Goal: Task Accomplishment & Management: Complete application form

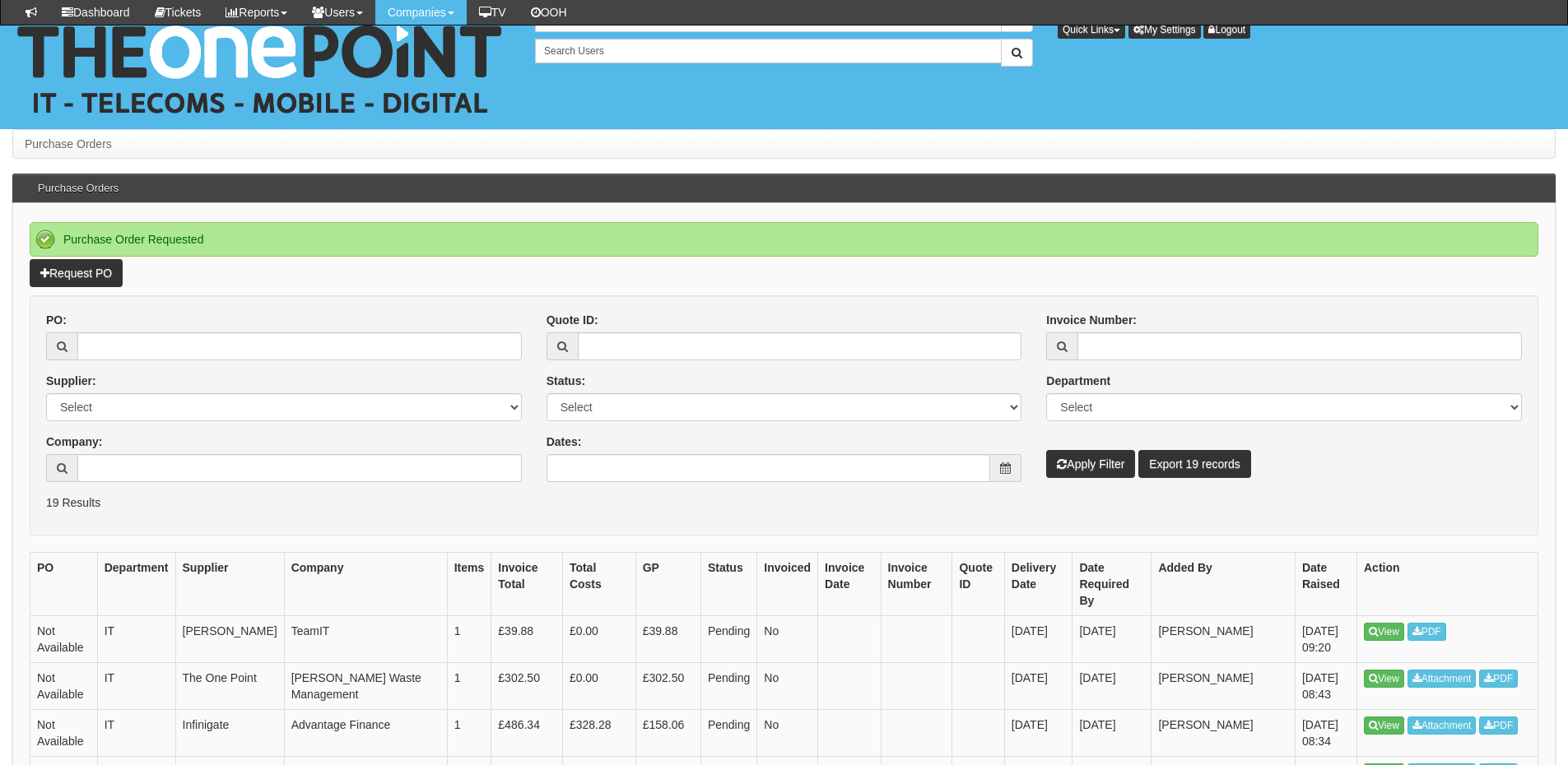
scroll to position [164, 0]
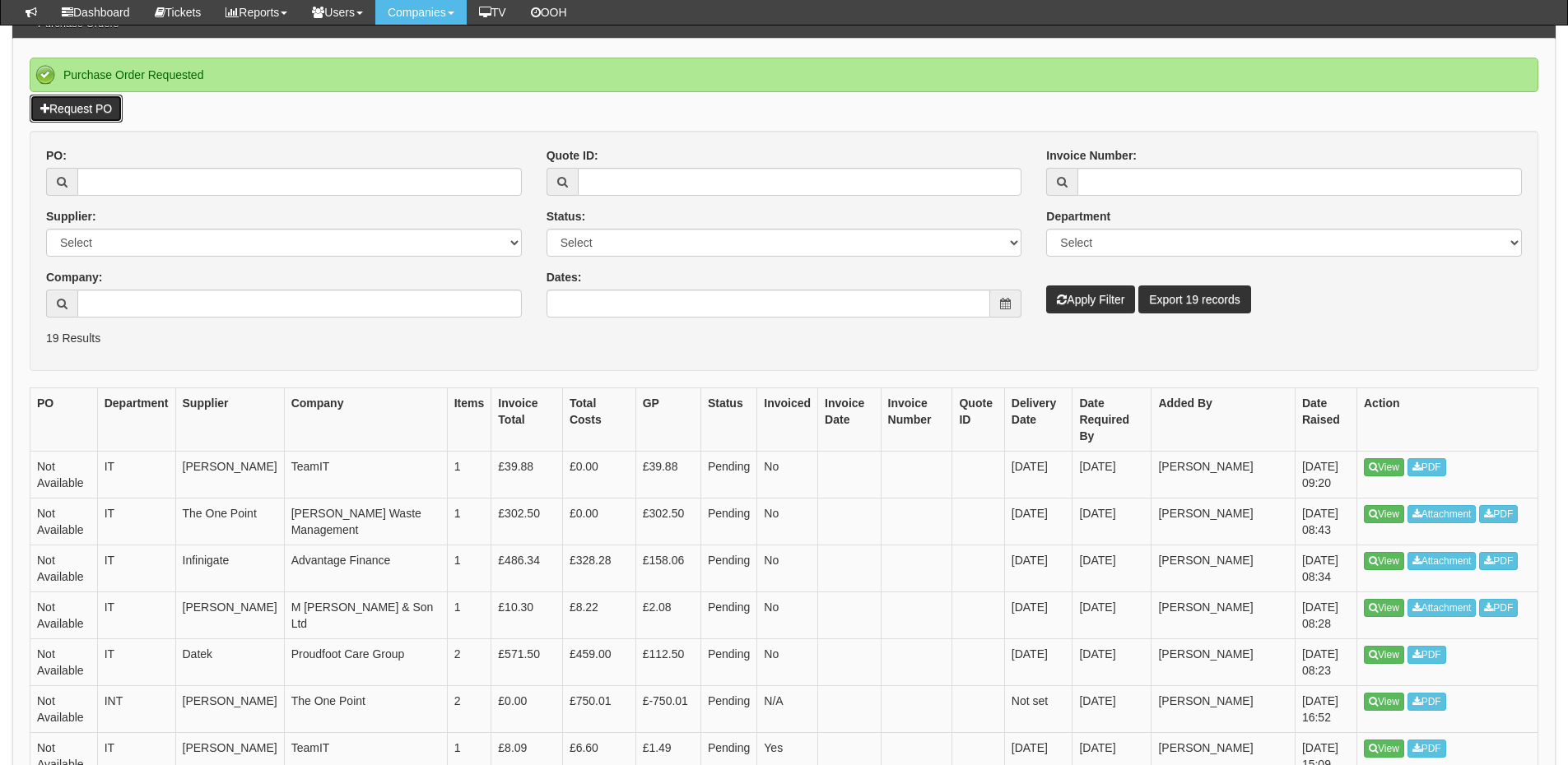
click at [95, 115] on link "Request PO" at bounding box center [76, 108] width 93 height 28
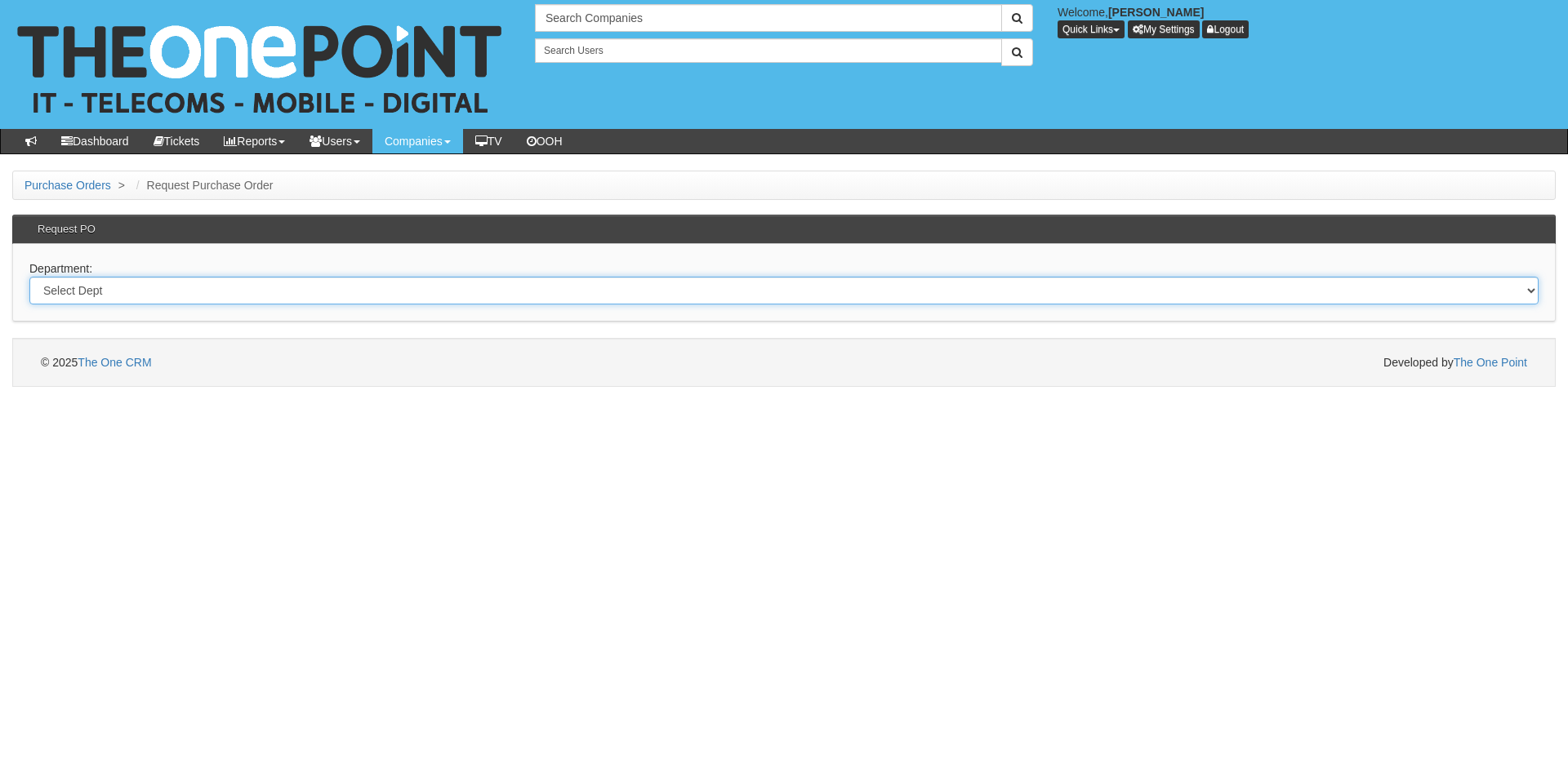
click at [325, 297] on select "Select Dept Digital Internal IT Mobiles Marketing Telecoms" at bounding box center [784, 291] width 1509 height 28
select select "?pipeID=&dept=TEL"
click at [30, 277] on select "Select Dept Digital Internal IT Mobiles Marketing Telecoms" at bounding box center [784, 291] width 1509 height 28
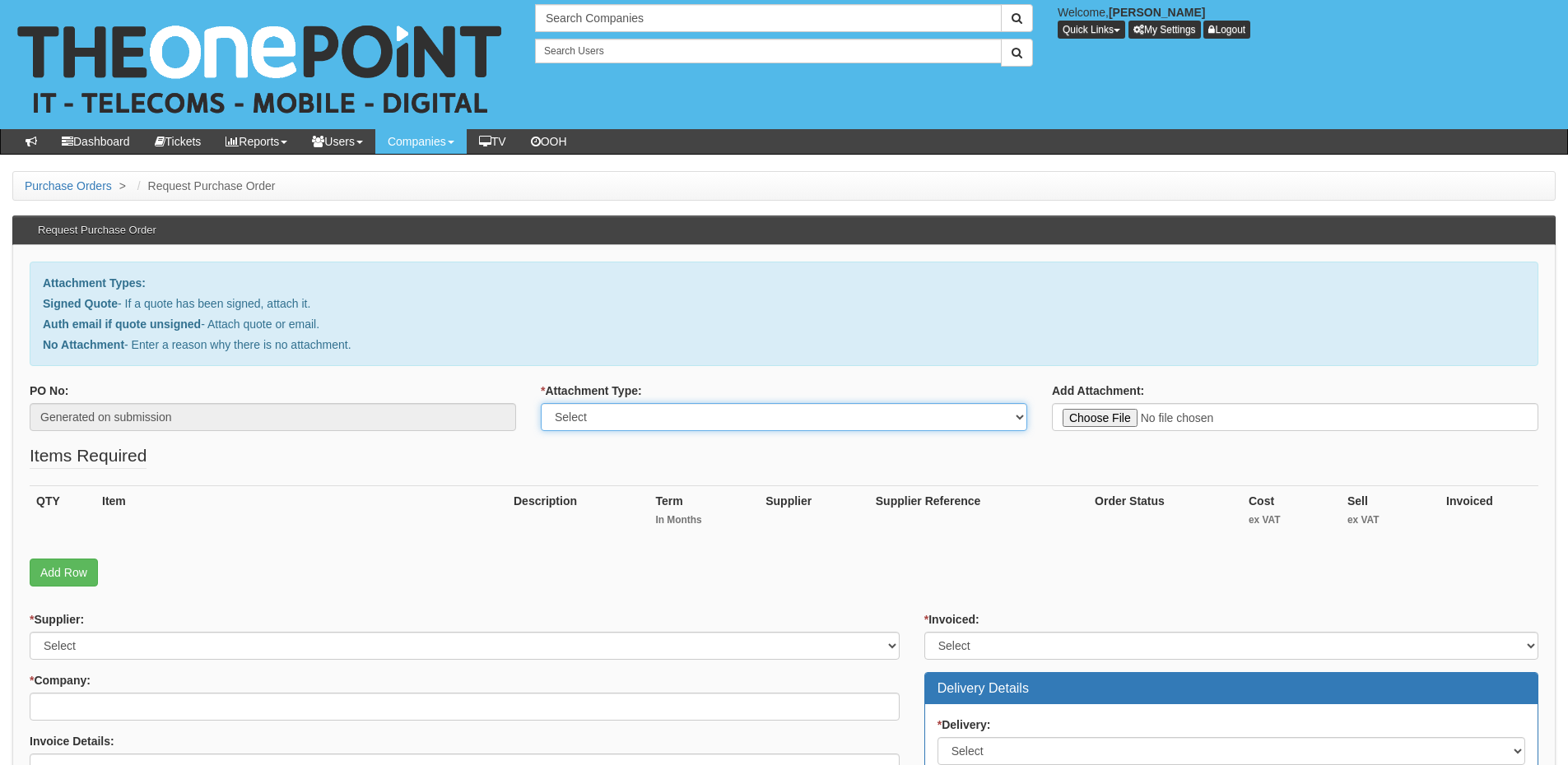
click at [671, 423] on select "Select Signed Quote Auth email with quote if unsigned No Attachment" at bounding box center [784, 417] width 486 height 28
select select "No Attachment"
click at [540, 403] on select "Select Signed Quote Auth email with quote if unsigned No Attachment" at bounding box center [784, 417] width 486 height 28
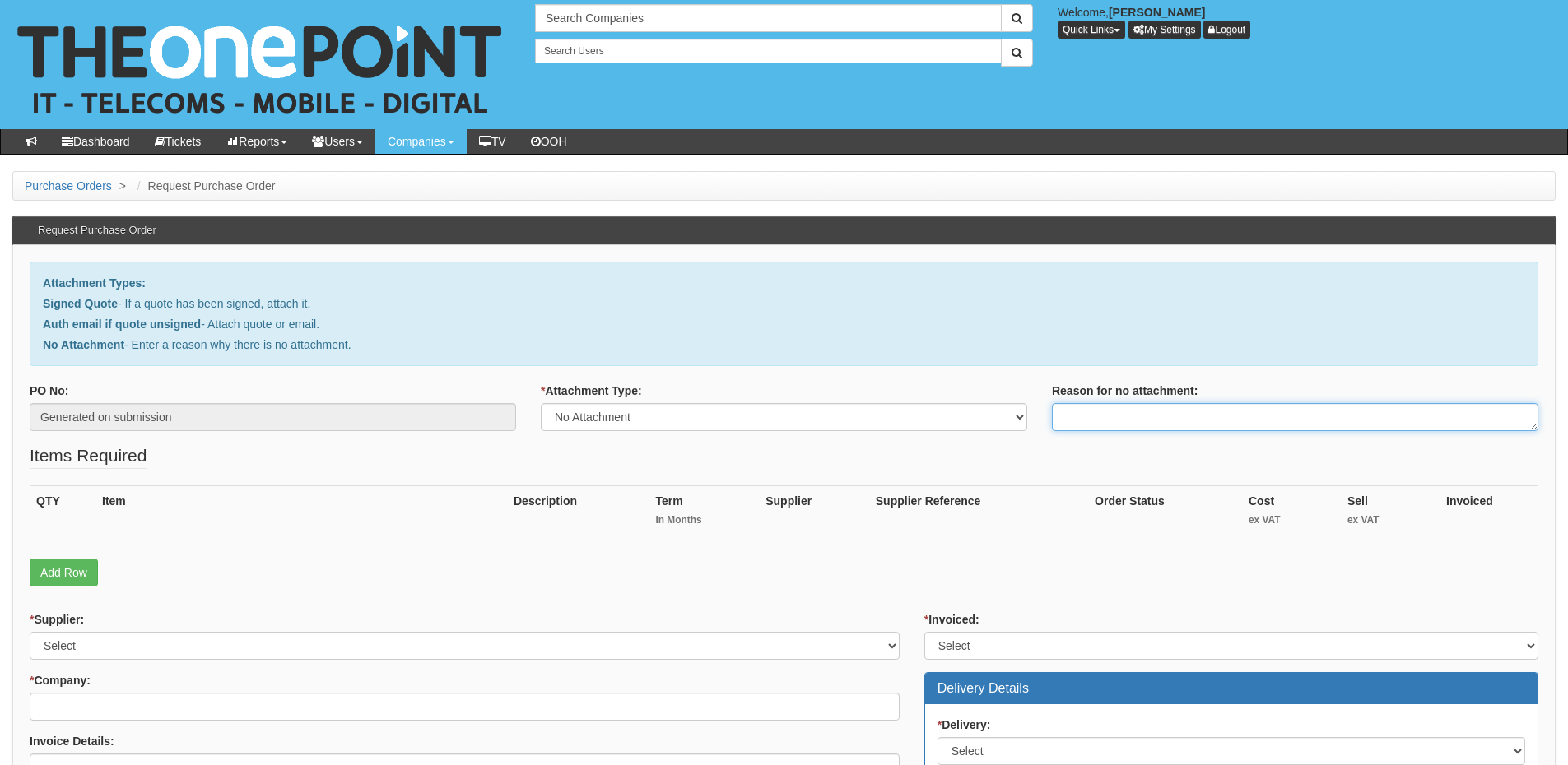
click at [1100, 406] on textarea "Reason for no attachment:" at bounding box center [1295, 417] width 486 height 28
click at [1240, 414] on textarea "Linked to ticket 440194" at bounding box center [1295, 417] width 486 height 28
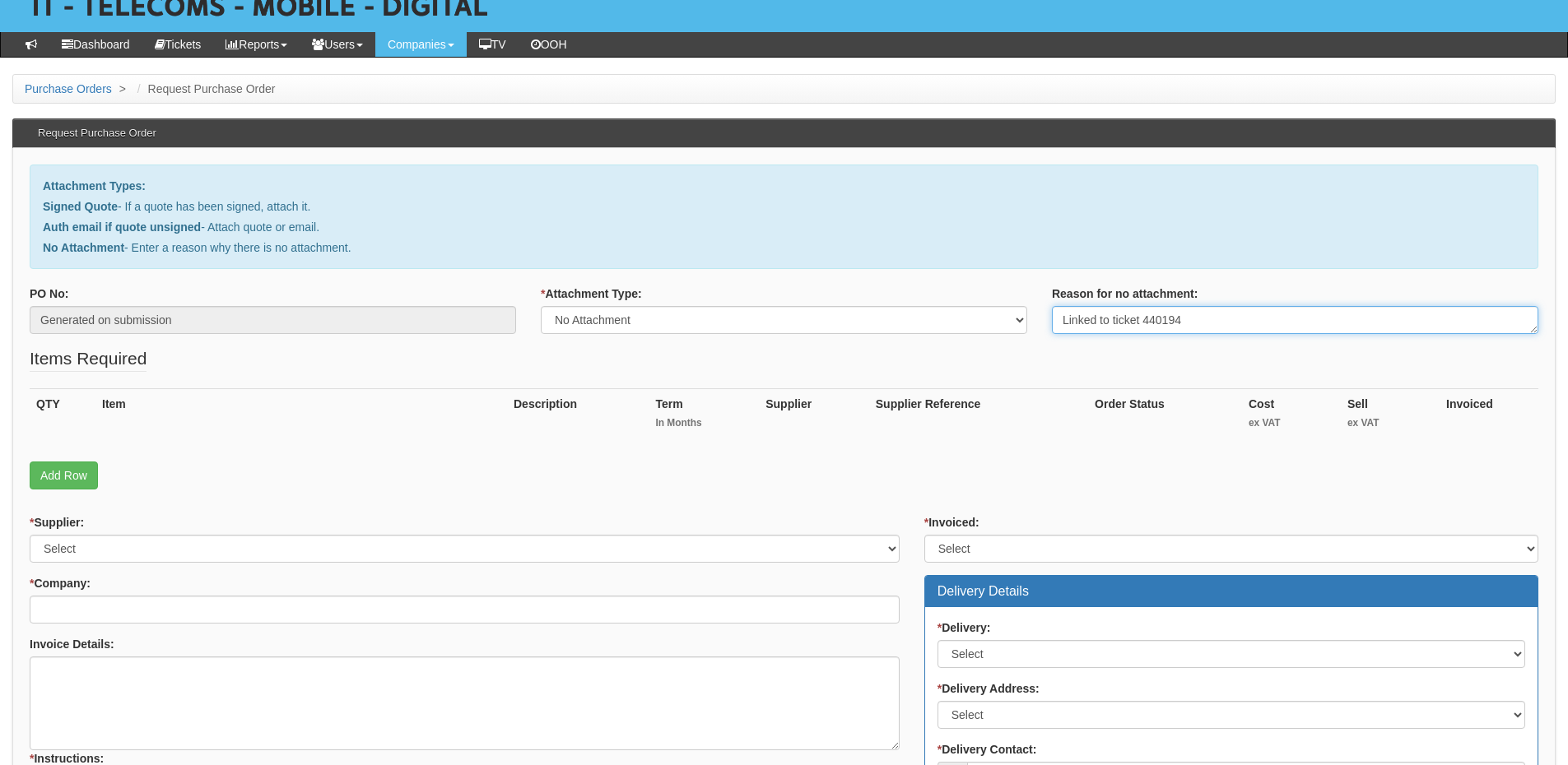
scroll to position [247, 0]
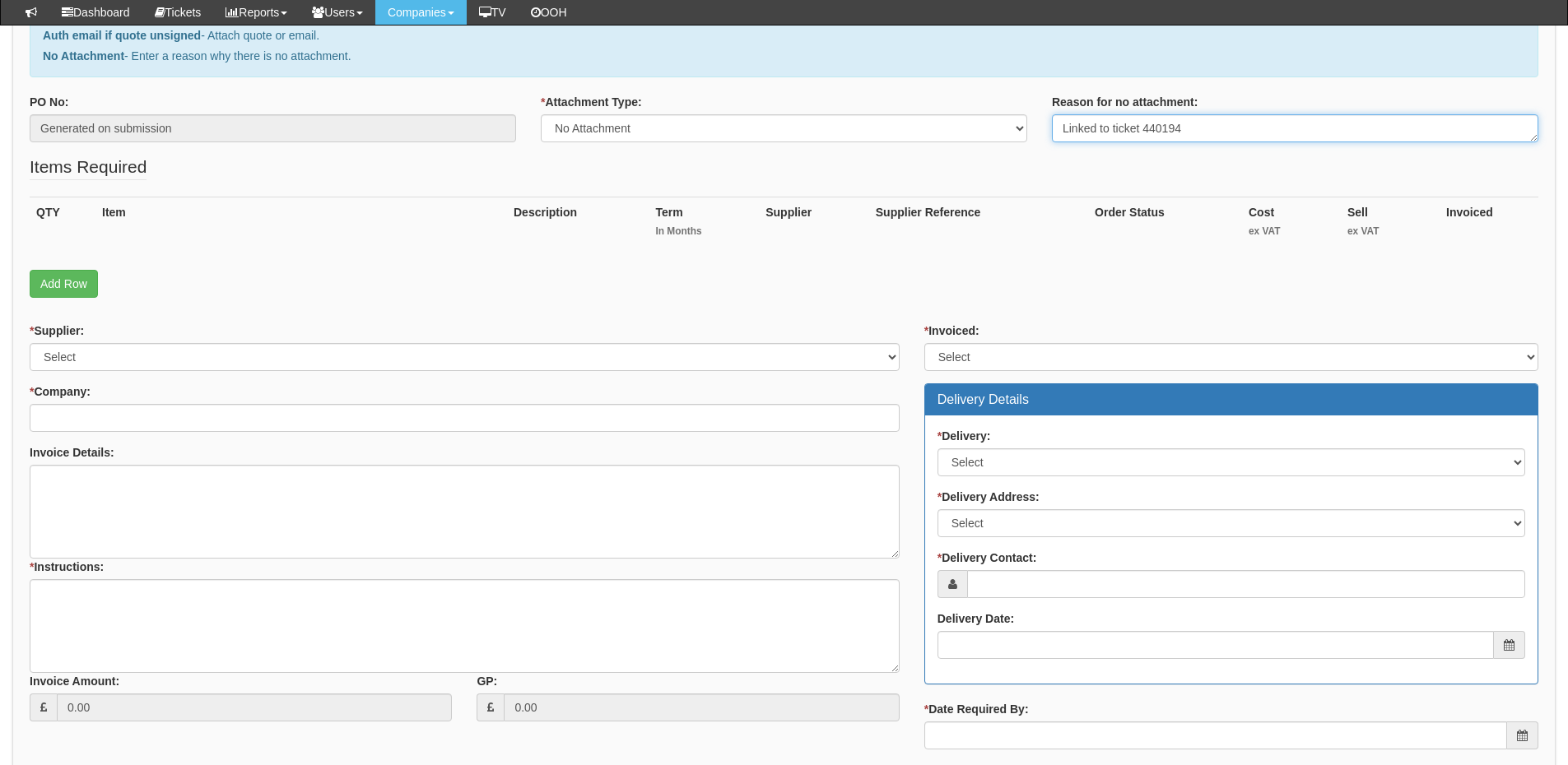
type textarea "Linked to ticket 440194"
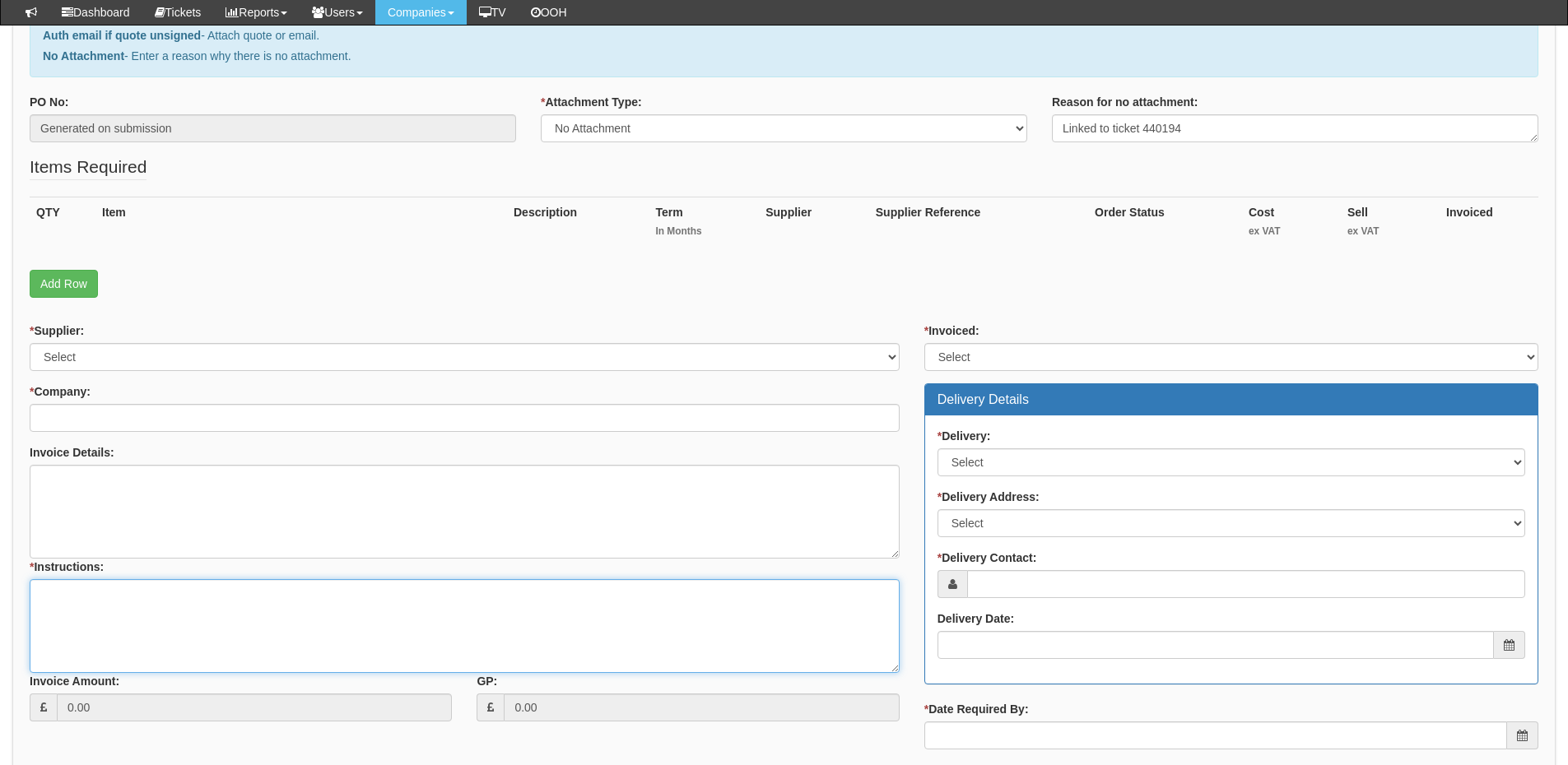
click at [240, 636] on textarea "* Instructions:" at bounding box center [464, 626] width 870 height 94
paste textarea "Linked to ticket 440194"
type textarea "Linked to ticket 440194"
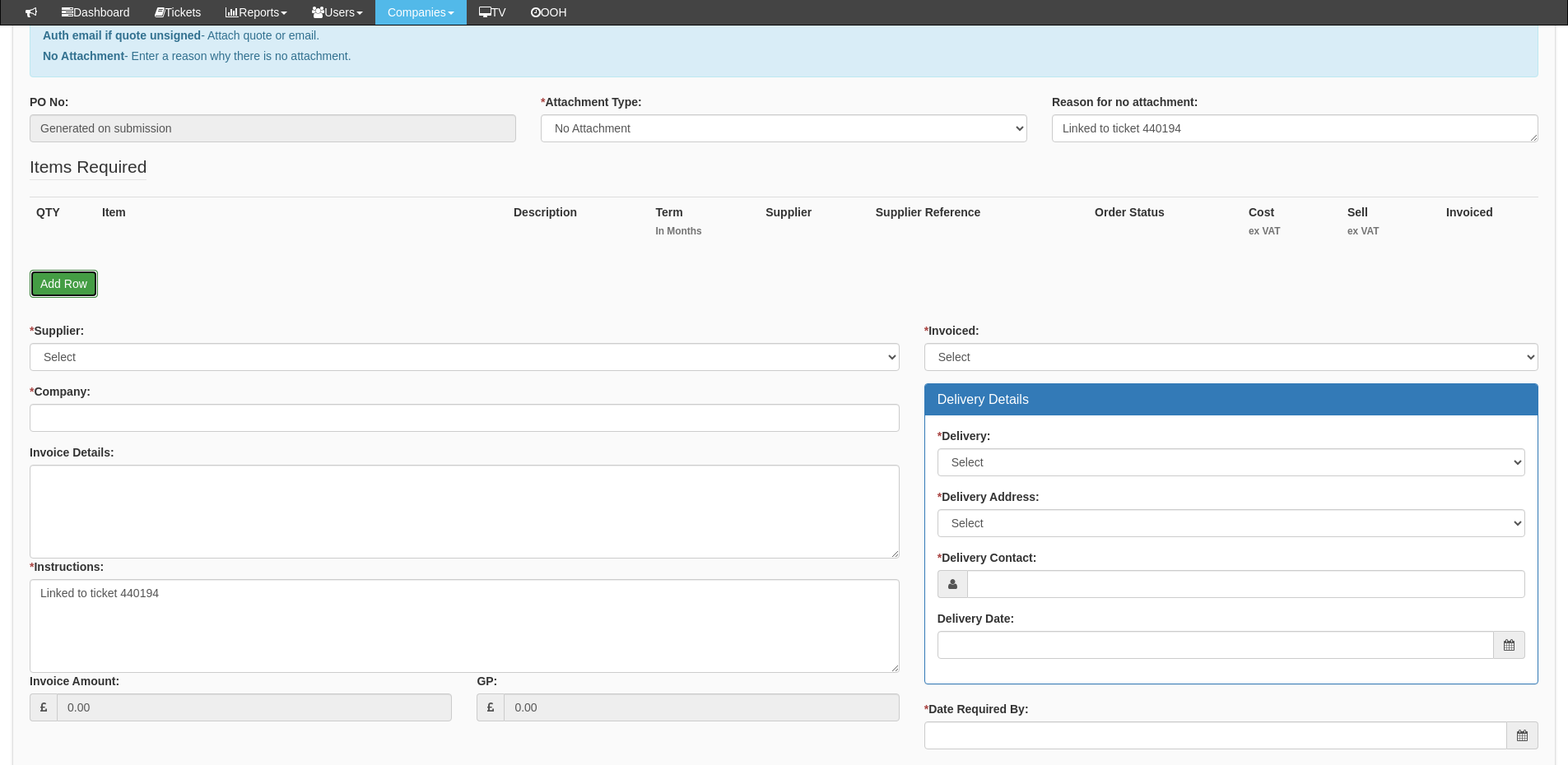
click at [59, 275] on link "Add Row" at bounding box center [64, 284] width 68 height 28
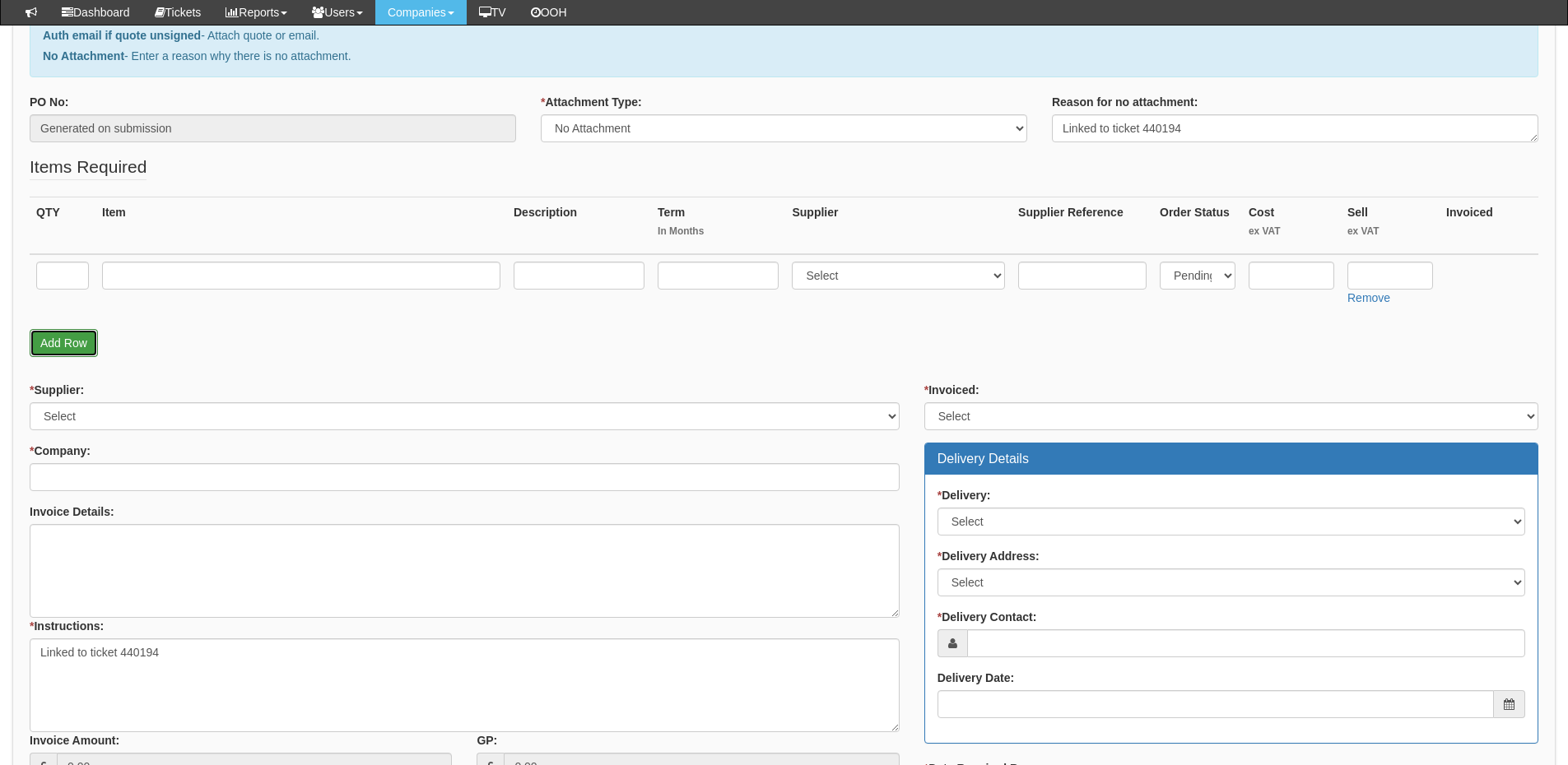
click at [67, 335] on link "Add Row" at bounding box center [64, 344] width 68 height 28
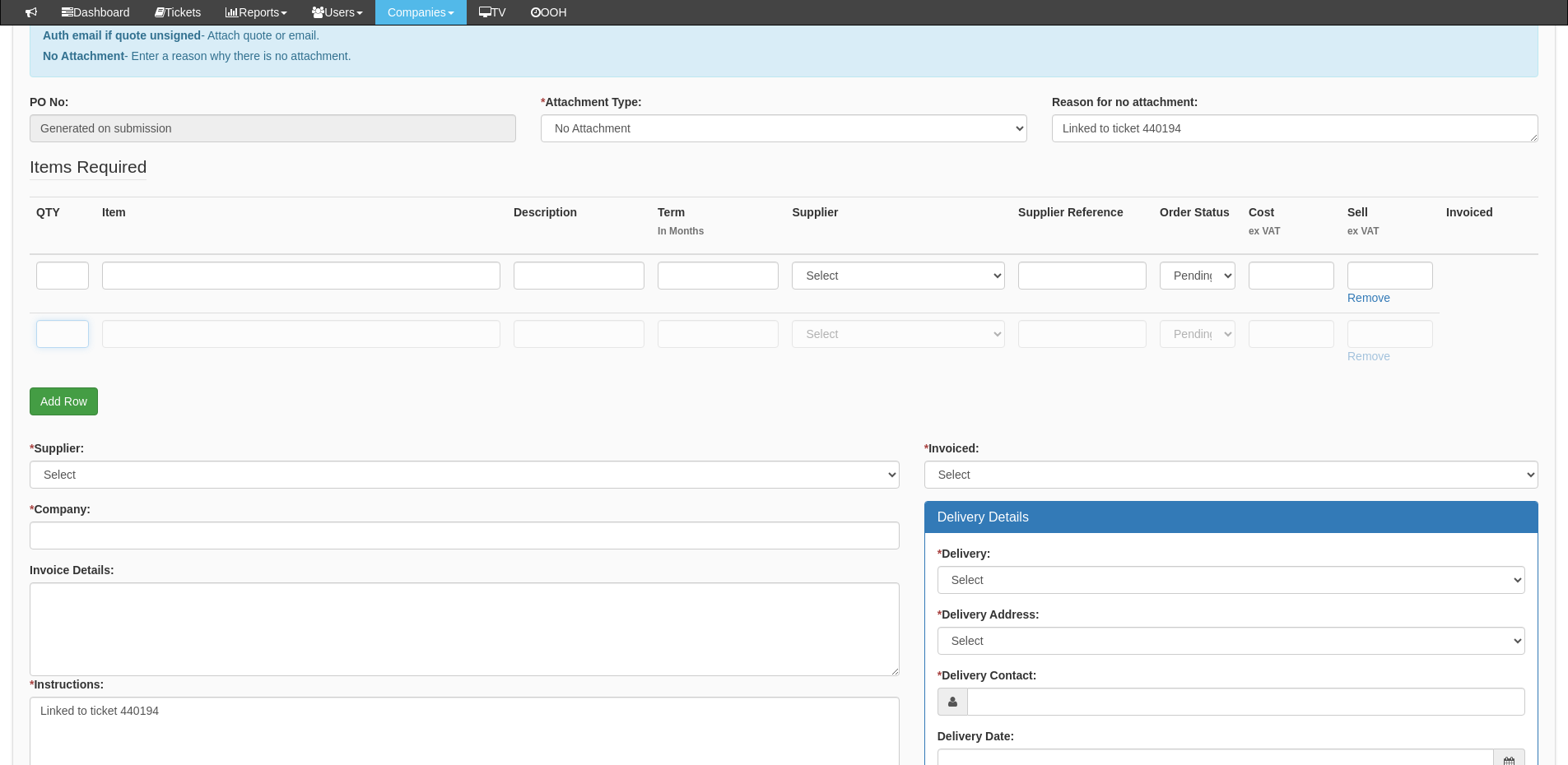
click at [67, 335] on input "text" at bounding box center [62, 334] width 52 height 28
type input "1"
click at [77, 291] on td at bounding box center [62, 284] width 66 height 59
click at [73, 275] on input "text" at bounding box center [62, 275] width 52 height 28
type input "1"
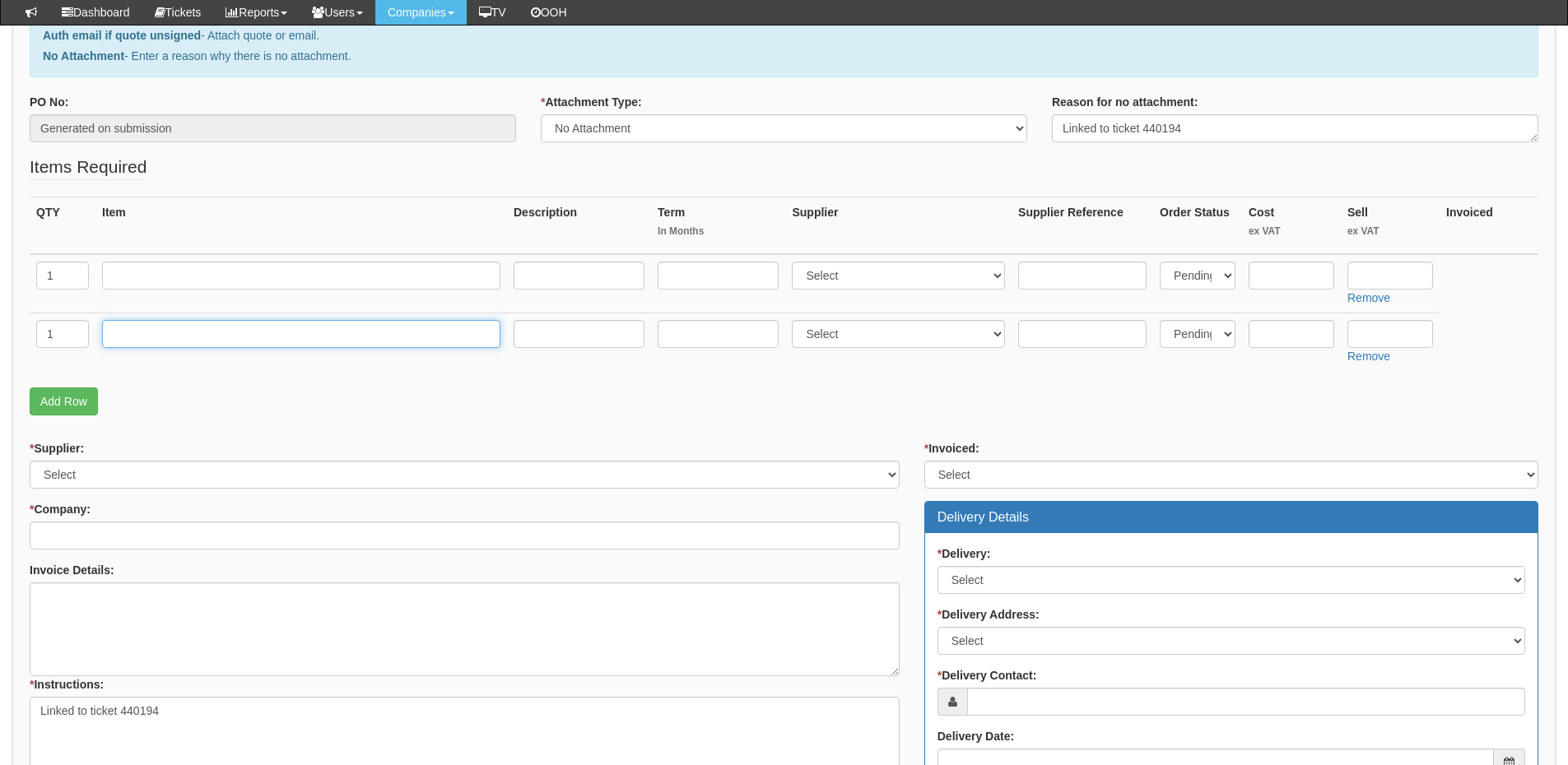
click at [159, 336] on input "text" at bounding box center [302, 334] width 399 height 28
type input "Delivery"
click at [1401, 337] on input "text" at bounding box center [1390, 334] width 86 height 28
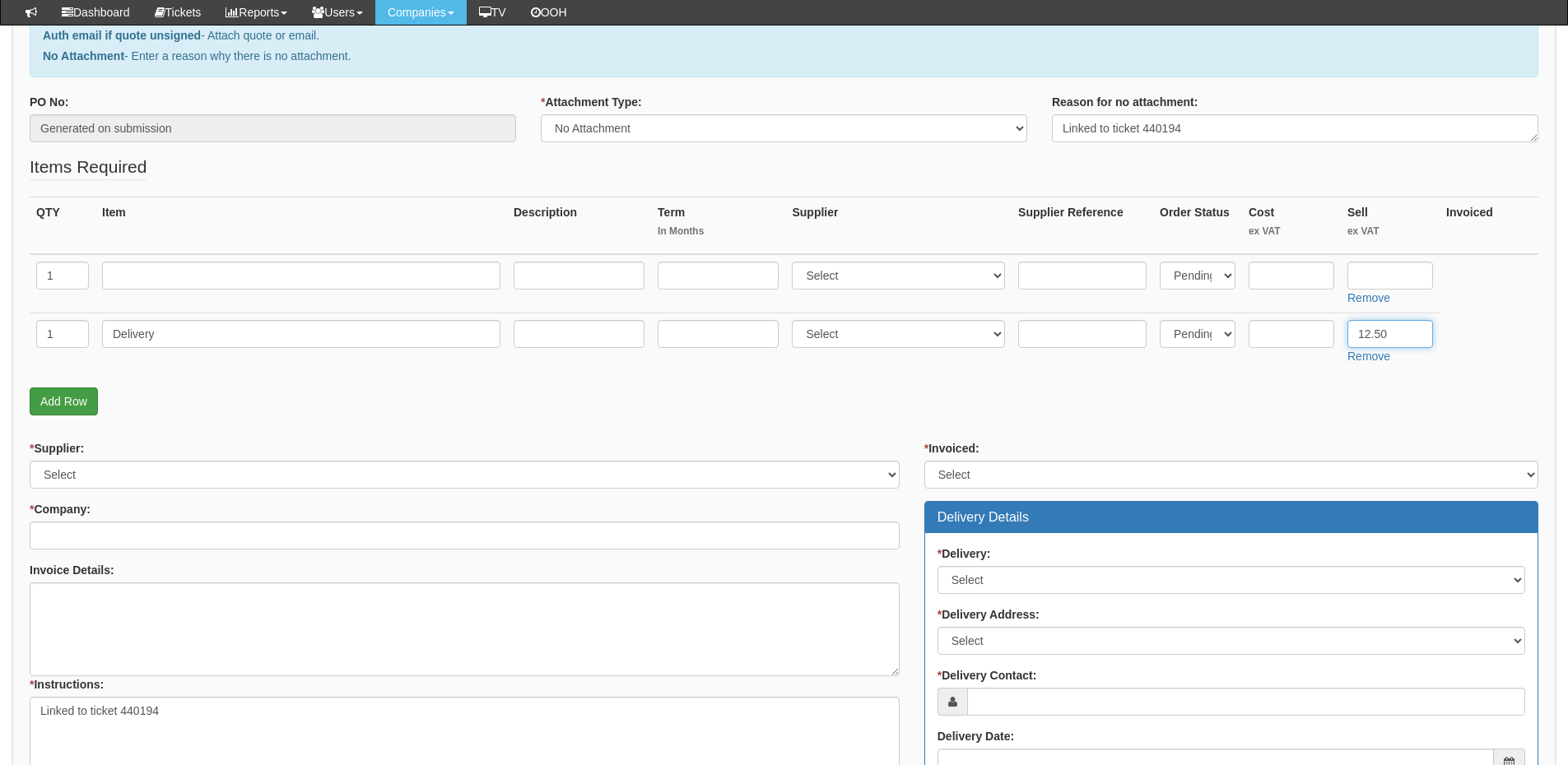
type input "12.50"
click at [189, 264] on input "text" at bounding box center [302, 275] width 399 height 28
paste input "Yealink W70B"
type input "Yealink W70B"
click at [1279, 276] on input "text" at bounding box center [1292, 275] width 86 height 28
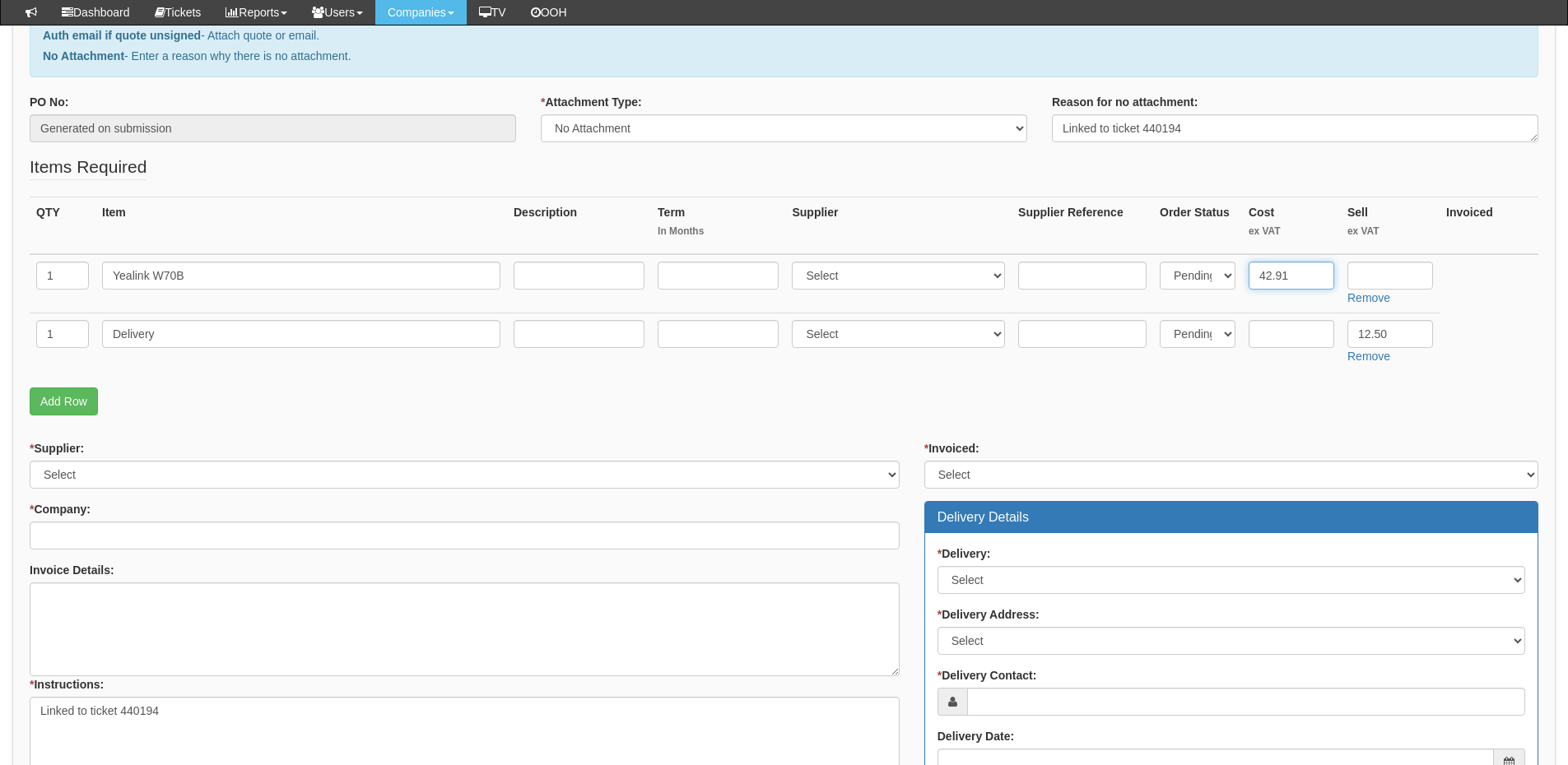
type input "42.91"
click at [1407, 269] on input "text" at bounding box center [1390, 275] width 86 height 28
type input "63.49"
drag, startPoint x: 837, startPoint y: 275, endPoint x: 825, endPoint y: 278, distance: 12.4
click at [837, 275] on select "Select 123 REG.co.uk 1Password 3 4Gon AA Jones Electric Ltd Abzorb Access Group…" at bounding box center [898, 275] width 213 height 28
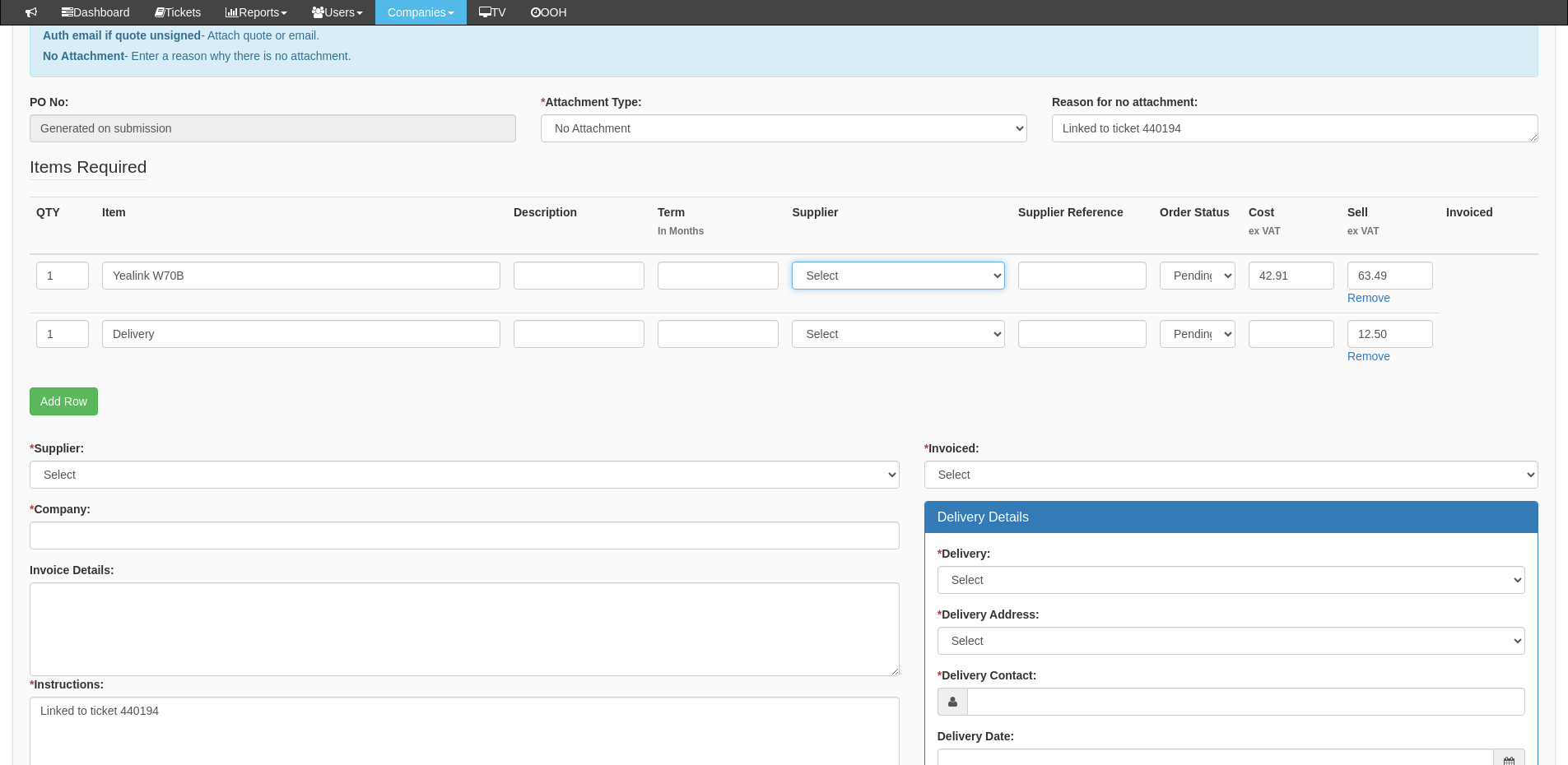
select select "72"
click at [796, 261] on select "Select 123 REG.co.uk 1Password 3 4Gon AA Jones Electric Ltd Abzorb Access Group…" at bounding box center [898, 275] width 213 height 28
click at [254, 478] on select "Select 123 REG.co.uk 1Password 3 4Gon AA Jones Electric Ltd Abzorb Access Group…" at bounding box center [464, 475] width 870 height 28
select select "72"
click at [30, 461] on select "Select 123 REG.co.uk 1Password 3 4Gon AA Jones Electric Ltd Abzorb Access Group…" at bounding box center [464, 475] width 870 height 28
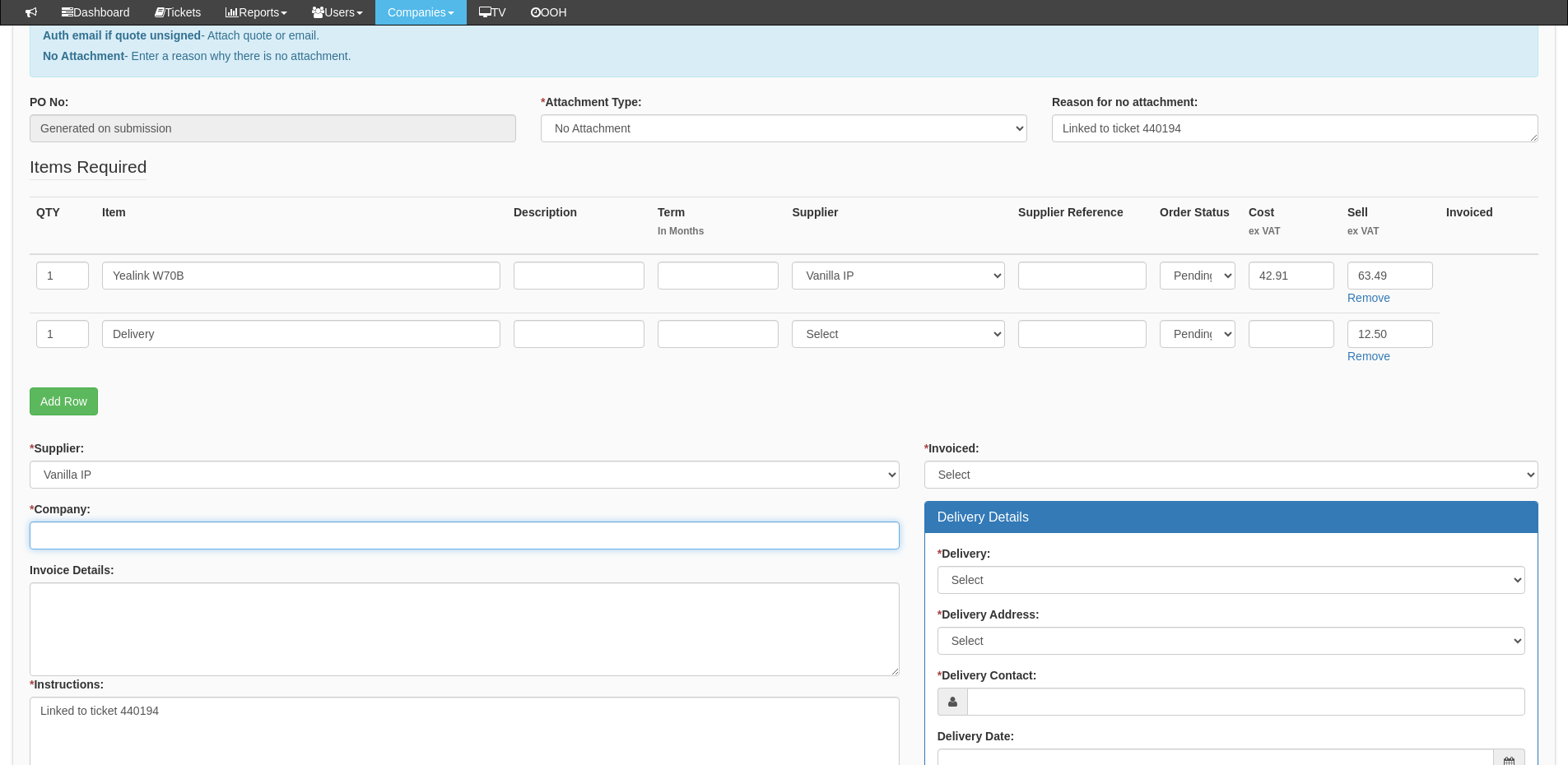
click at [163, 535] on input "* Company:" at bounding box center [464, 536] width 870 height 28
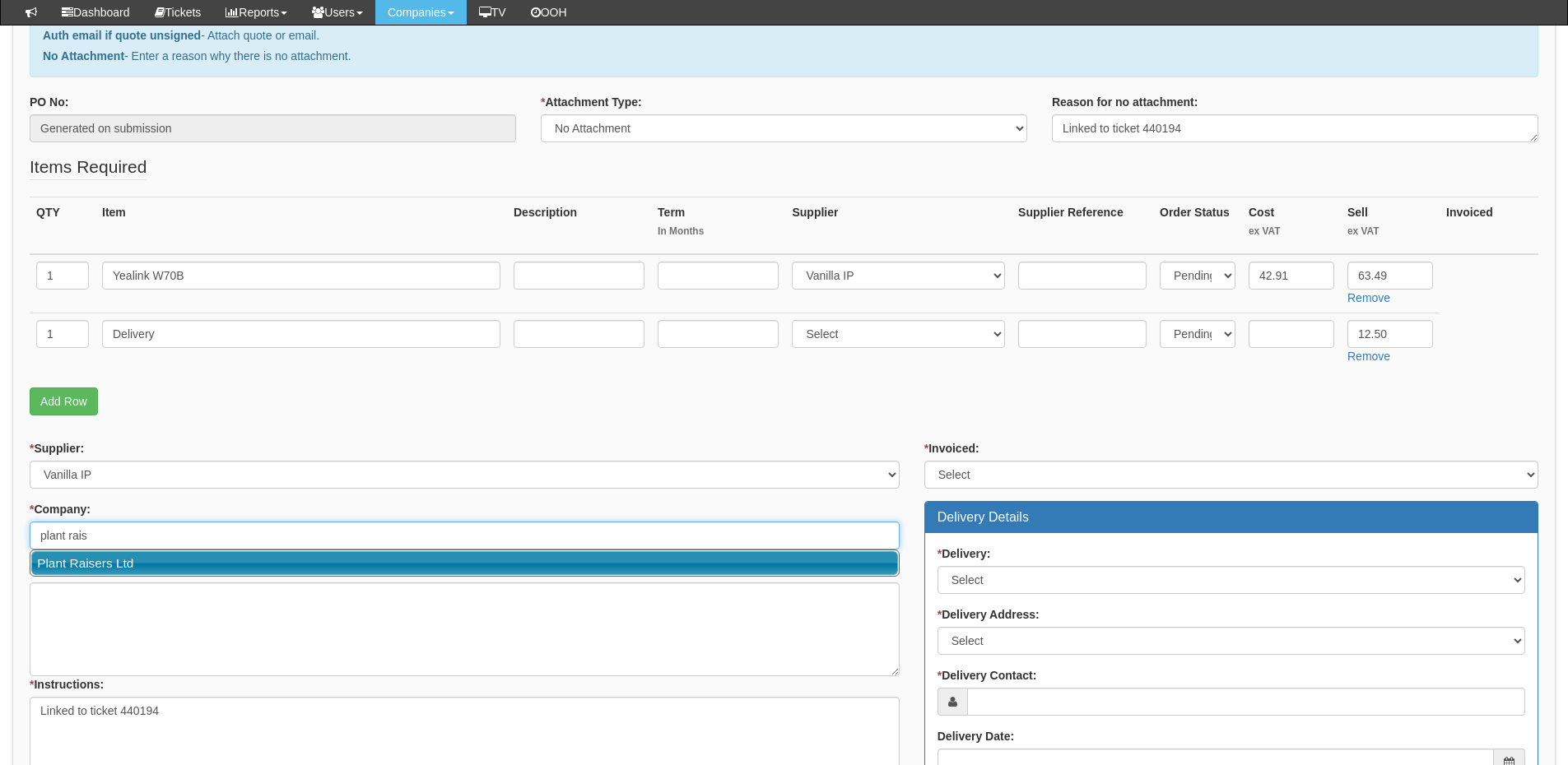
click at [153, 563] on link "Plant Raisers Ltd" at bounding box center [464, 563] width 867 height 24
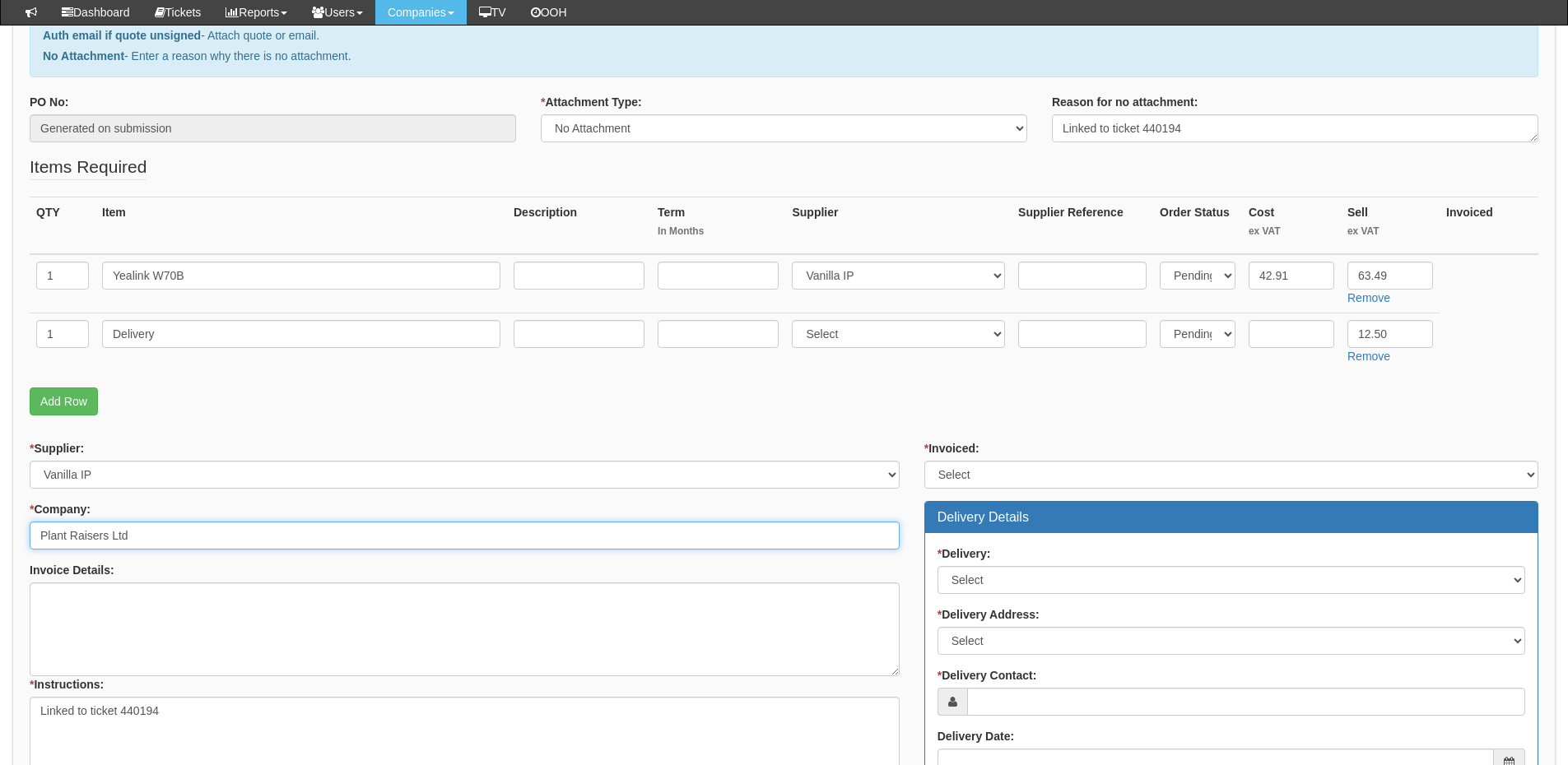
type input "Plant Raisers Ltd"
click at [986, 481] on select "Select Yes No N/A STB (part of order)" at bounding box center [1231, 475] width 614 height 28
select select "2"
click at [924, 461] on select "Select Yes No N/A STB (part of order)" at bounding box center [1231, 475] width 614 height 28
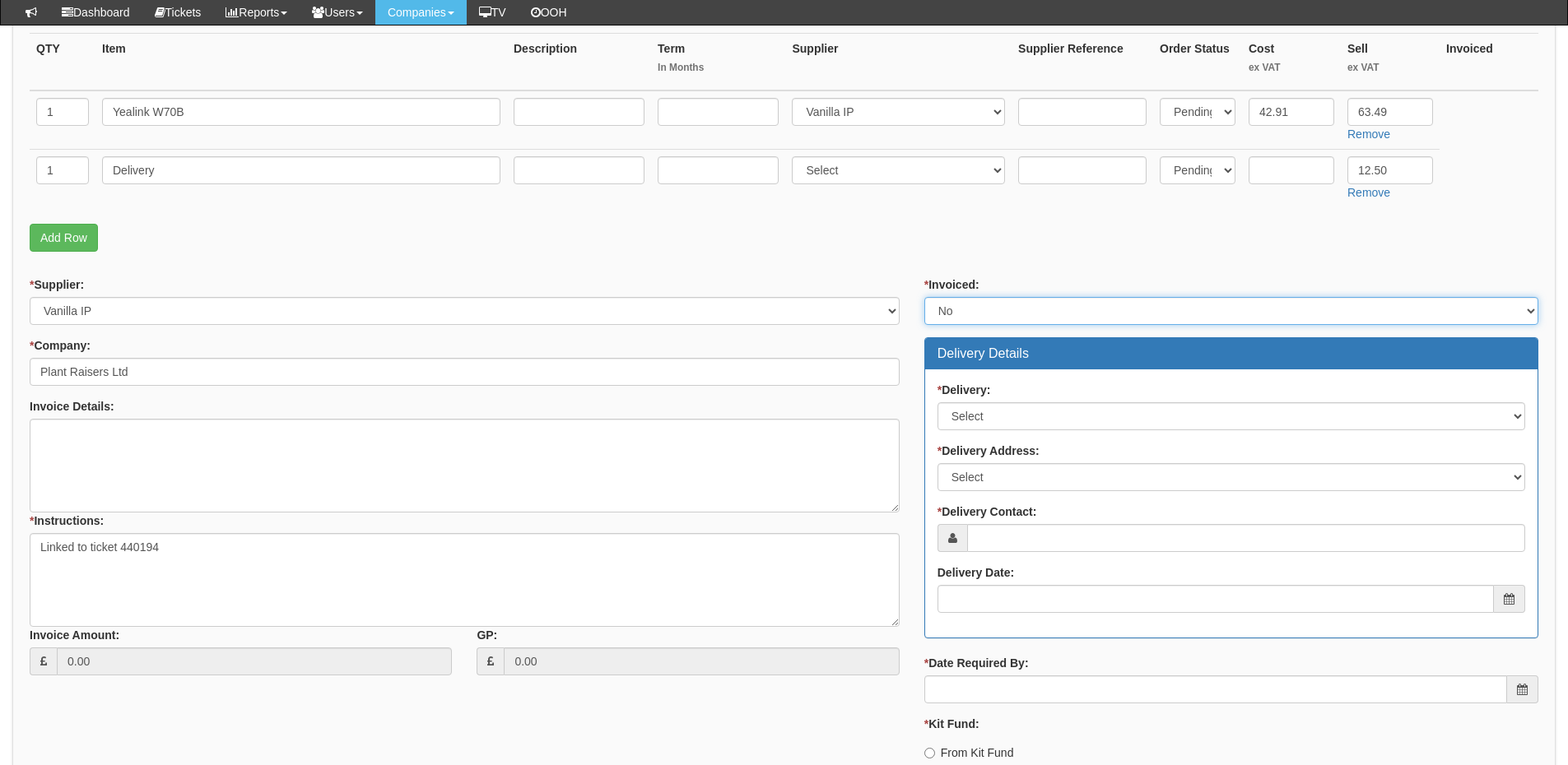
scroll to position [412, 0]
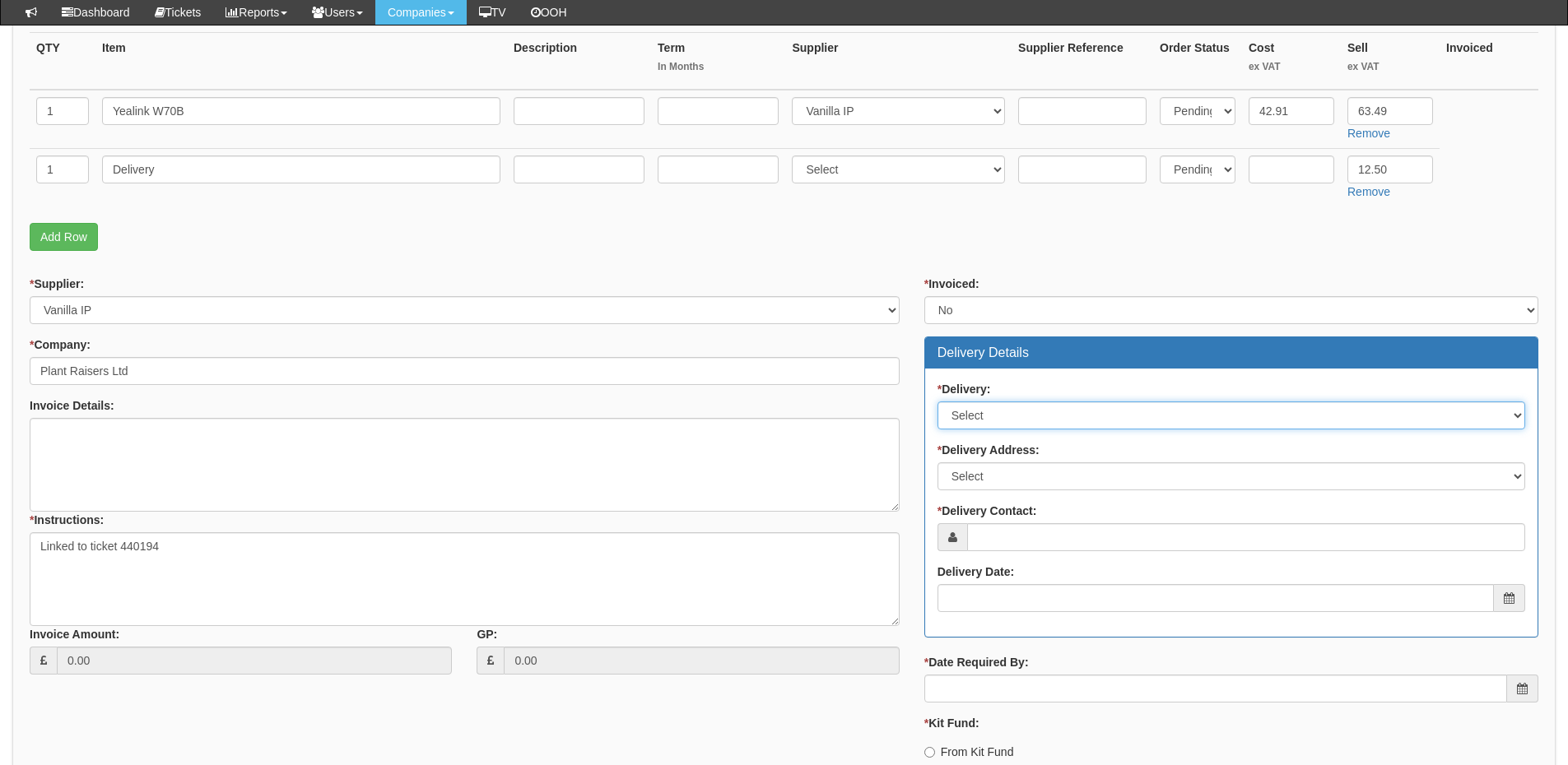
click at [985, 408] on select "Select No Not Applicable Yes" at bounding box center [1231, 415] width 588 height 28
select select "1"
click at [937, 401] on select "Select No Not Applicable Yes" at bounding box center [1231, 415] width 588 height 28
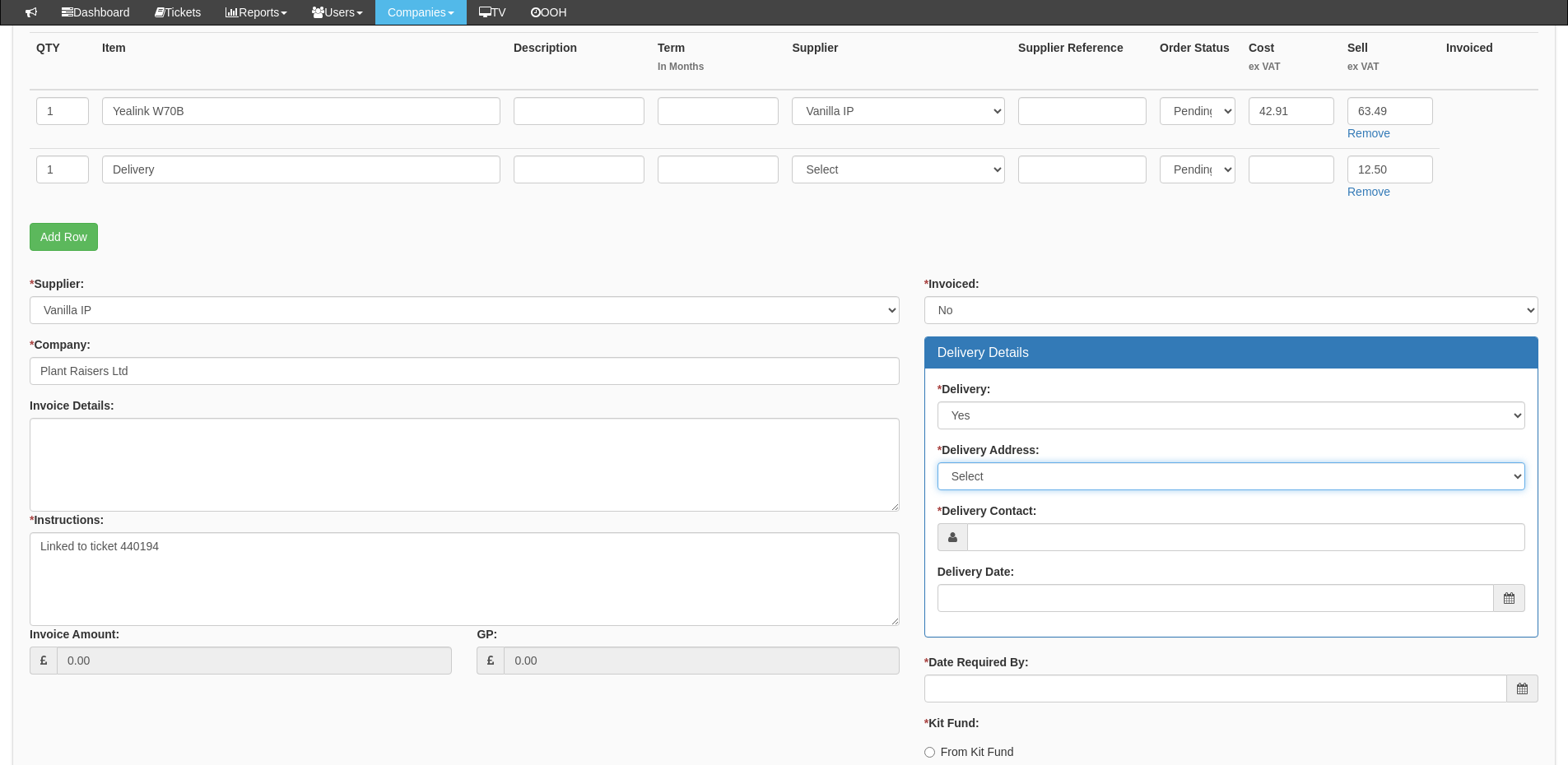
click at [989, 471] on select "Select Not Applicable Main Address - DN14 7PB Other" at bounding box center [1231, 476] width 588 height 28
select select "company_main_address"
click at [937, 462] on select "Select Not Applicable Main Address - DN14 7PB Other" at bounding box center [1231, 476] width 588 height 28
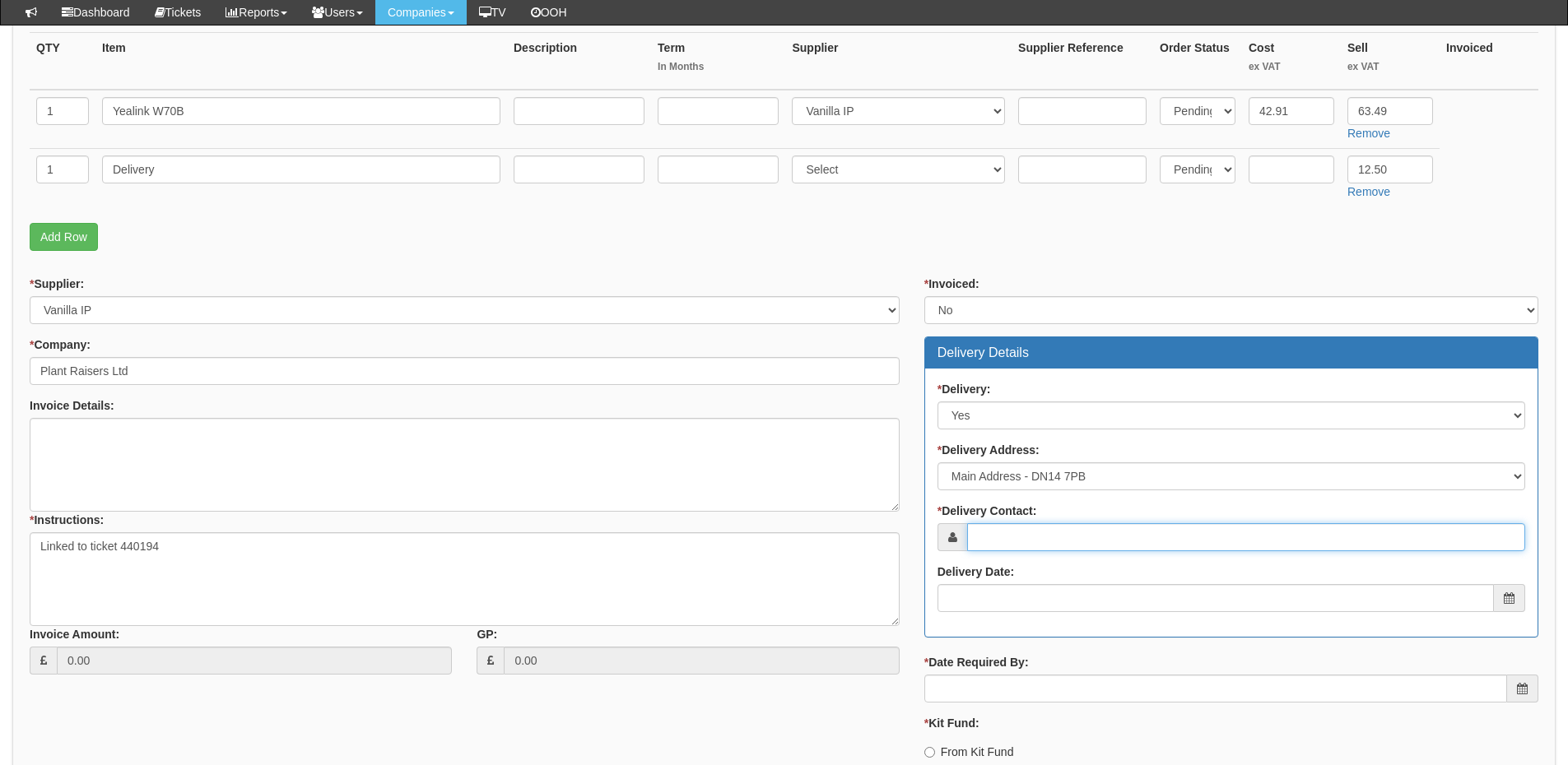
click at [1003, 542] on input "* Delivery Contact:" at bounding box center [1246, 538] width 558 height 28
click at [1067, 536] on input "* Delivery Contact:" at bounding box center [1246, 538] width 558 height 28
paste input "Sarah Learmouth"
type input "Sarah Learmouth"
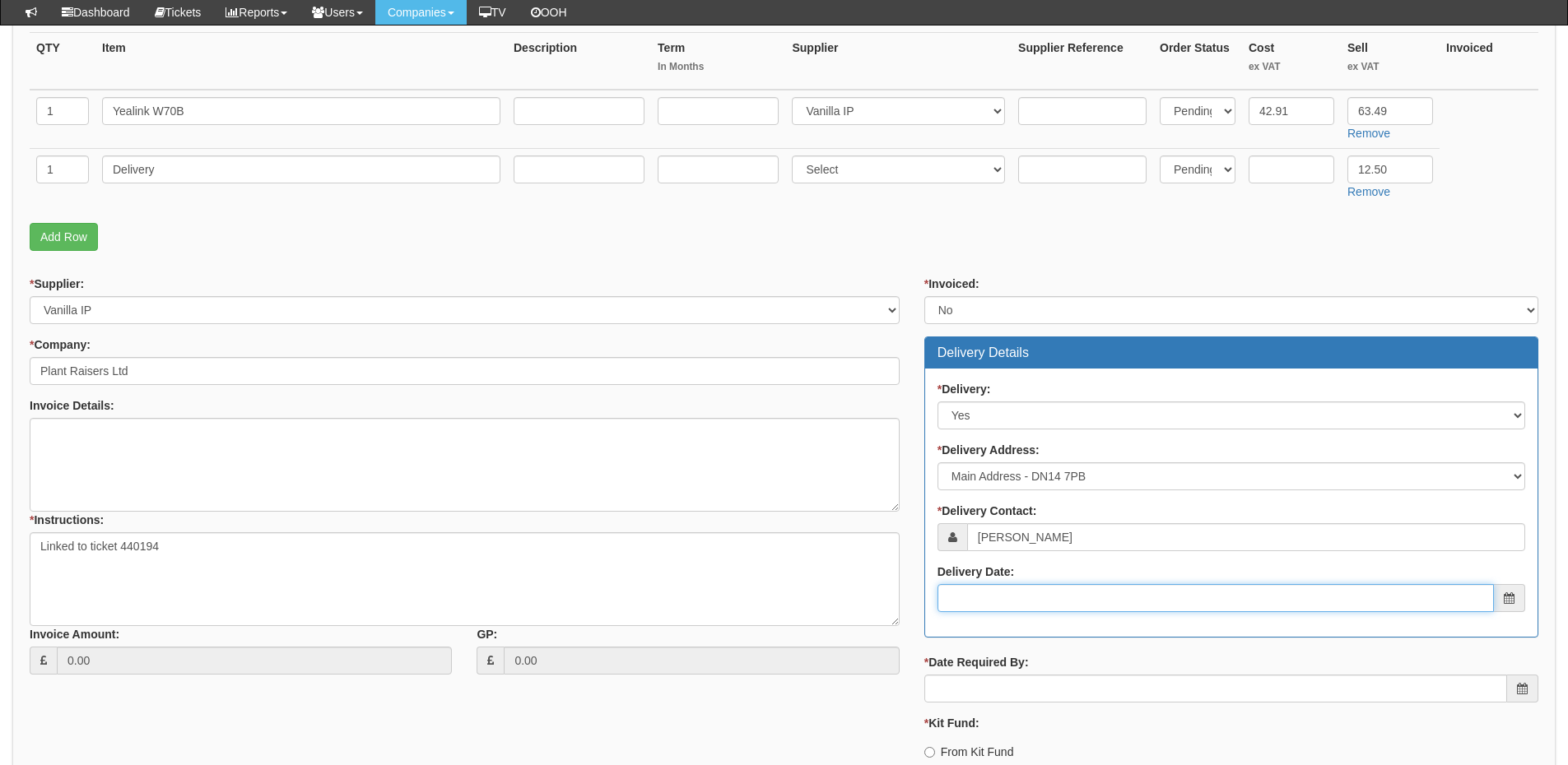
click at [1036, 609] on input "Delivery Date:" at bounding box center [1216, 598] width 556 height 28
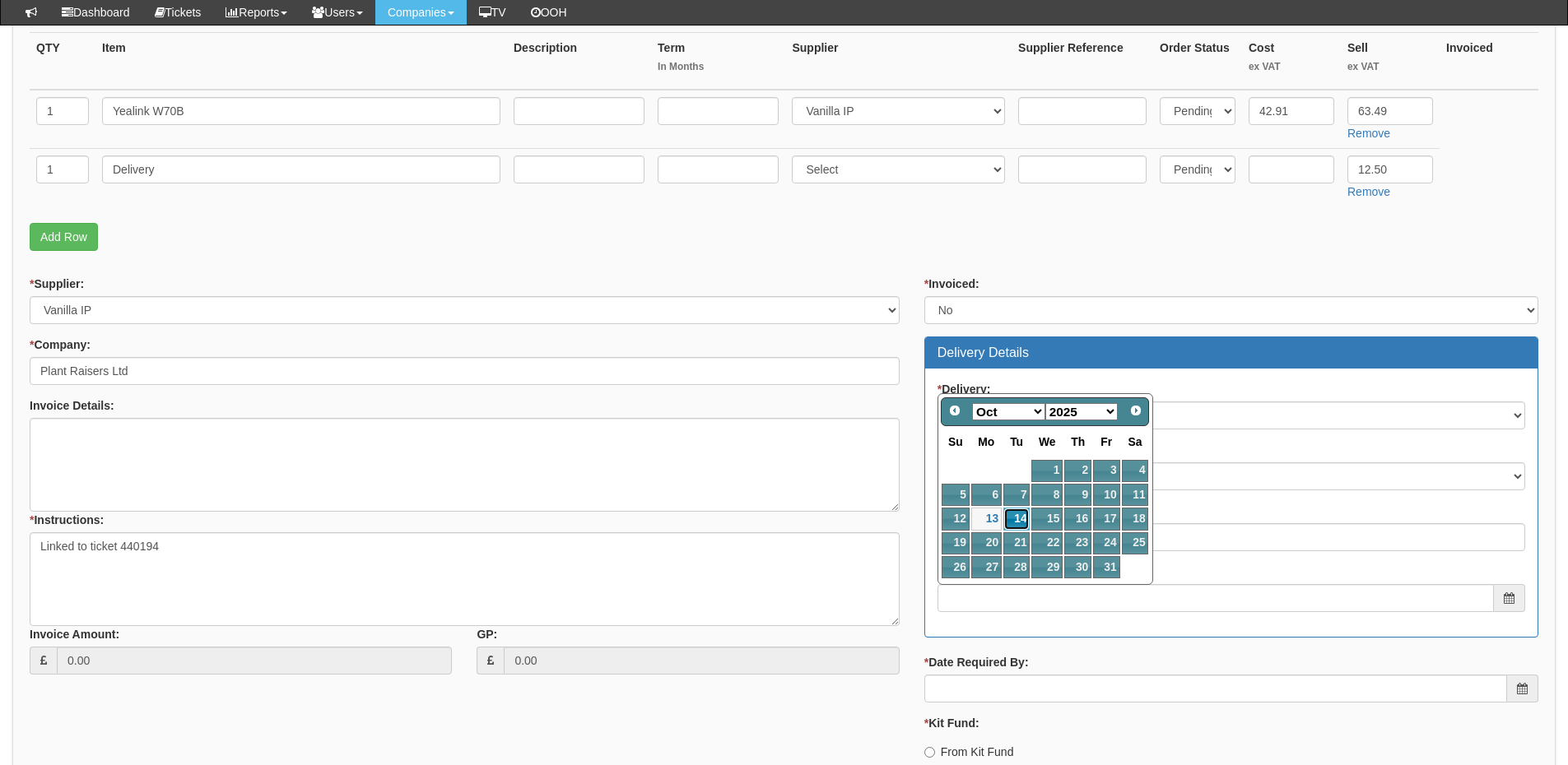
click at [1023, 523] on link "14" at bounding box center [1016, 518] width 26 height 22
type input "2025-10-14"
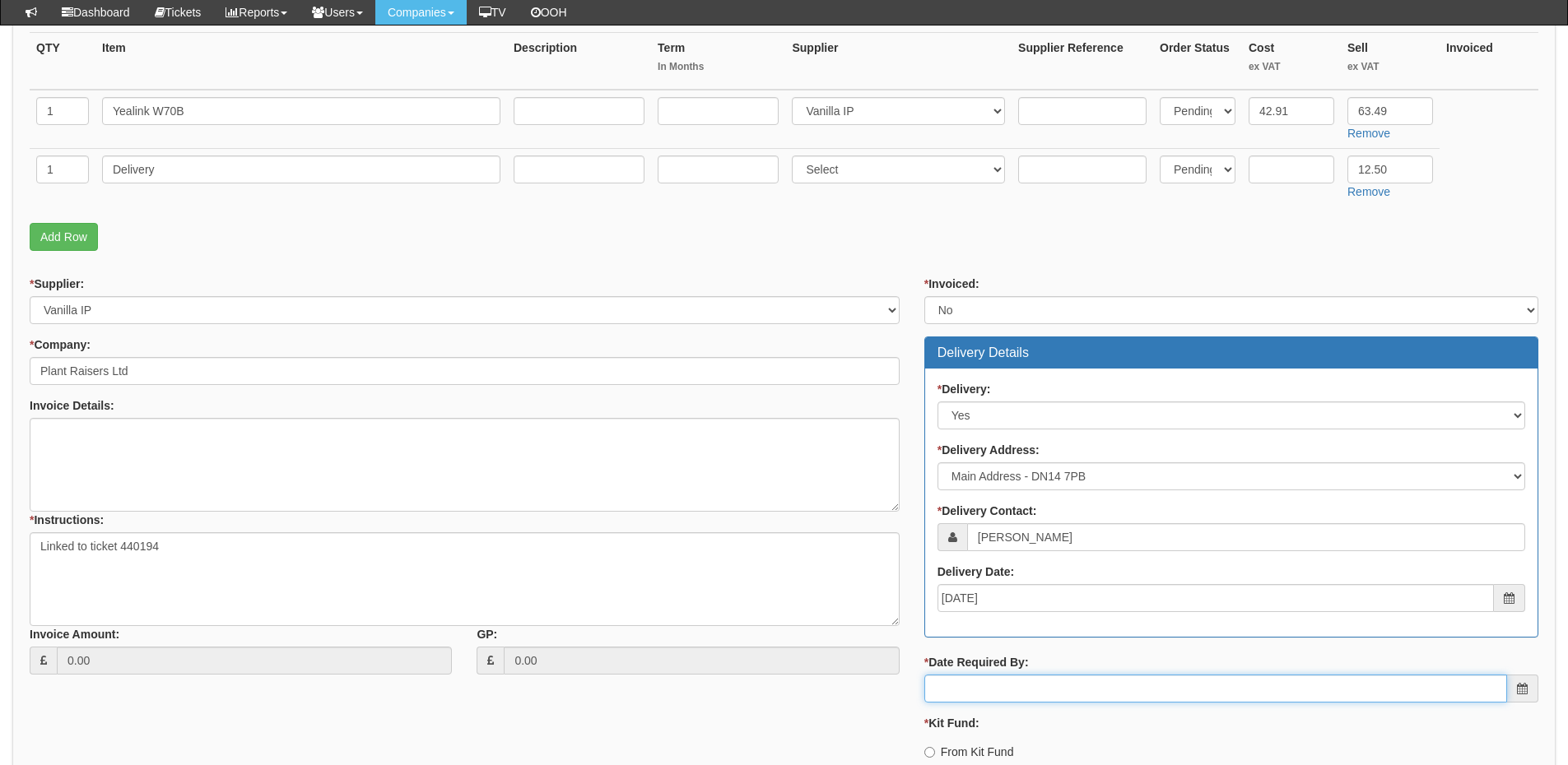
click at [1003, 696] on input "* Date Required By:" at bounding box center [1216, 689] width 582 height 28
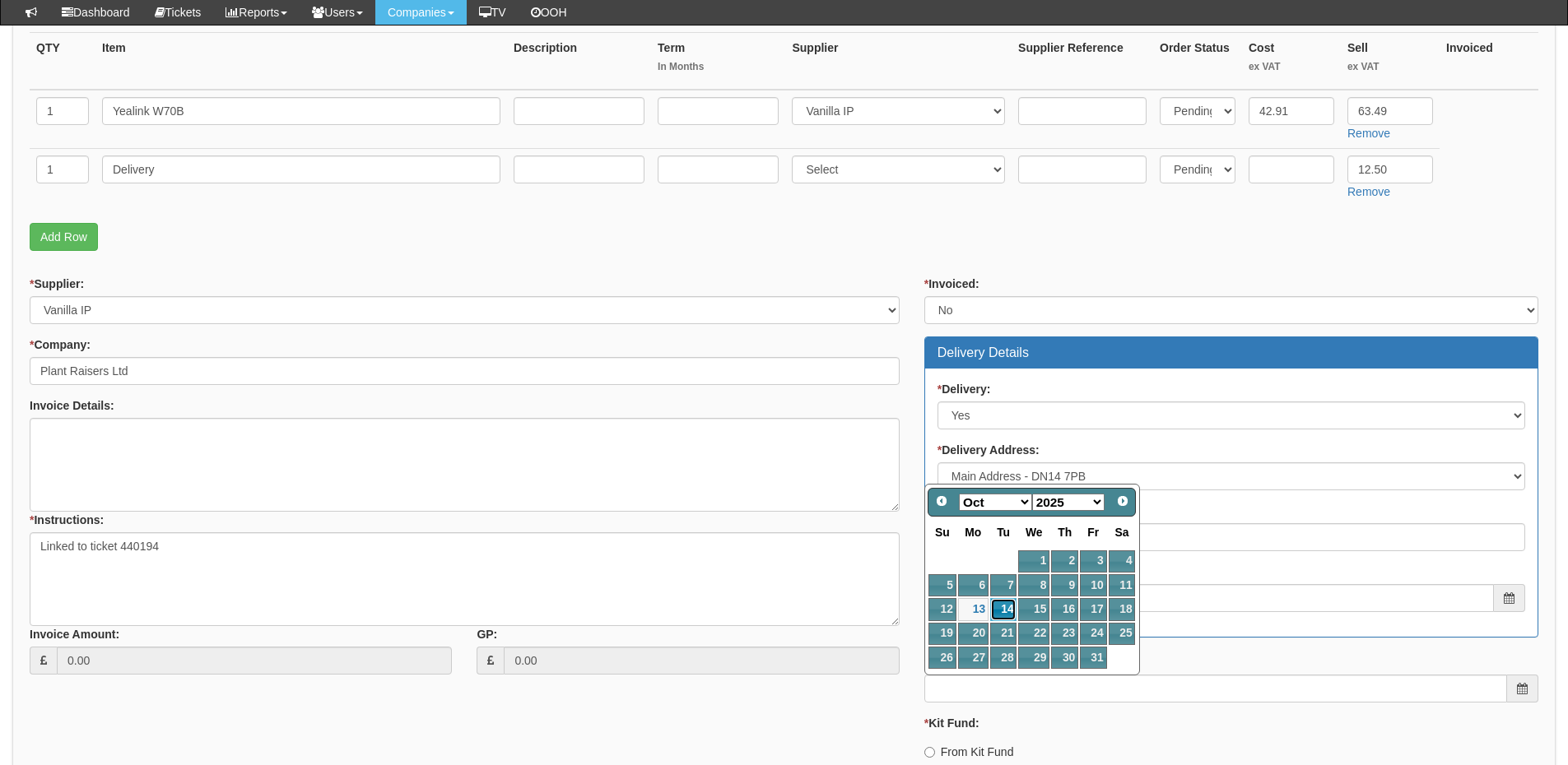
click at [1008, 611] on link "14" at bounding box center [1003, 609] width 26 height 22
type input "2025-10-14"
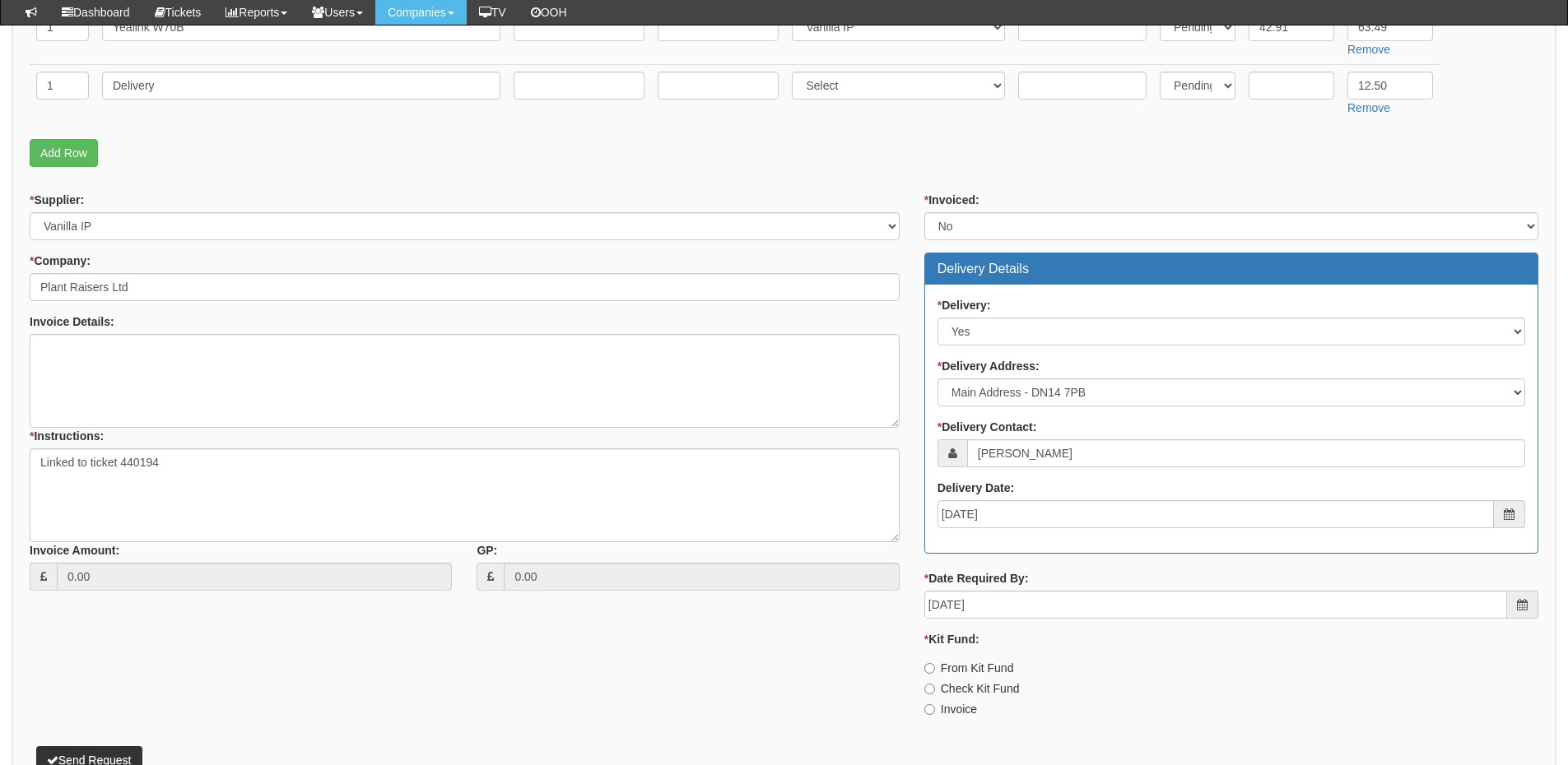
scroll to position [576, 0]
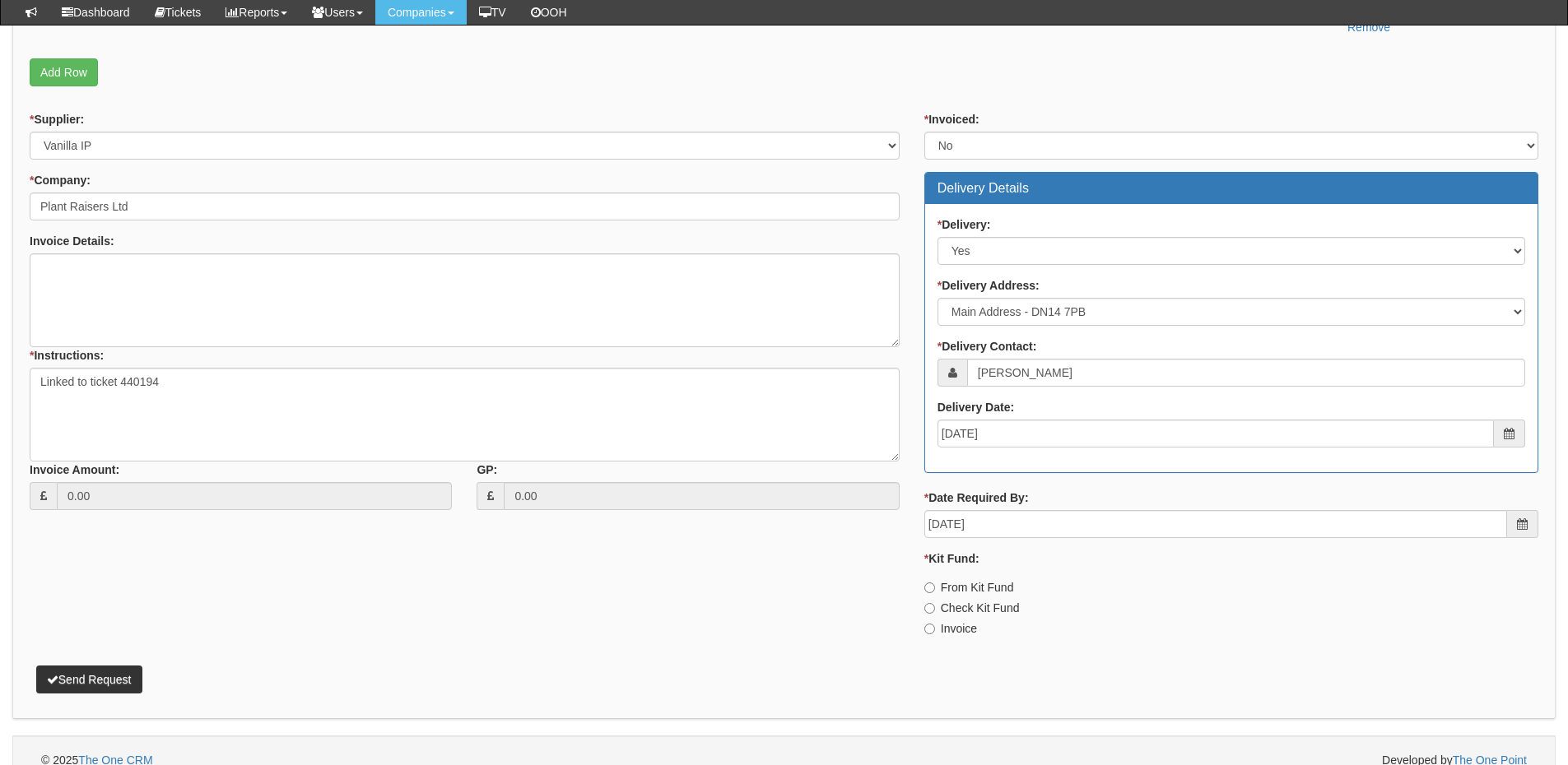
click at [950, 629] on label "Invoice" at bounding box center [951, 629] width 52 height 17
click at [935, 629] on input "Invoice" at bounding box center [930, 629] width 10 height 10
radio input "true"
click at [127, 666] on button "Send Request" at bounding box center [88, 679] width 106 height 28
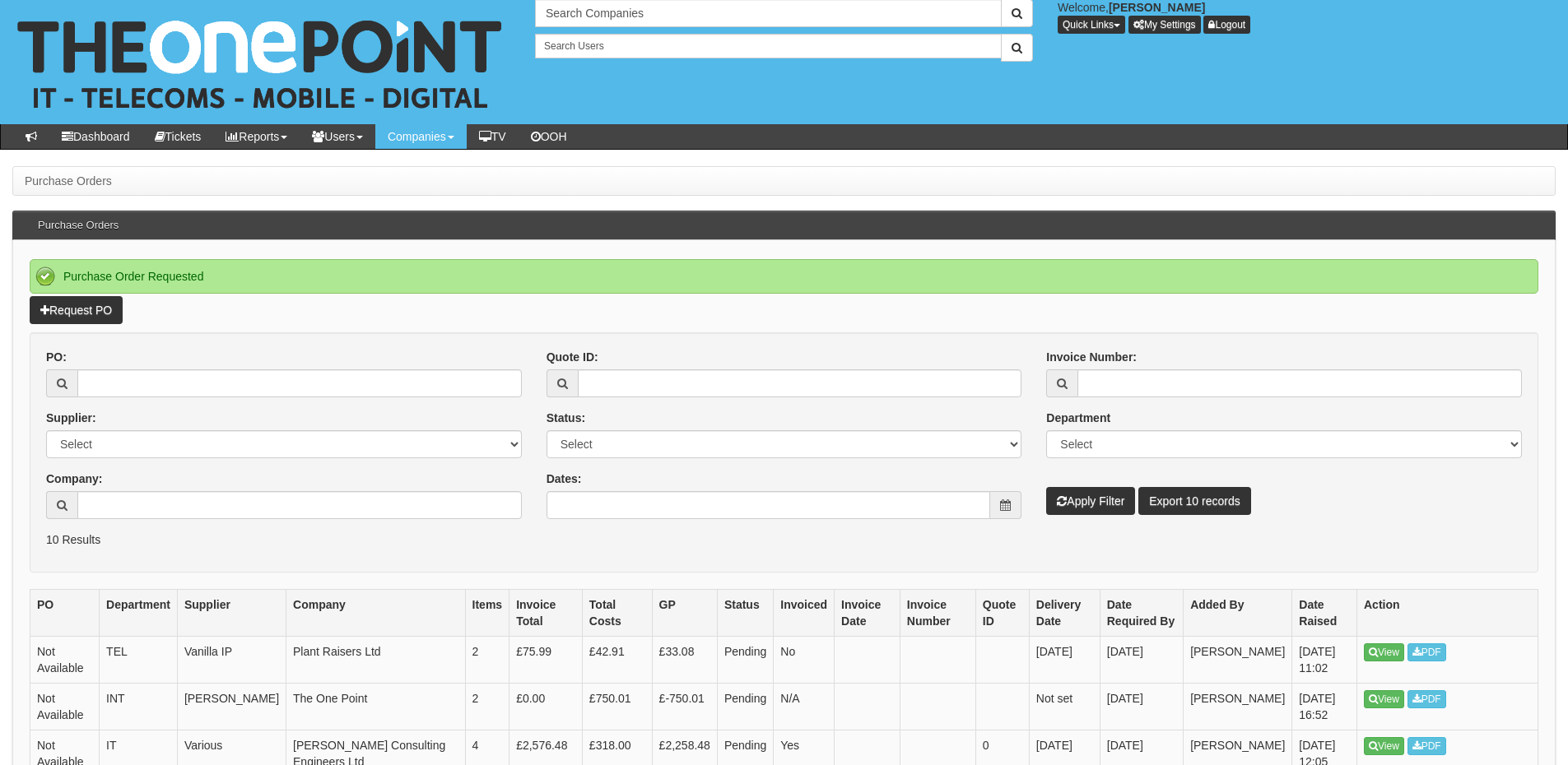
scroll to position [164, 0]
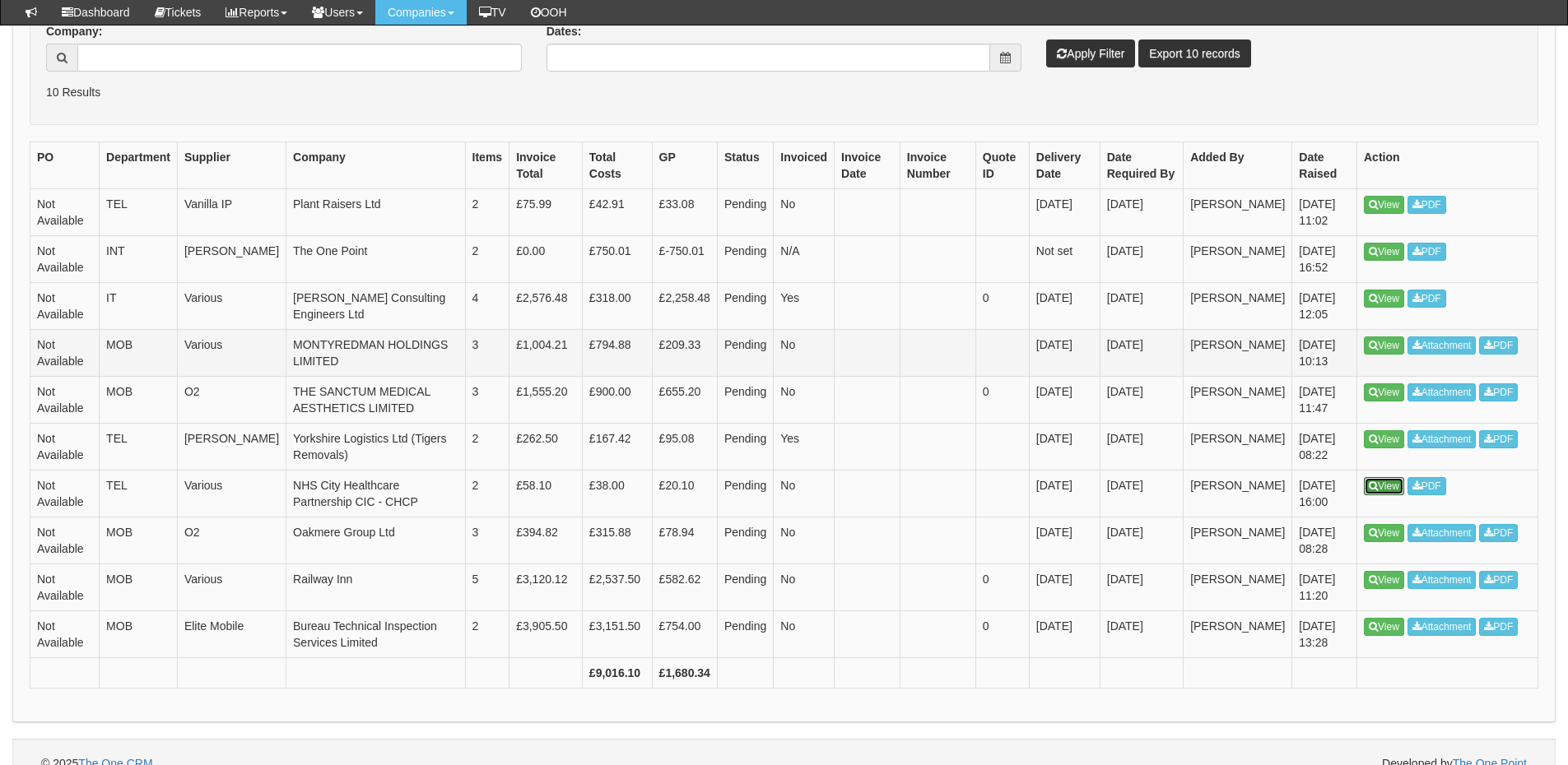
scroll to position [124, 0]
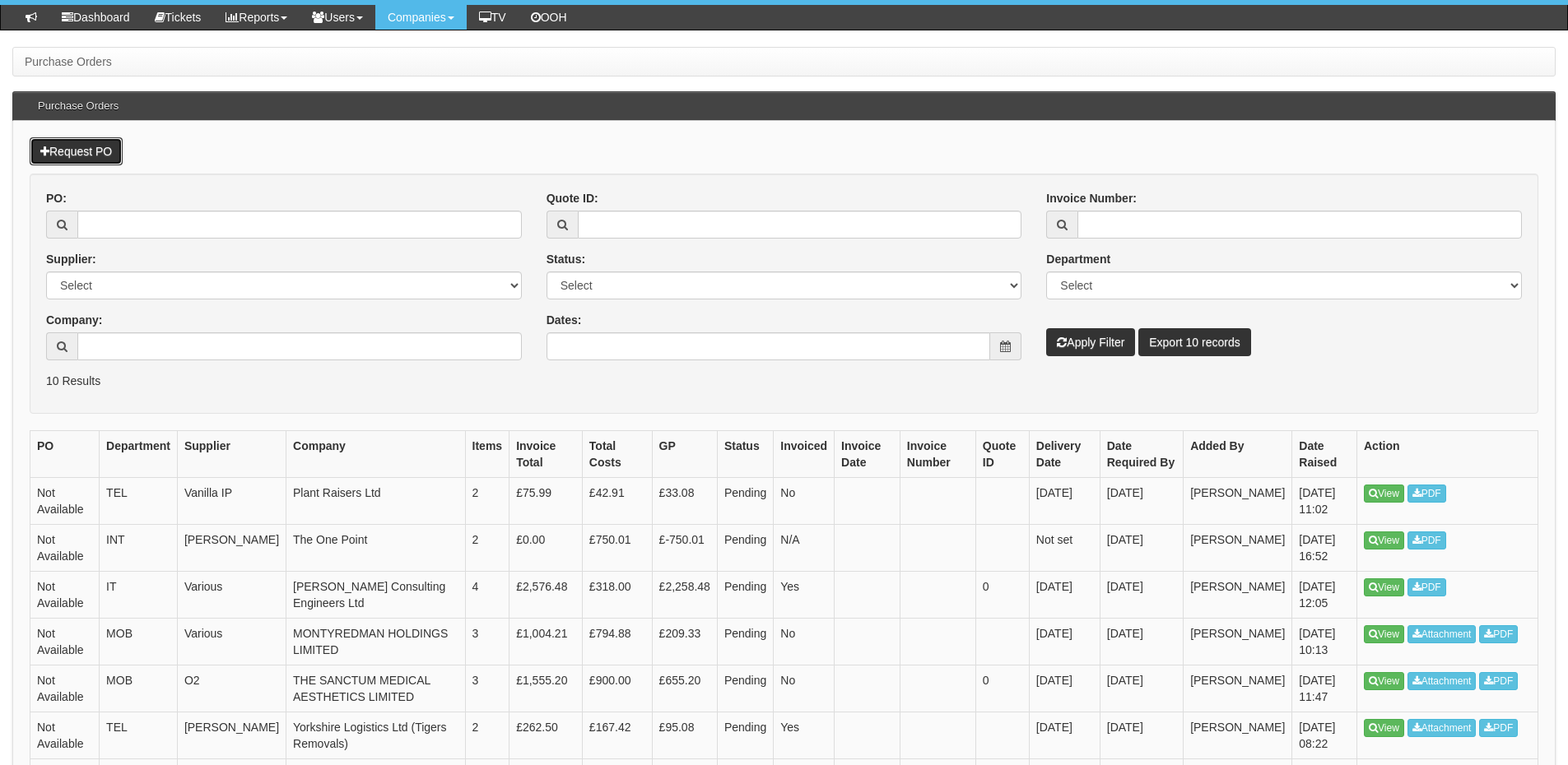
click at [99, 161] on link "Request PO" at bounding box center [76, 151] width 93 height 28
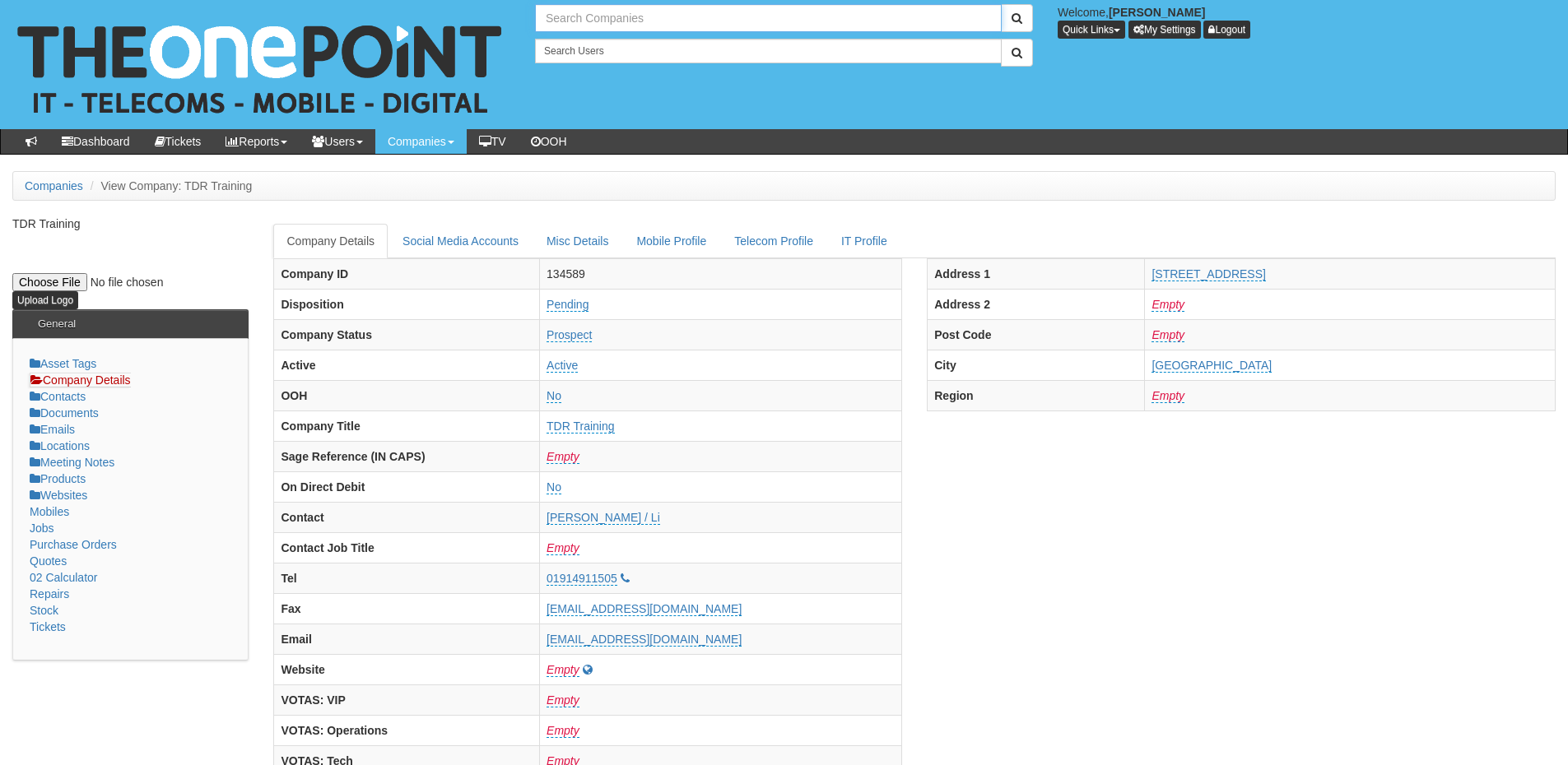
click at [587, 20] on input "text" at bounding box center [769, 18] width 467 height 28
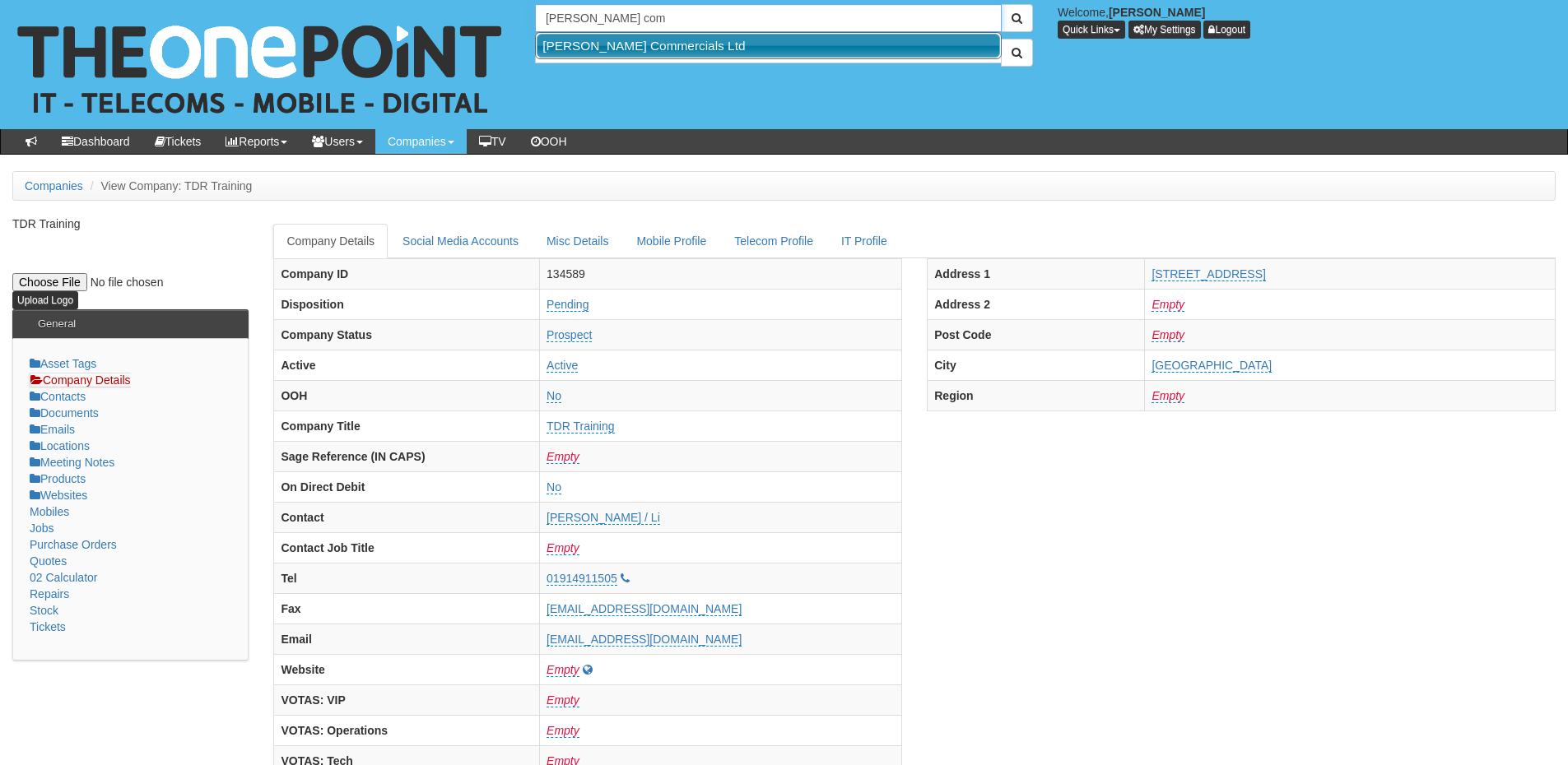
click at [591, 41] on link "[PERSON_NAME] Commercials Ltd" at bounding box center [769, 45] width 463 height 24
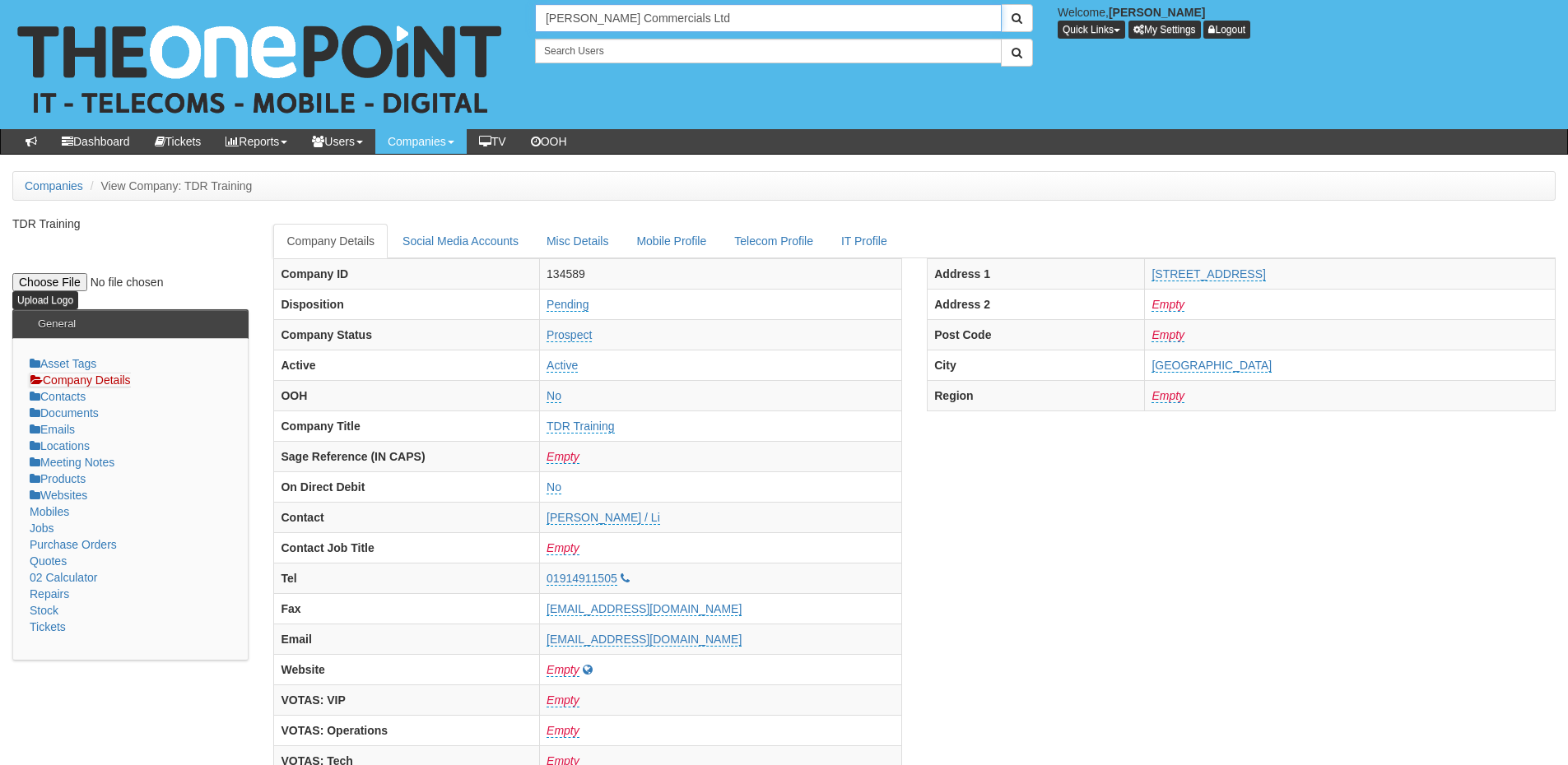
type input "[PERSON_NAME] Commercials Ltd"
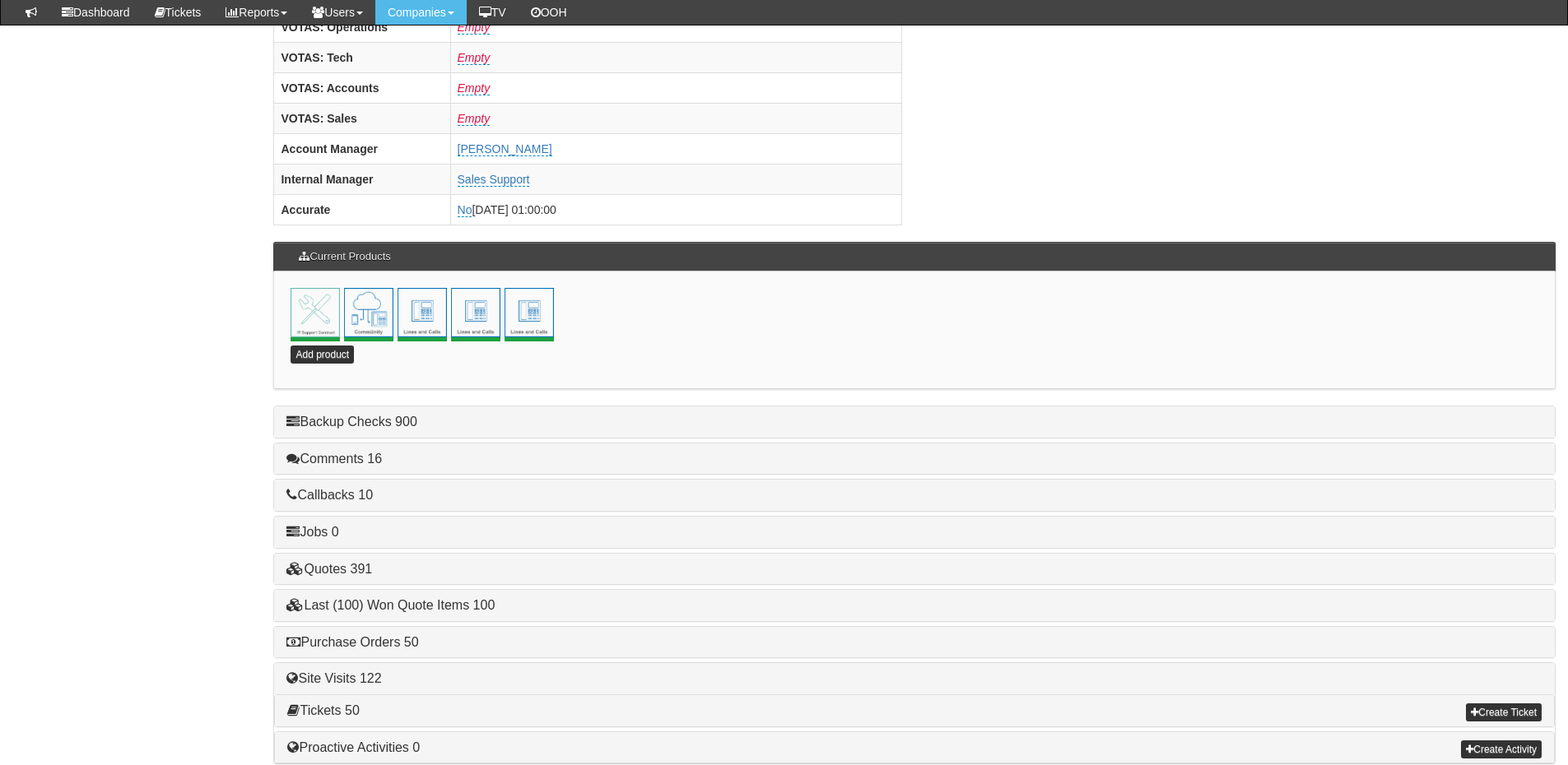
scroll to position [727, 0]
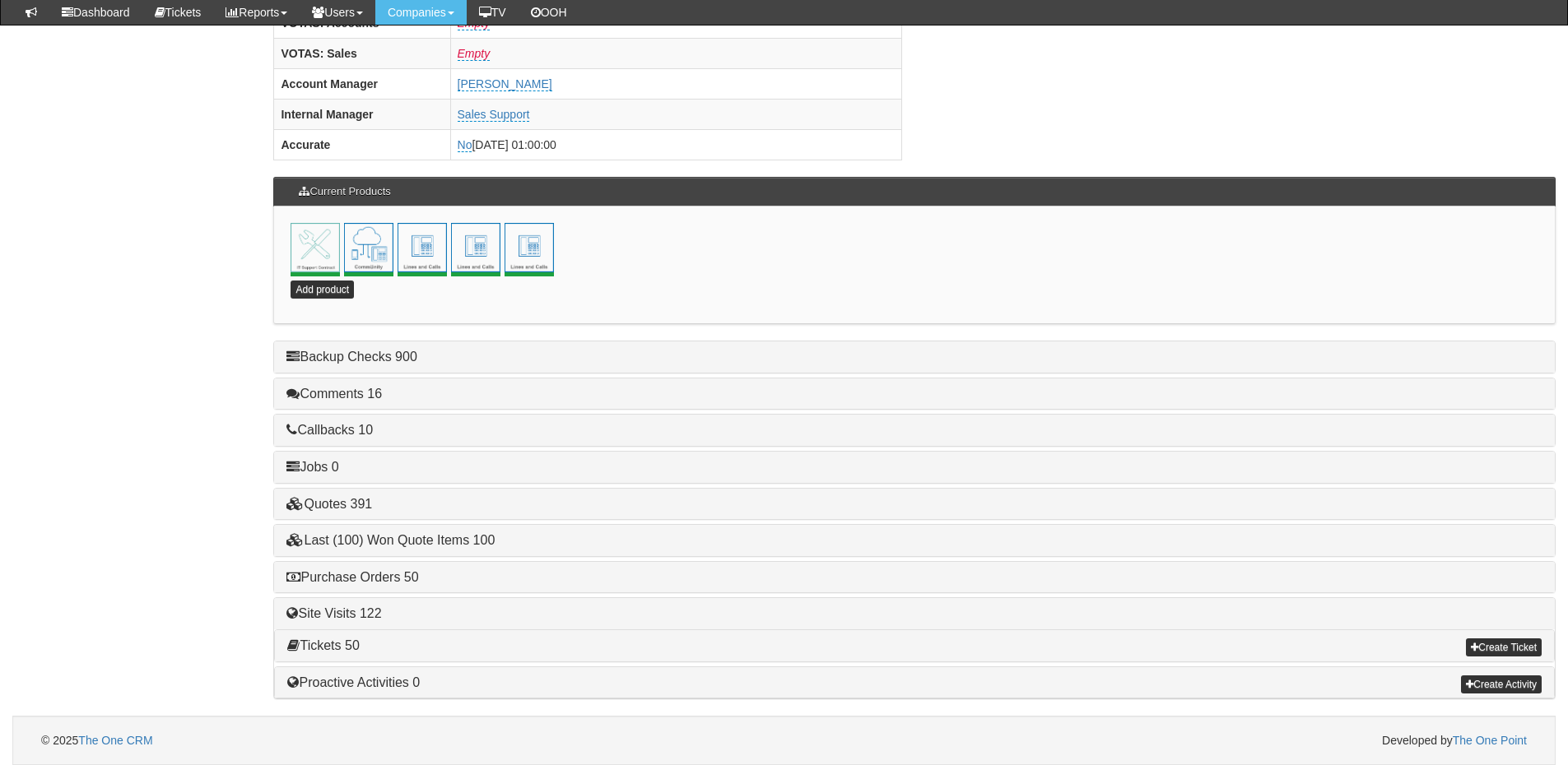
click at [394, 568] on div "Purchase Orders 50" at bounding box center [914, 578] width 1281 height 31
click at [394, 572] on link "Purchase Orders 50" at bounding box center [352, 577] width 132 height 14
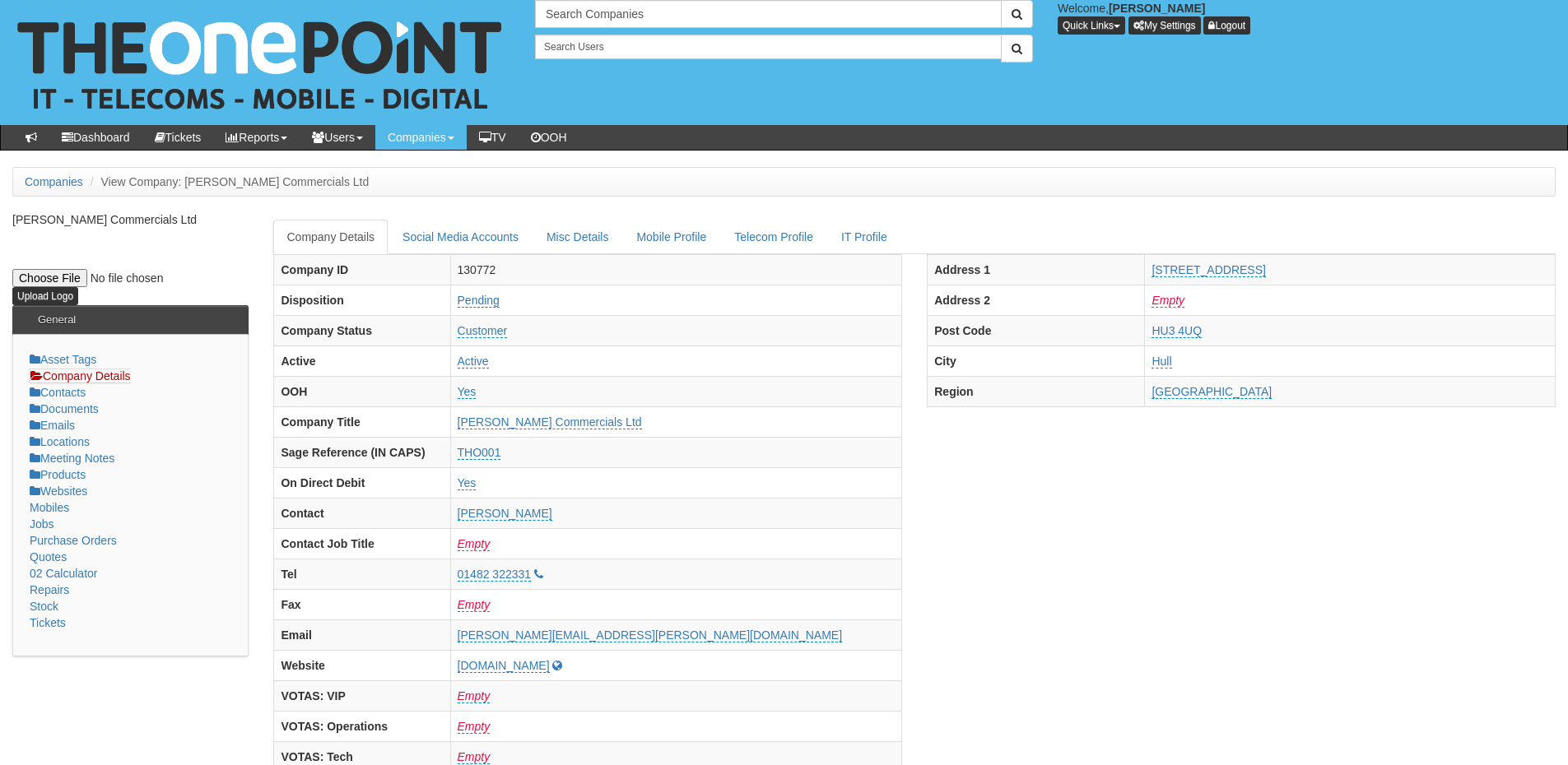
scroll to position [0, 0]
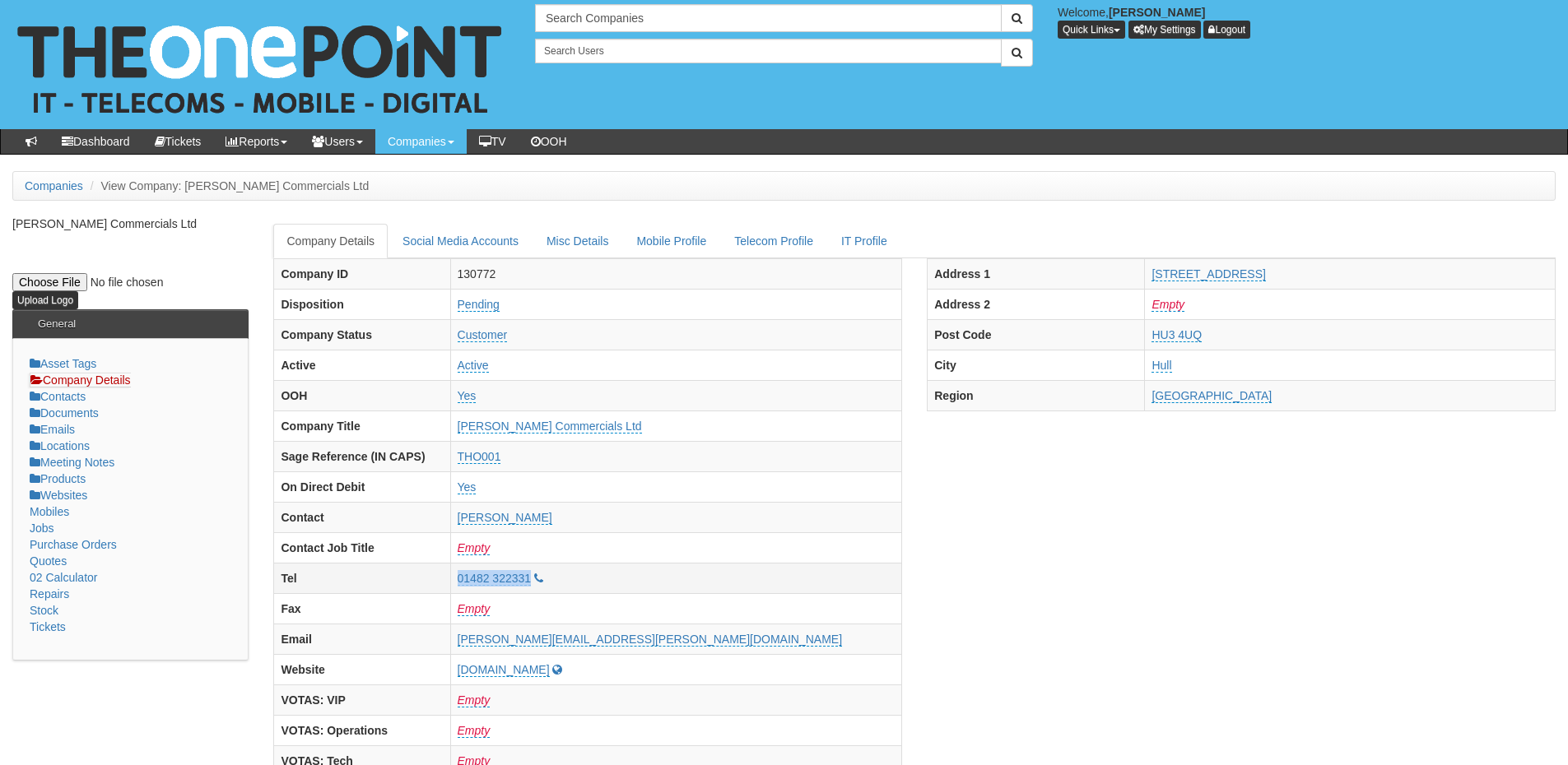
drag, startPoint x: 516, startPoint y: 581, endPoint x: 600, endPoint y: 586, distance: 84.1
click at [600, 586] on tr "Tel 01482 322331" at bounding box center [588, 578] width 628 height 31
copy tr "01482 322331"
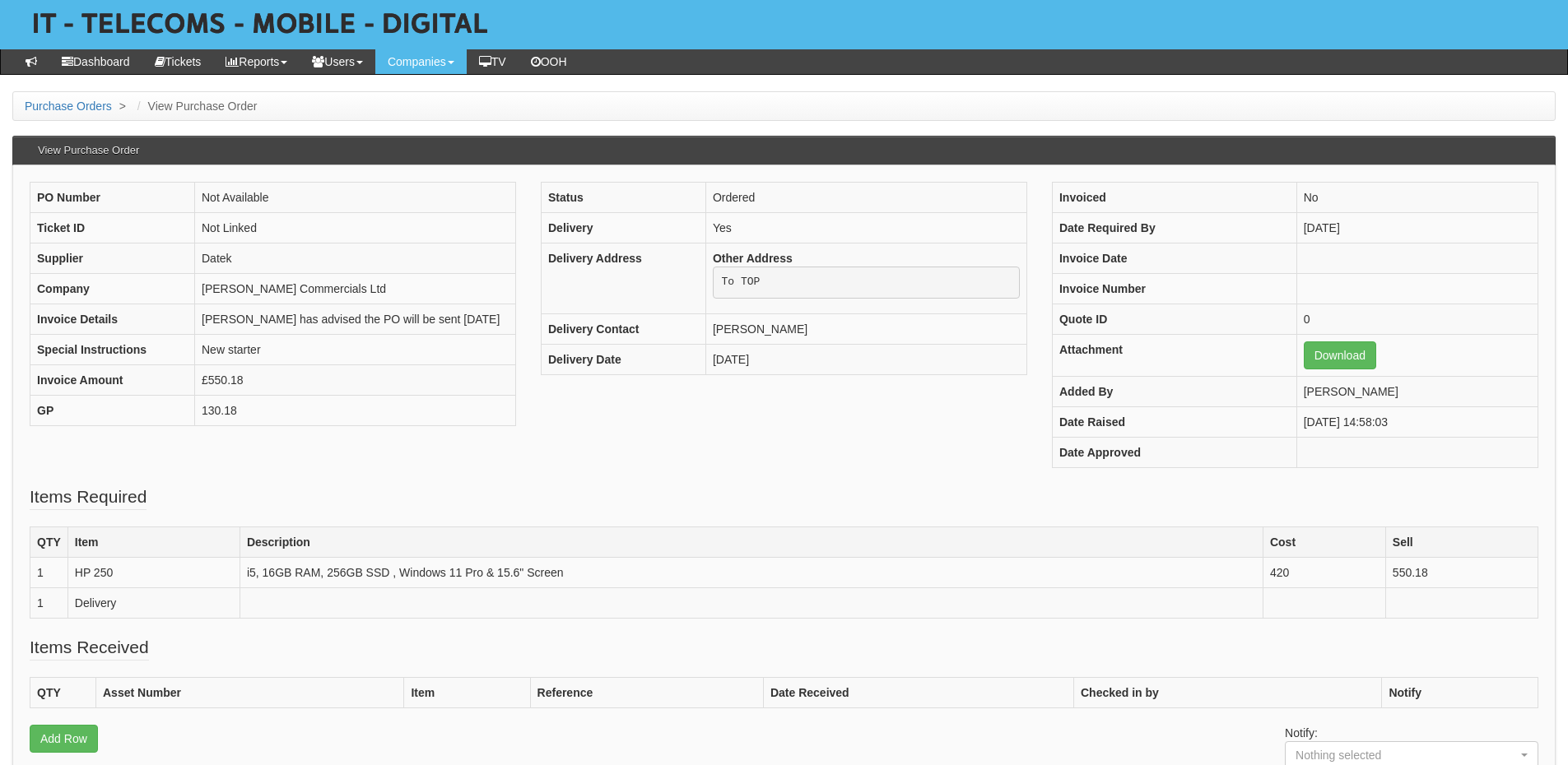
scroll to position [247, 0]
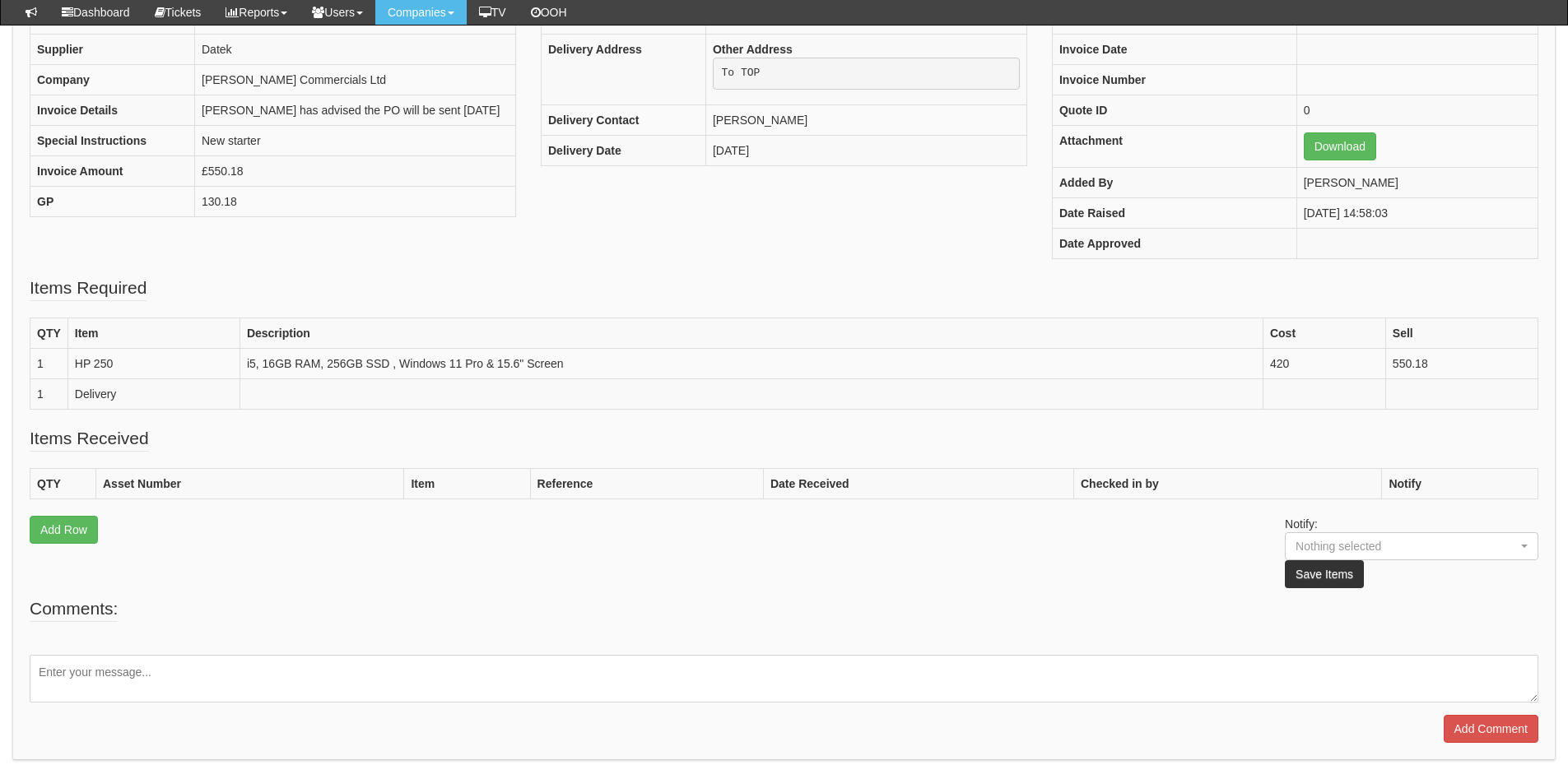
click at [217, 678] on textarea at bounding box center [784, 678] width 1509 height 48
paste textarea "PURCHASE ORDER No. 10BCA0000236"
type textarea "Please use PURCHASE ORDER No. 10BCA0000236"
click at [1473, 721] on input "Add Comment" at bounding box center [1491, 729] width 94 height 28
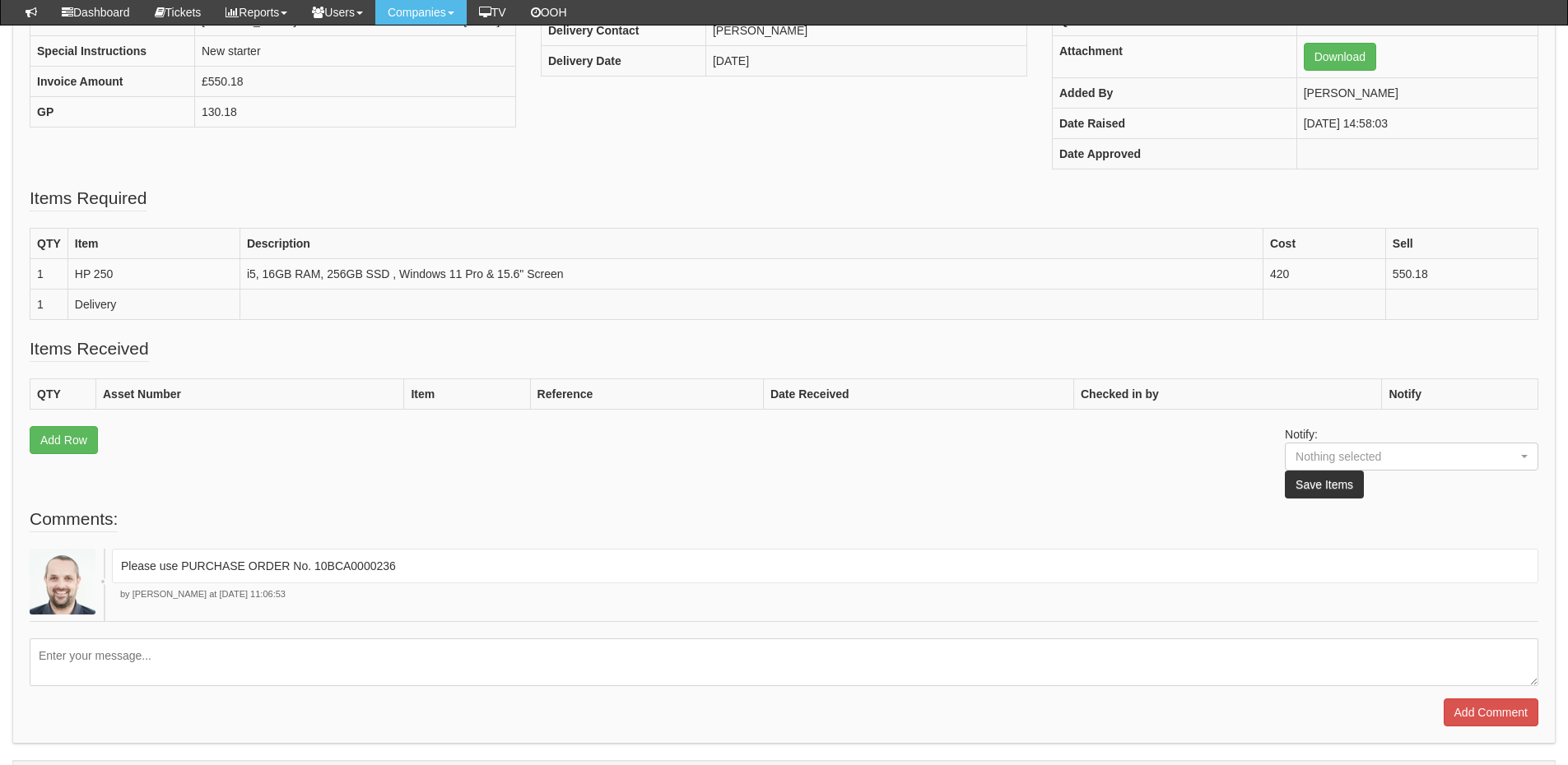
scroll to position [421, 0]
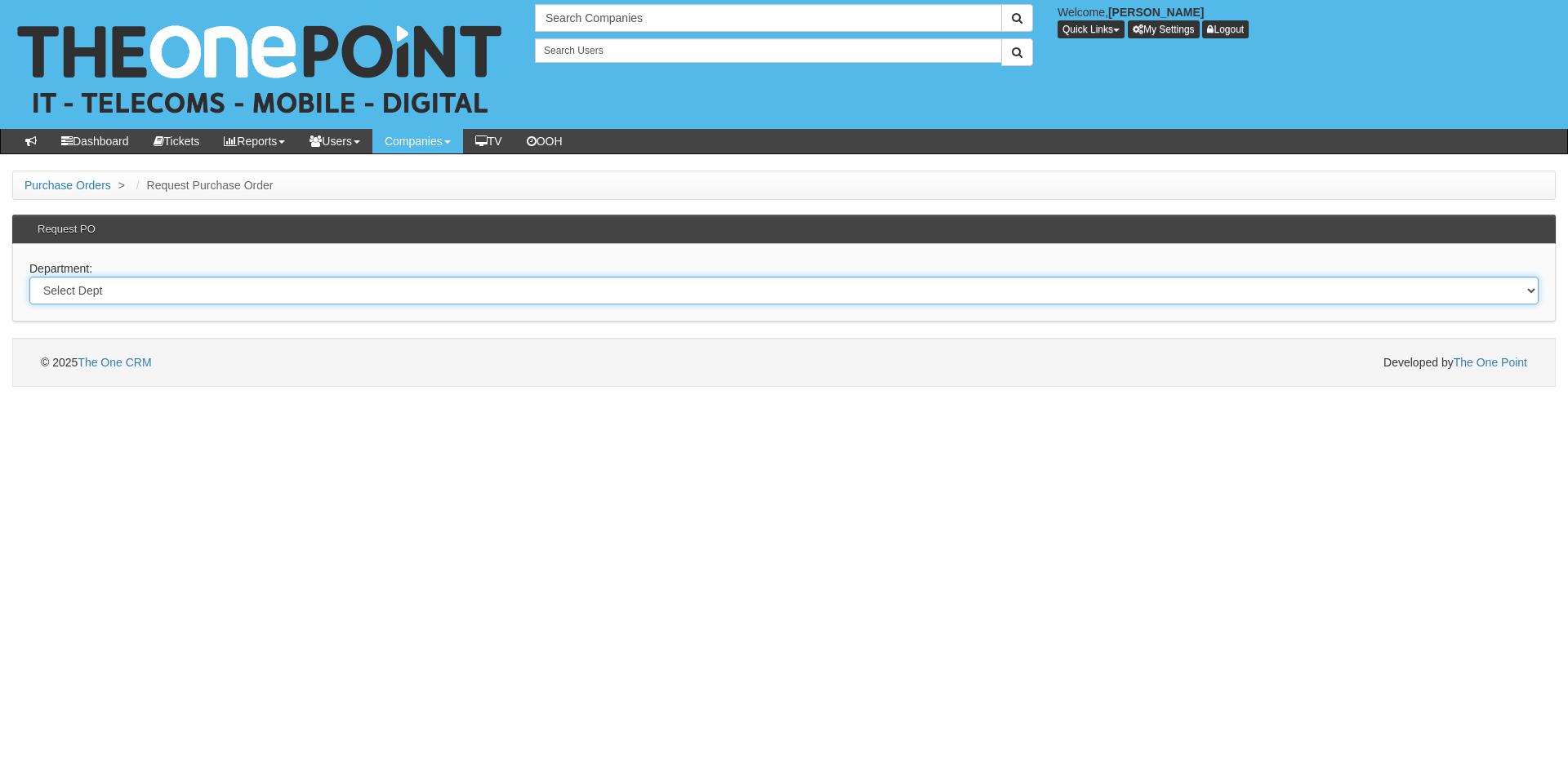
click at [298, 288] on select "Select Dept Digital Internal IT Mobiles Marketing Telecoms" at bounding box center [784, 291] width 1509 height 28
select select "?pipeID=&dept=IT"
click at [30, 277] on select "Select Dept Digital Internal IT Mobiles Marketing Telecoms" at bounding box center [784, 291] width 1509 height 28
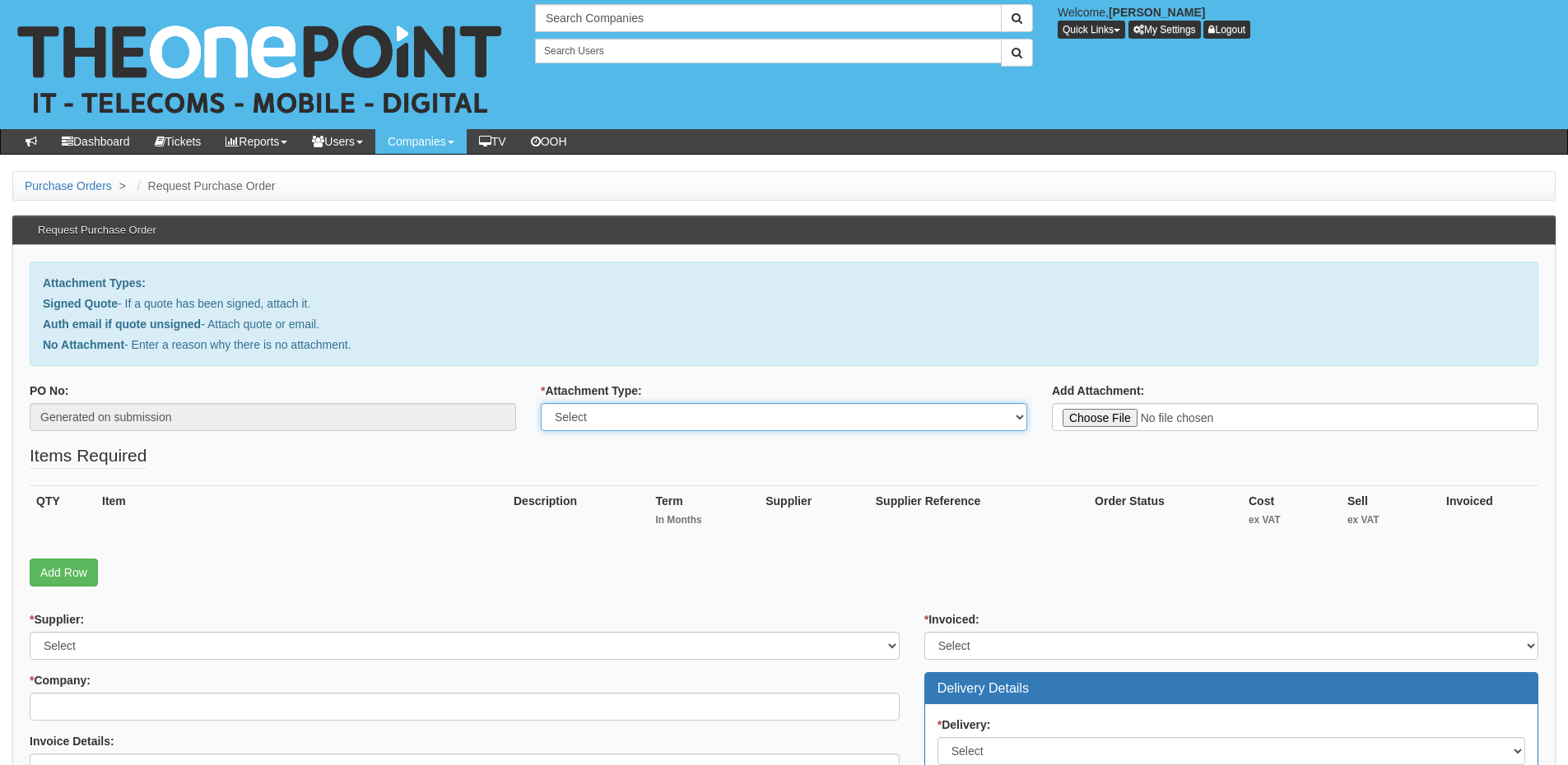
click at [642, 416] on select "Select Signed Quote Auth email with quote if unsigned No Attachment" at bounding box center [784, 417] width 486 height 28
select select "Auth email if quote unsigned"
click at [540, 403] on select "Select Signed Quote Auth email with quote if unsigned No Attachment" at bounding box center [784, 417] width 486 height 28
type input "C:\fakepath\New starter - Ella Kitchman .msg"
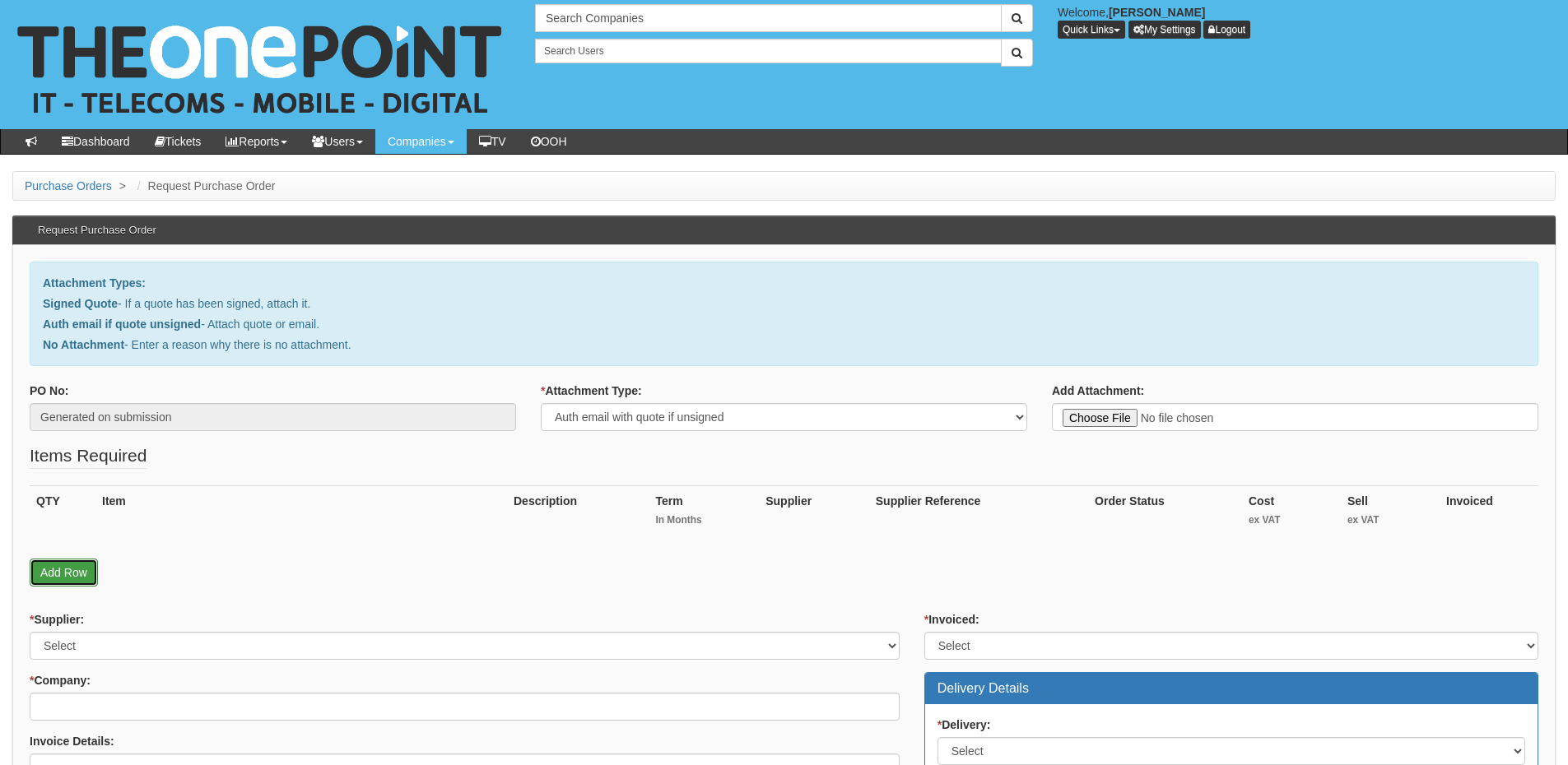
click at [73, 578] on link "Add Row" at bounding box center [64, 573] width 68 height 28
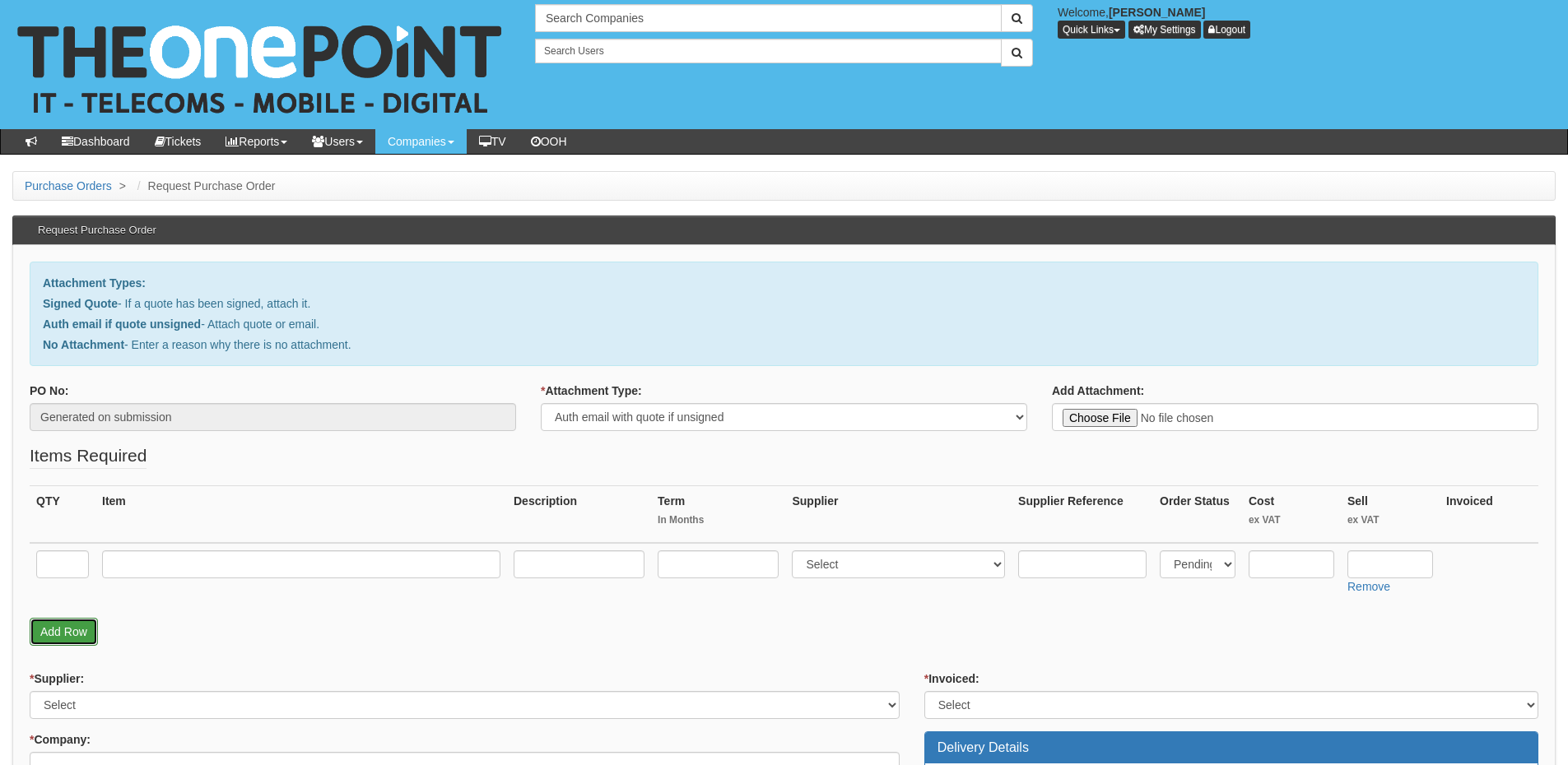
click at [68, 630] on link "Add Row" at bounding box center [64, 632] width 68 height 28
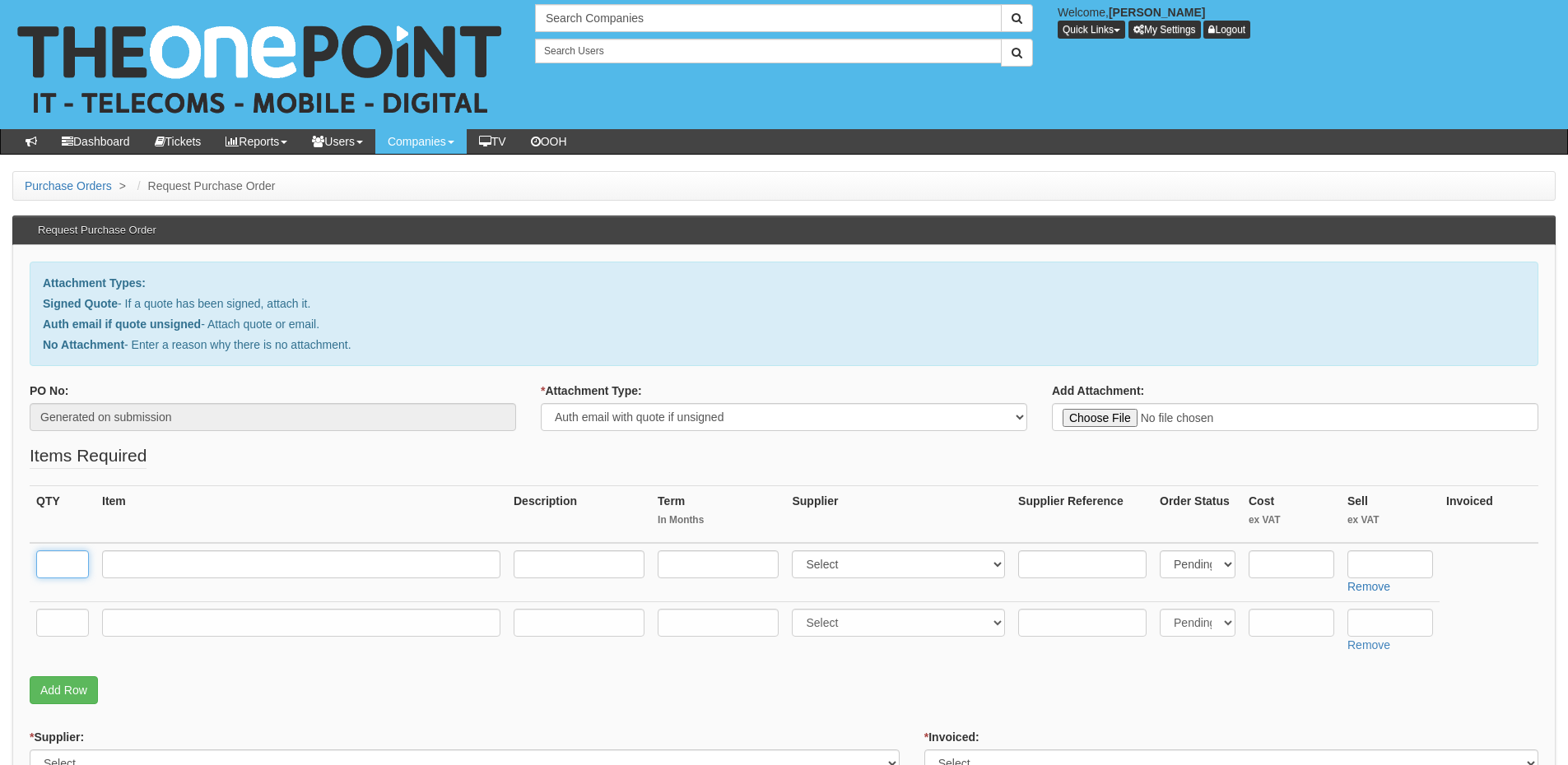
click at [72, 567] on input "text" at bounding box center [62, 565] width 52 height 28
type input "1"
click at [63, 616] on input "text" at bounding box center [62, 623] width 52 height 28
type input "1"
click at [147, 622] on input "text" at bounding box center [302, 623] width 399 height 28
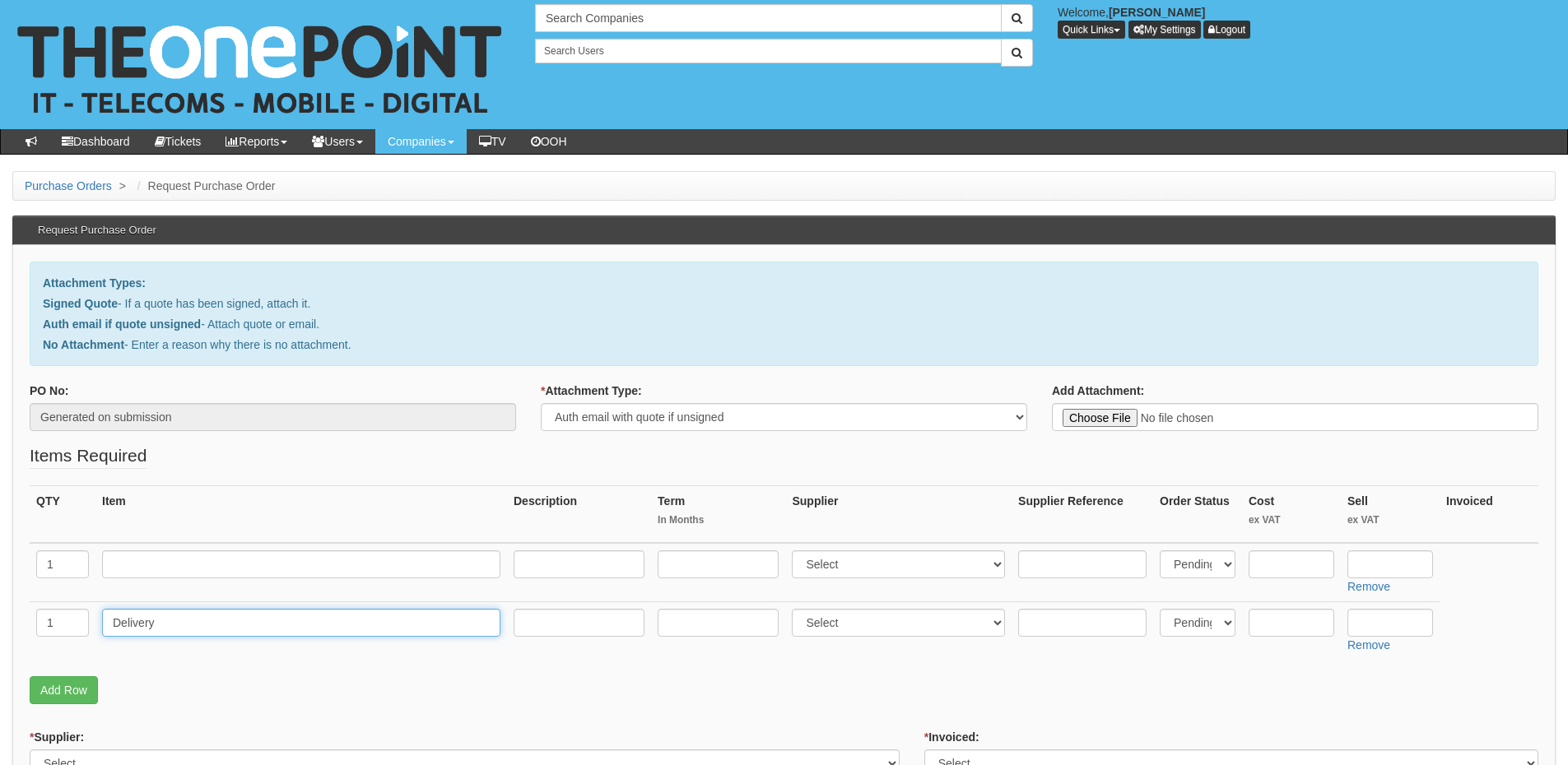
type input "Delivery"
click at [1382, 620] on input "text" at bounding box center [1390, 623] width 86 height 28
type input "12.50"
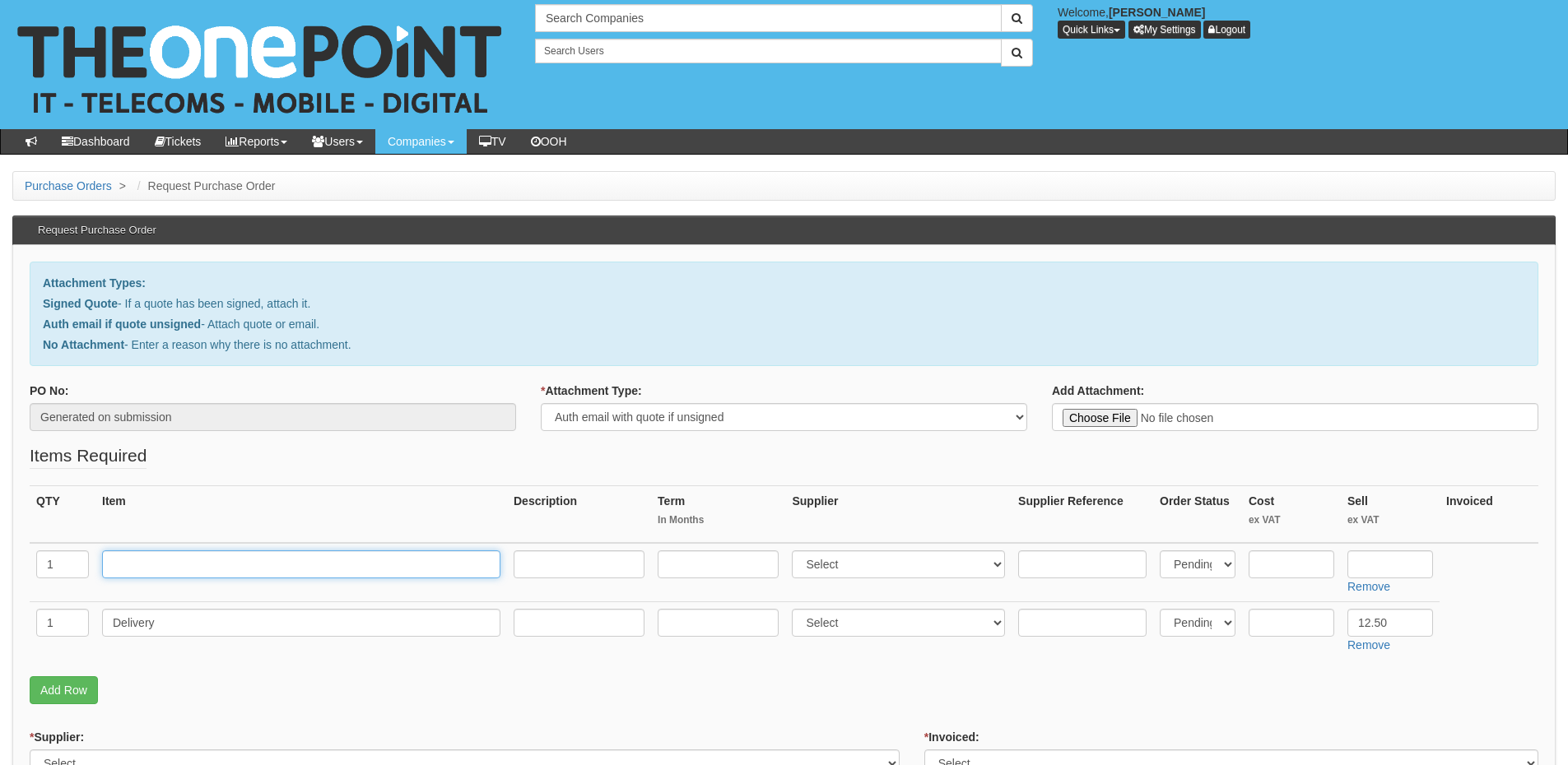
click at [181, 564] on input "text" at bounding box center [302, 565] width 399 height 28
paste input "HP 250"
type input "HP 250"
click at [526, 558] on input "text" at bounding box center [579, 565] width 131 height 28
paste input "i5, 16GB RAM, 256GB SSD , Windows 11 Pro & 15.6" Screen"
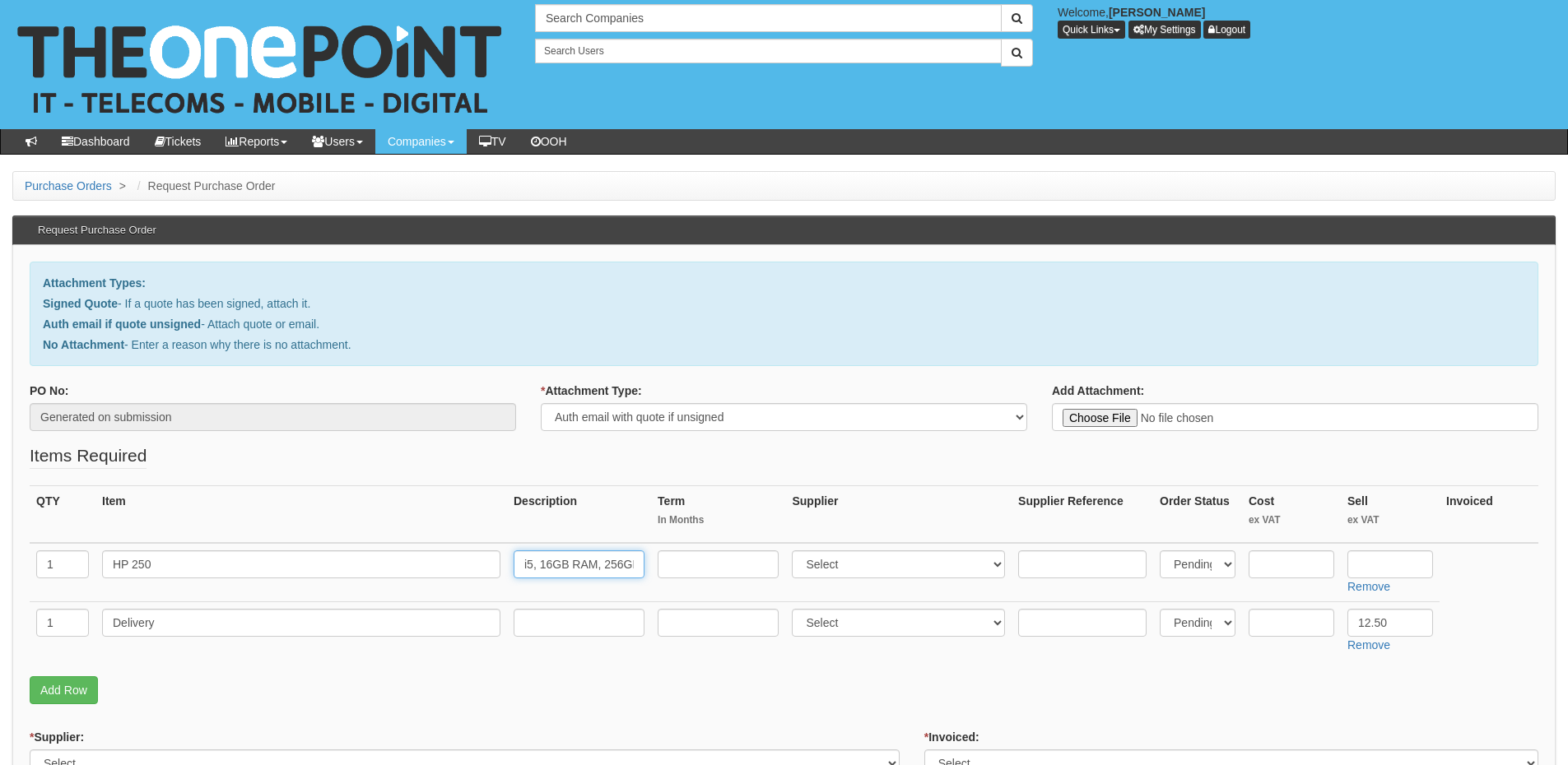
scroll to position [0, 204]
type input "i5, 16GB RAM, 256GB SSD , Windows 11 Pro & 15.6" Screen"
click at [869, 573] on select "Select 123 REG.co.uk 1Password 3 4Gon AA Jones Electric Ltd Abzorb Access Group…" at bounding box center [898, 565] width 213 height 28
select select "87"
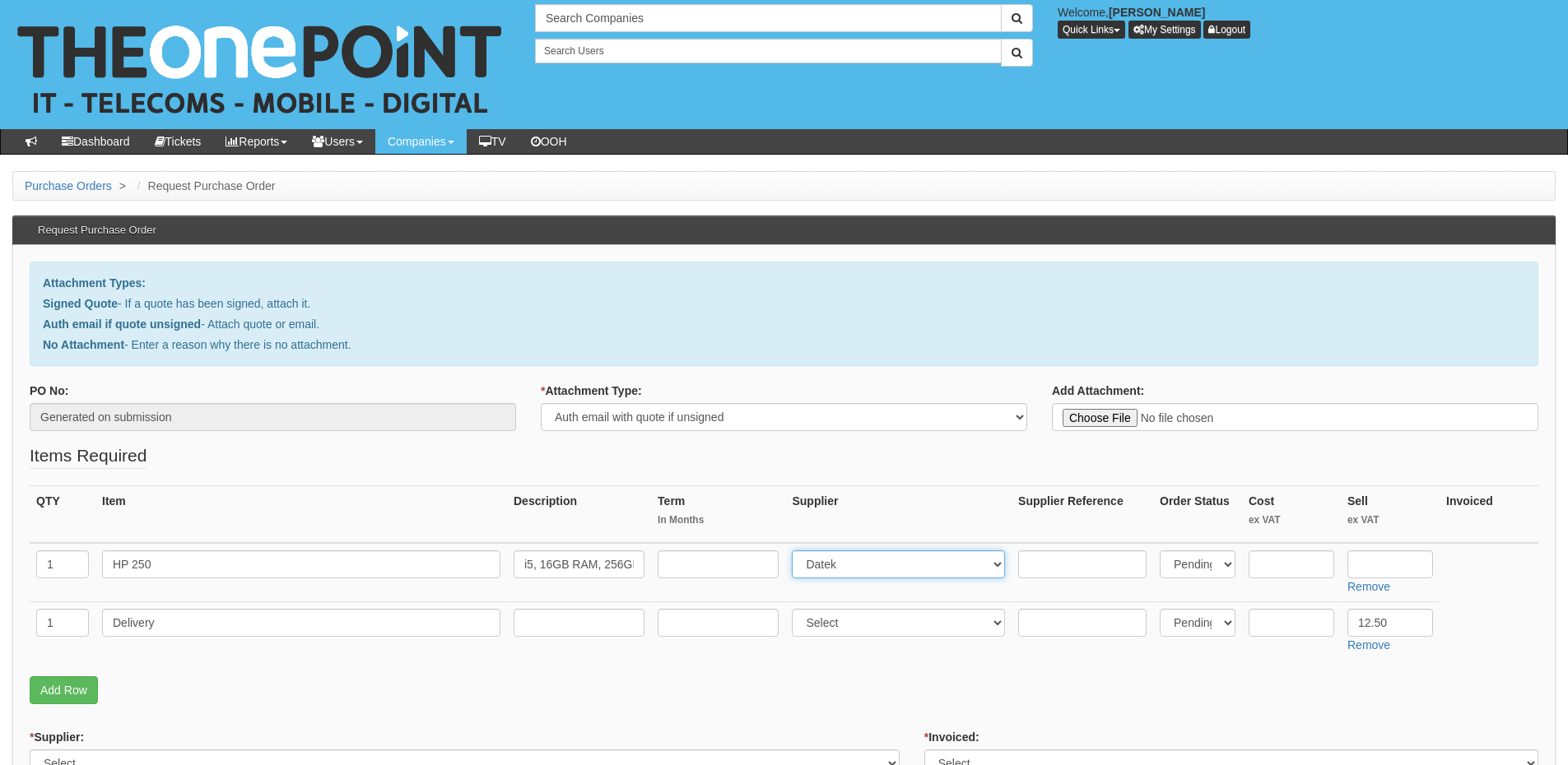
click at [796, 551] on select "Select 123 REG.co.uk 1Password 3 4Gon AA Jones Electric Ltd Abzorb Access Group…" at bounding box center [898, 565] width 213 height 28
click at [1366, 567] on input "text" at bounding box center [1390, 565] width 86 height 28
paste input "550.18"
type input "550.18"
click at [1282, 560] on input "text" at bounding box center [1292, 565] width 86 height 28
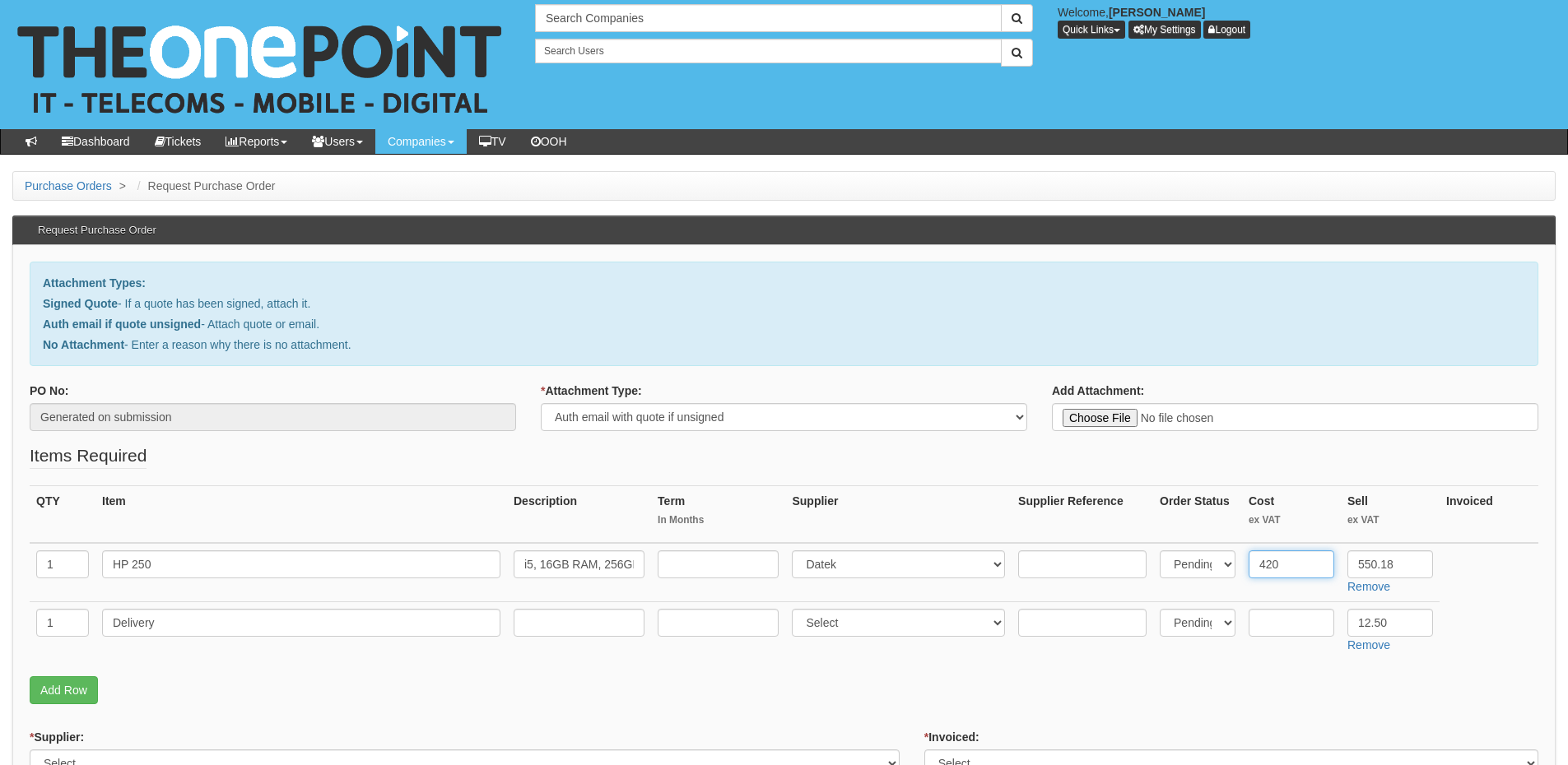
type input "420"
click at [1375, 560] on input "550.18" at bounding box center [1390, 565] width 86 height 28
type input "550.18"
click at [1047, 560] on input "text" at bounding box center [1082, 565] width 129 height 28
paste input "AK9U4AT"
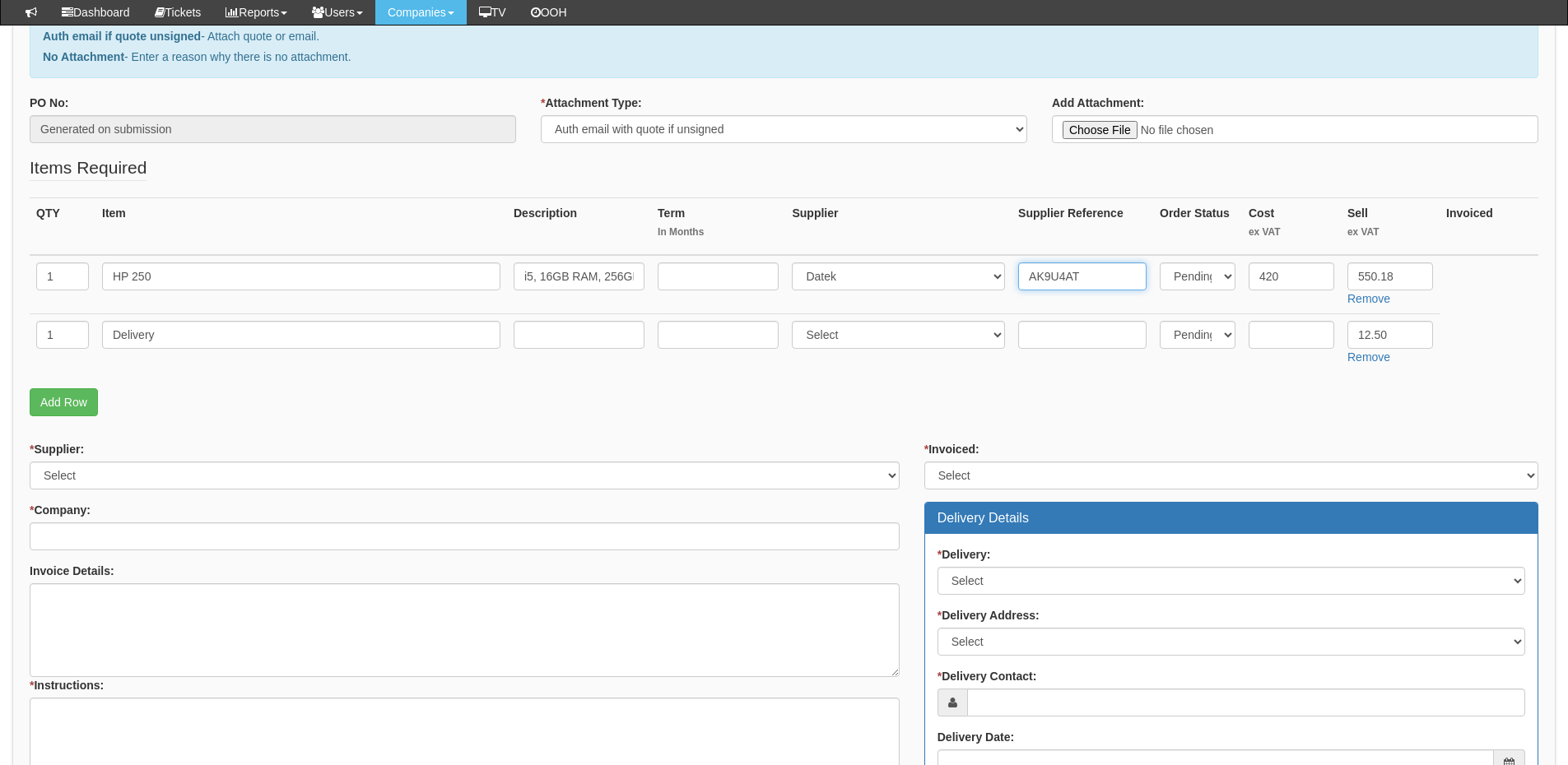
scroll to position [247, 0]
type input "AK9U4AT"
click at [97, 477] on select "Select 123 REG.co.uk 1Password 3 4Gon AA Jones Electric Ltd Abzorb Access Group…" at bounding box center [464, 475] width 870 height 28
select select "87"
click at [30, 461] on select "Select 123 REG.co.uk 1Password 3 4Gon AA Jones Electric Ltd Abzorb Access Group…" at bounding box center [464, 475] width 870 height 28
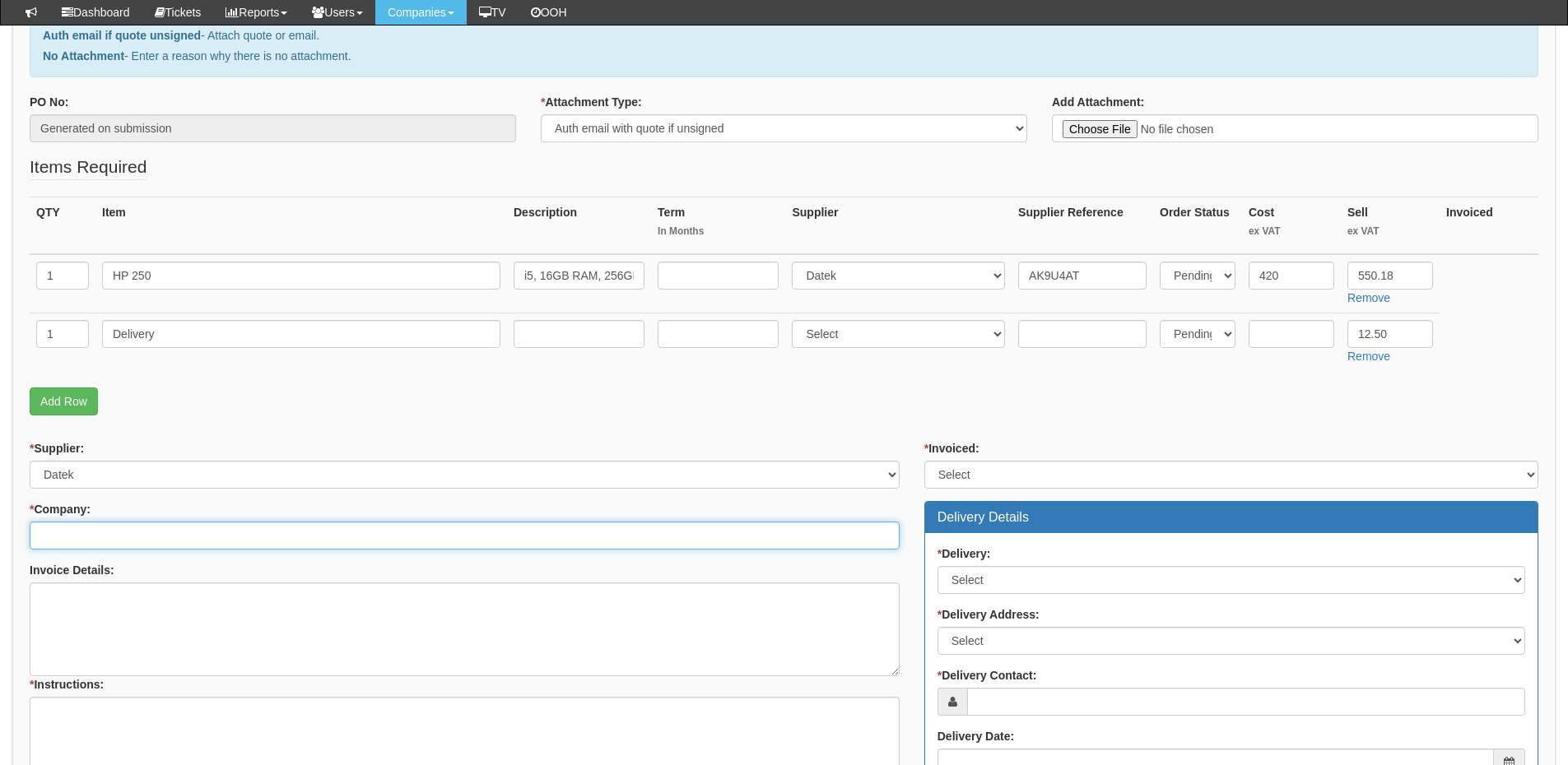
click at [96, 526] on input "* Company:" at bounding box center [464, 536] width 870 height 28
click at [80, 537] on input "thompso com" at bounding box center [464, 536] width 870 height 28
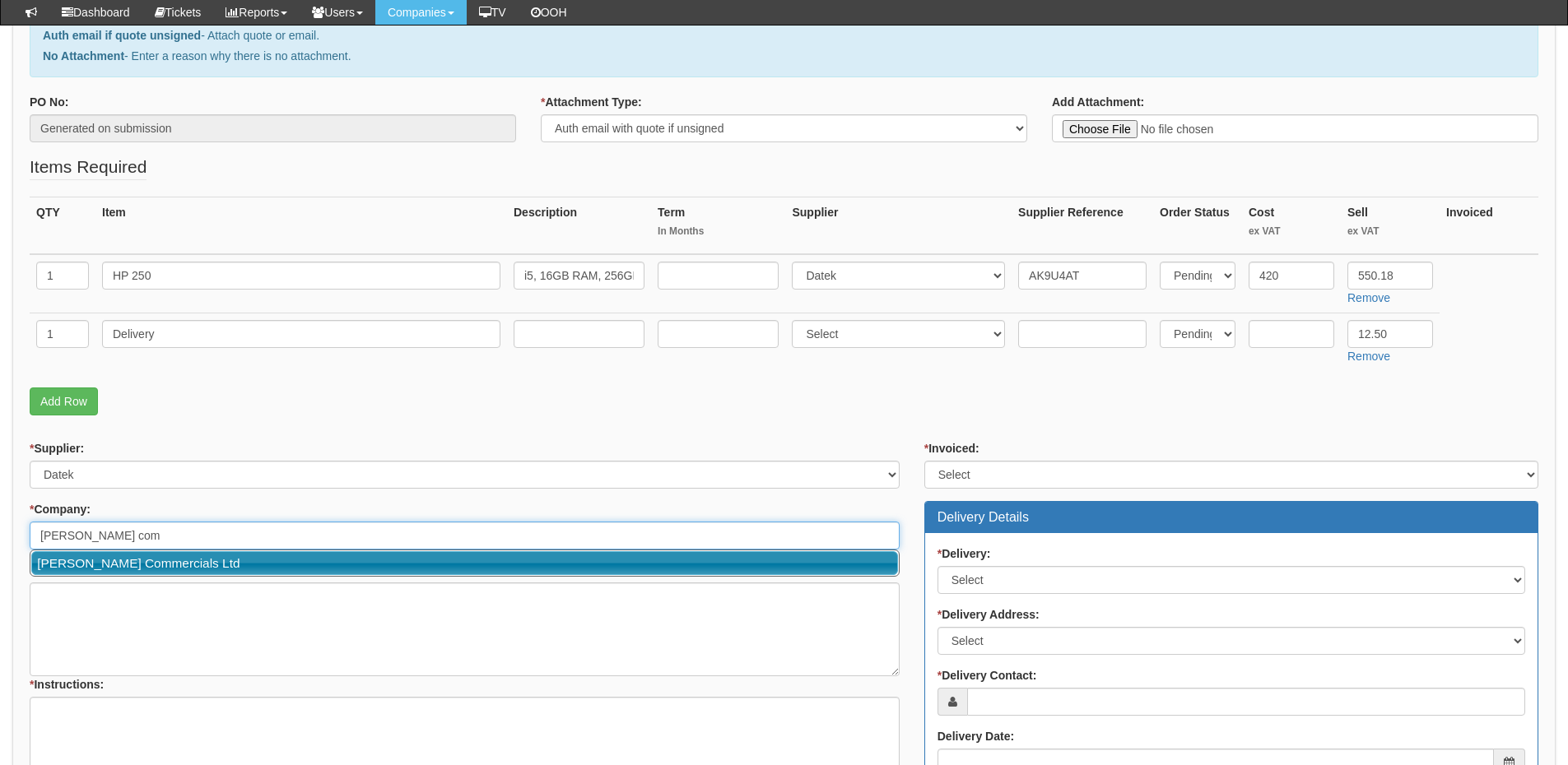
click at [147, 567] on link "[PERSON_NAME] Commercials Ltd" at bounding box center [464, 563] width 867 height 24
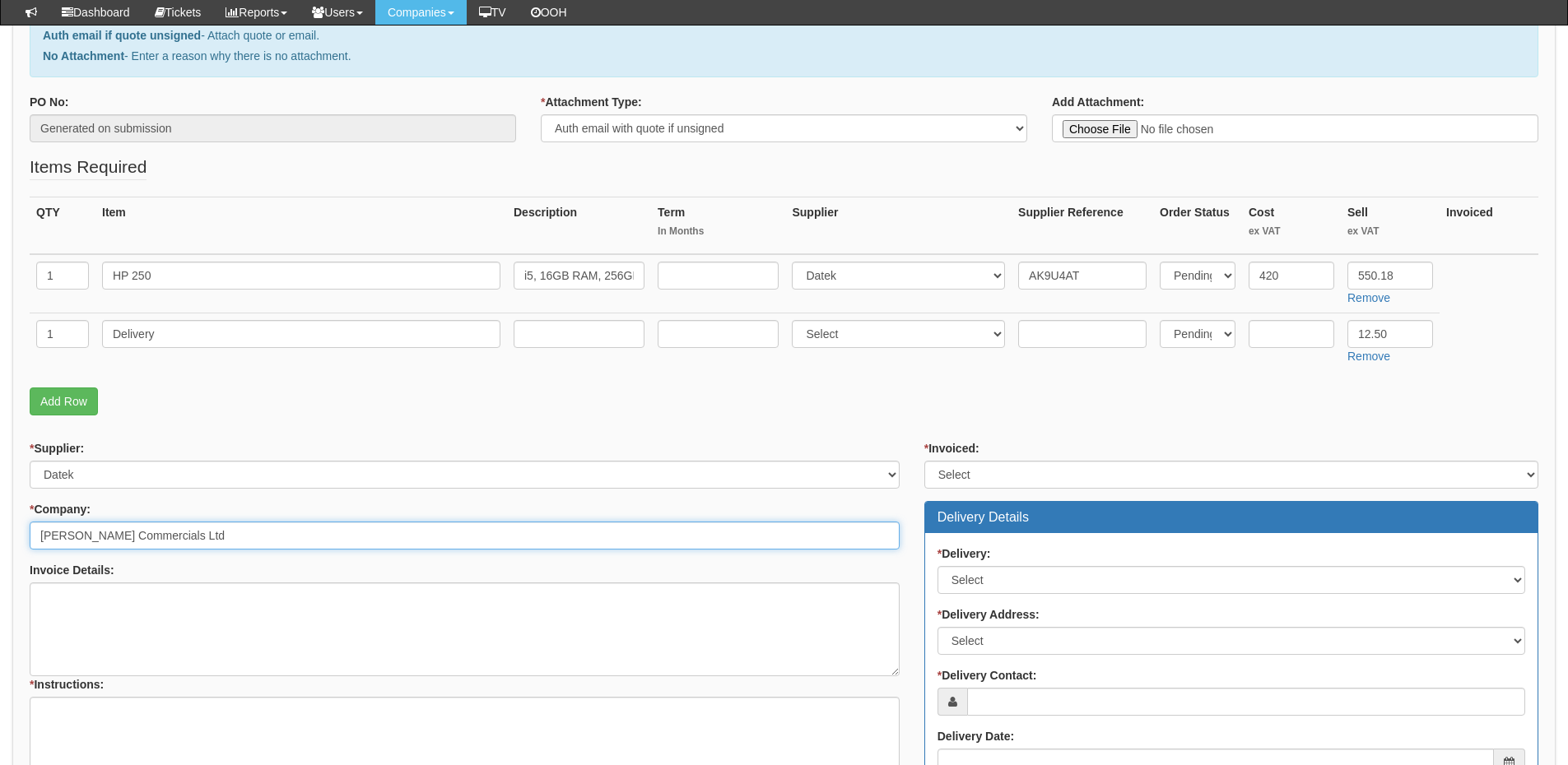
type input "[PERSON_NAME] Commercials Ltd"
drag, startPoint x: 979, startPoint y: 467, endPoint x: 979, endPoint y: 483, distance: 16.0
click at [979, 467] on select "Select Yes No N/A STB (part of order)" at bounding box center [1231, 475] width 614 height 28
select select "2"
click at [924, 461] on select "Select Yes No N/A STB (part of order)" at bounding box center [1231, 475] width 614 height 28
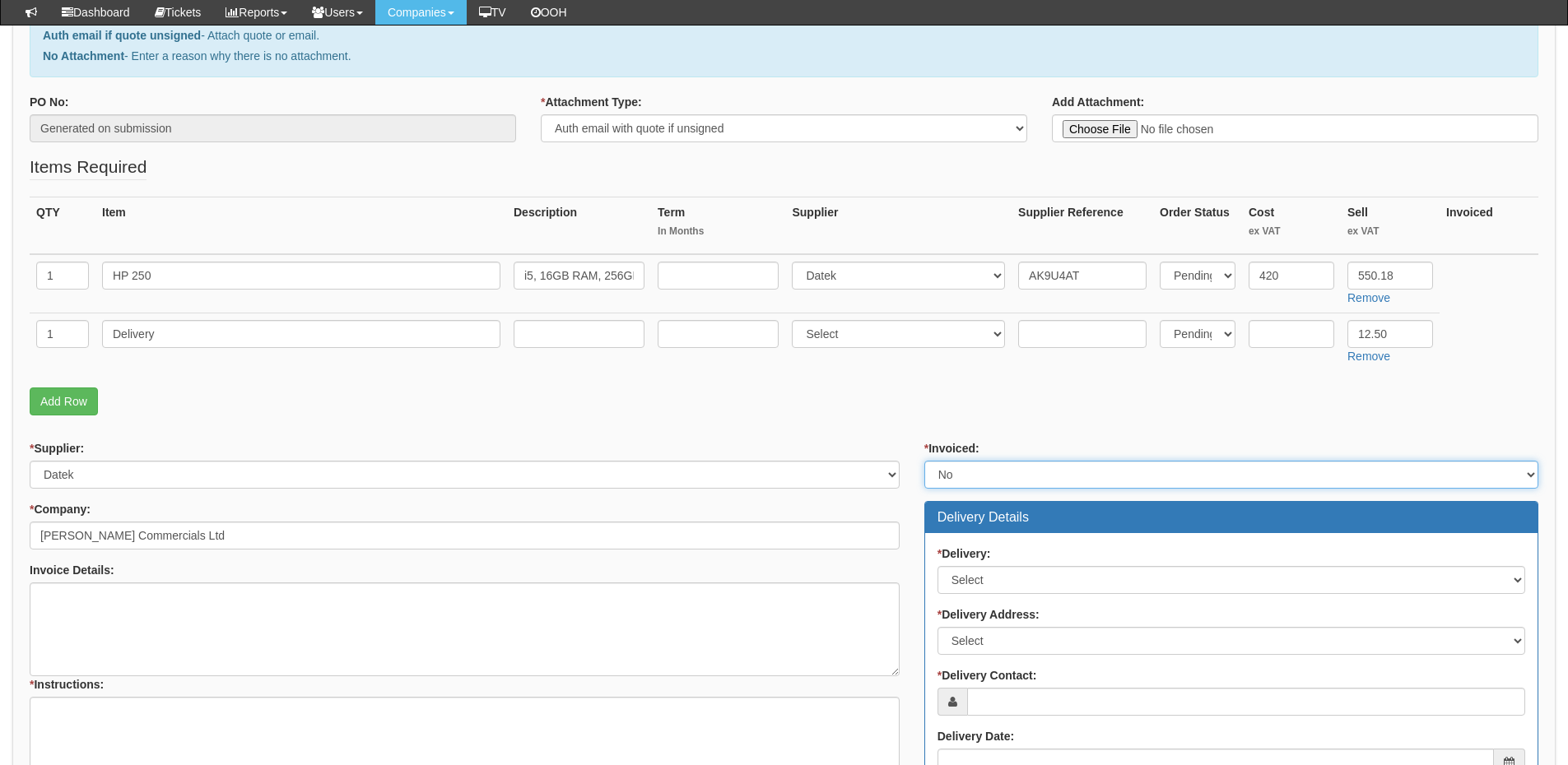
scroll to position [412, 0]
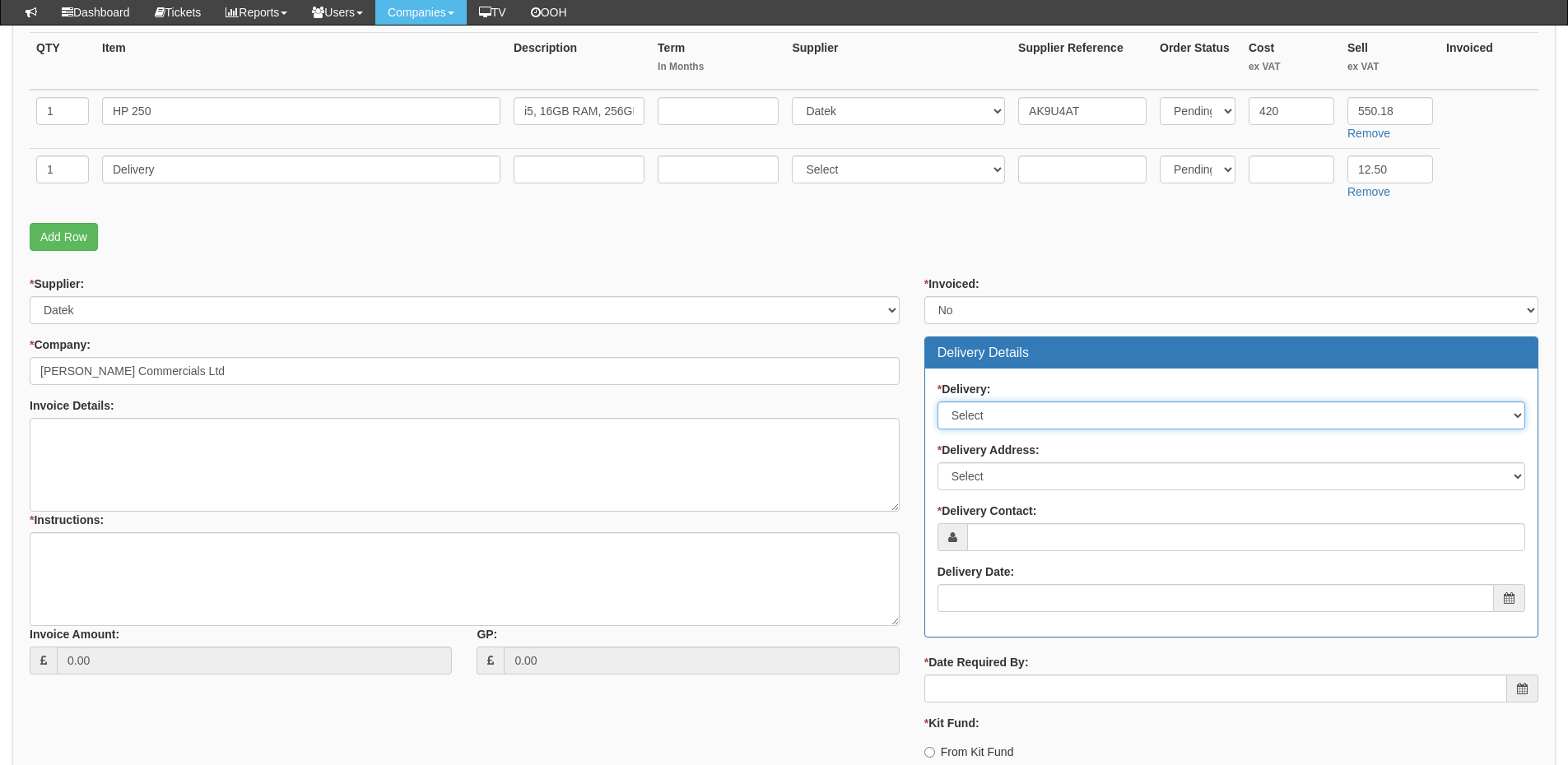
click at [993, 423] on select "Select No Not Applicable Yes" at bounding box center [1231, 415] width 588 height 28
select select "1"
click at [937, 401] on select "Select No Not Applicable Yes" at bounding box center [1231, 415] width 588 height 28
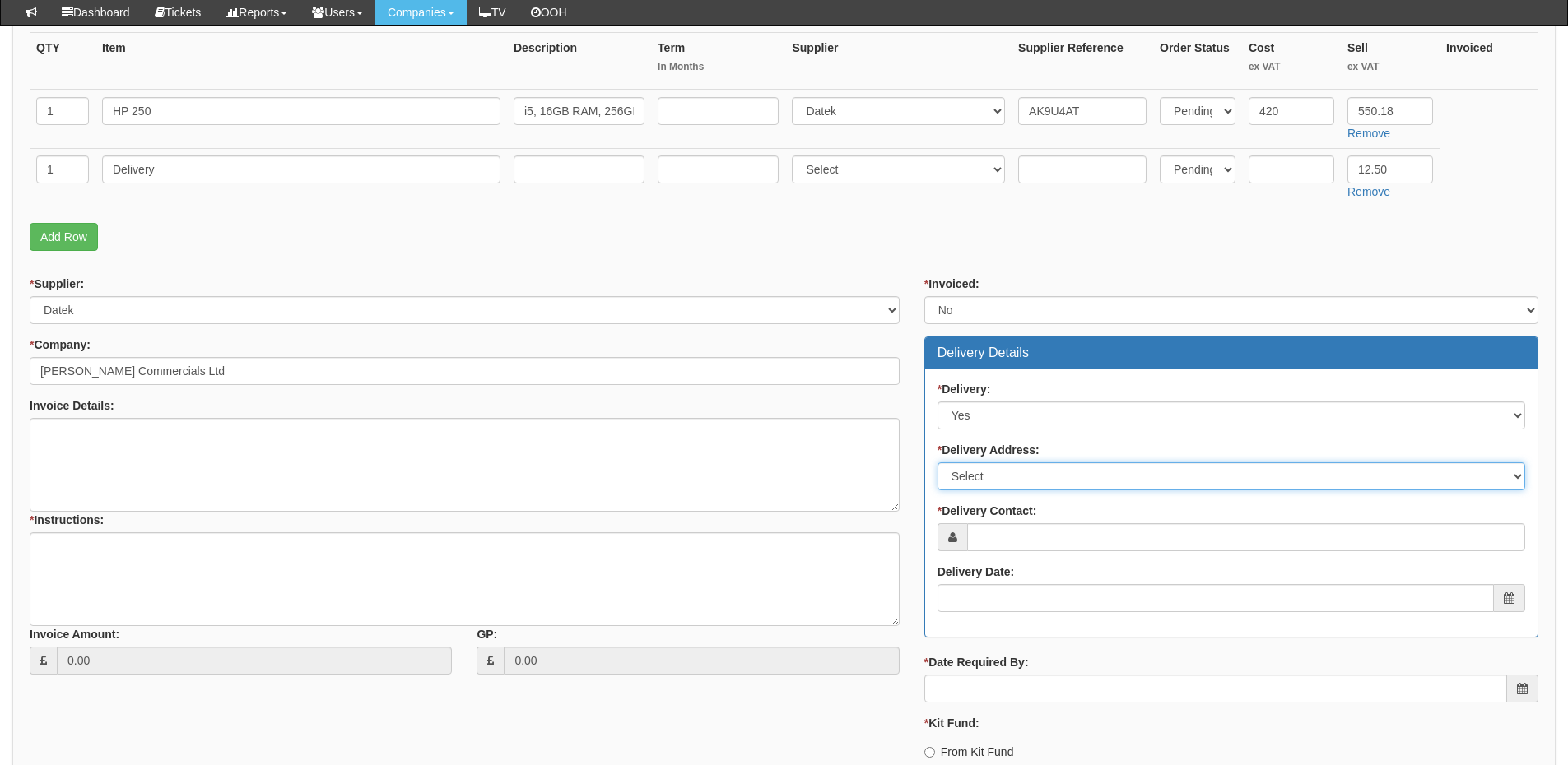
click at [987, 478] on select "Select Not Applicable Main Address - HU3 4UQ Other" at bounding box center [1231, 476] width 588 height 28
select select "other"
click at [937, 462] on select "Select Not Applicable Main Address - HU3 4UQ Other" at bounding box center [1231, 476] width 588 height 28
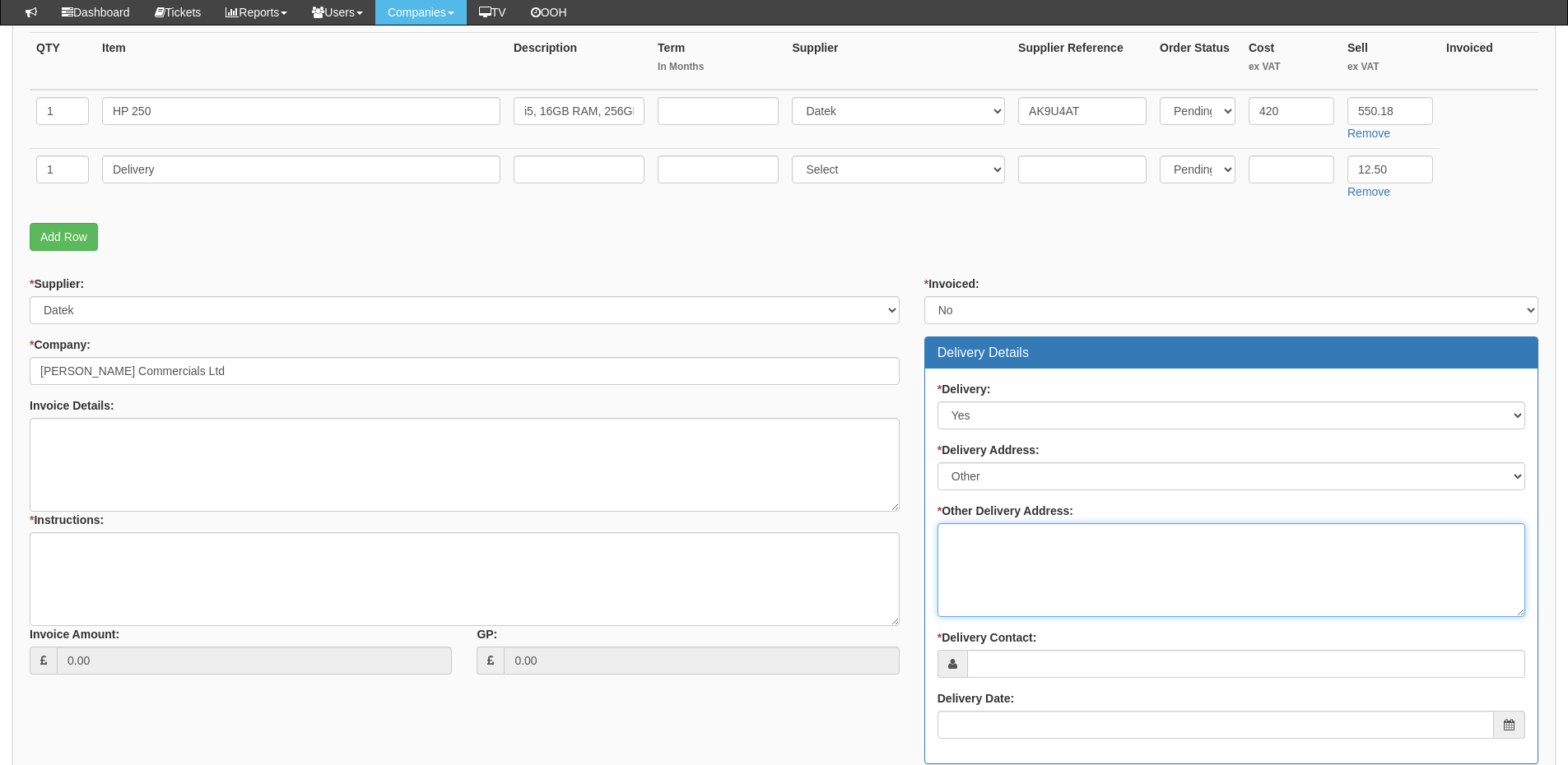
click at [1000, 555] on textarea "* Other Delivery Address:" at bounding box center [1231, 570] width 588 height 94
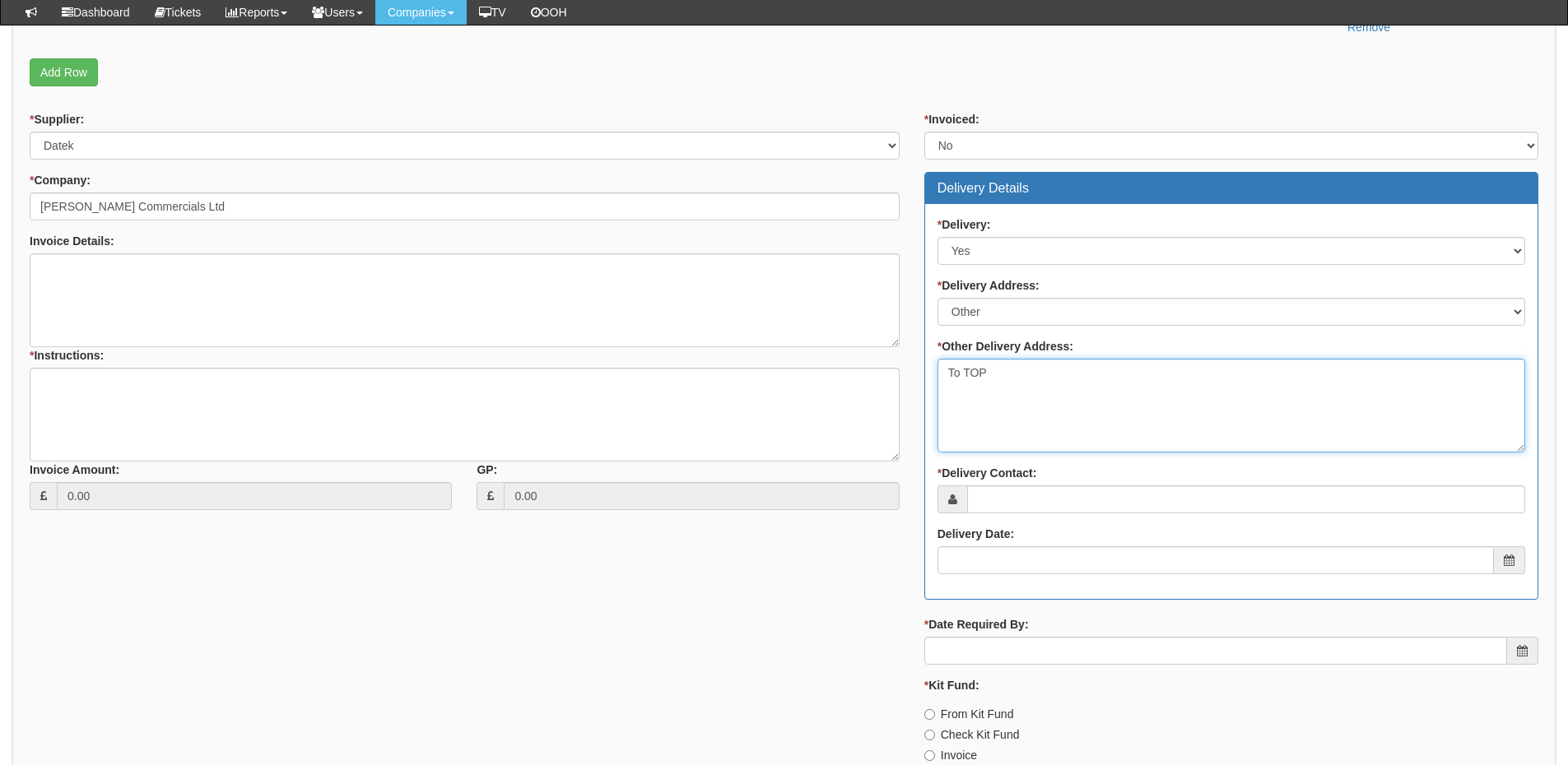
type textarea "To TOP"
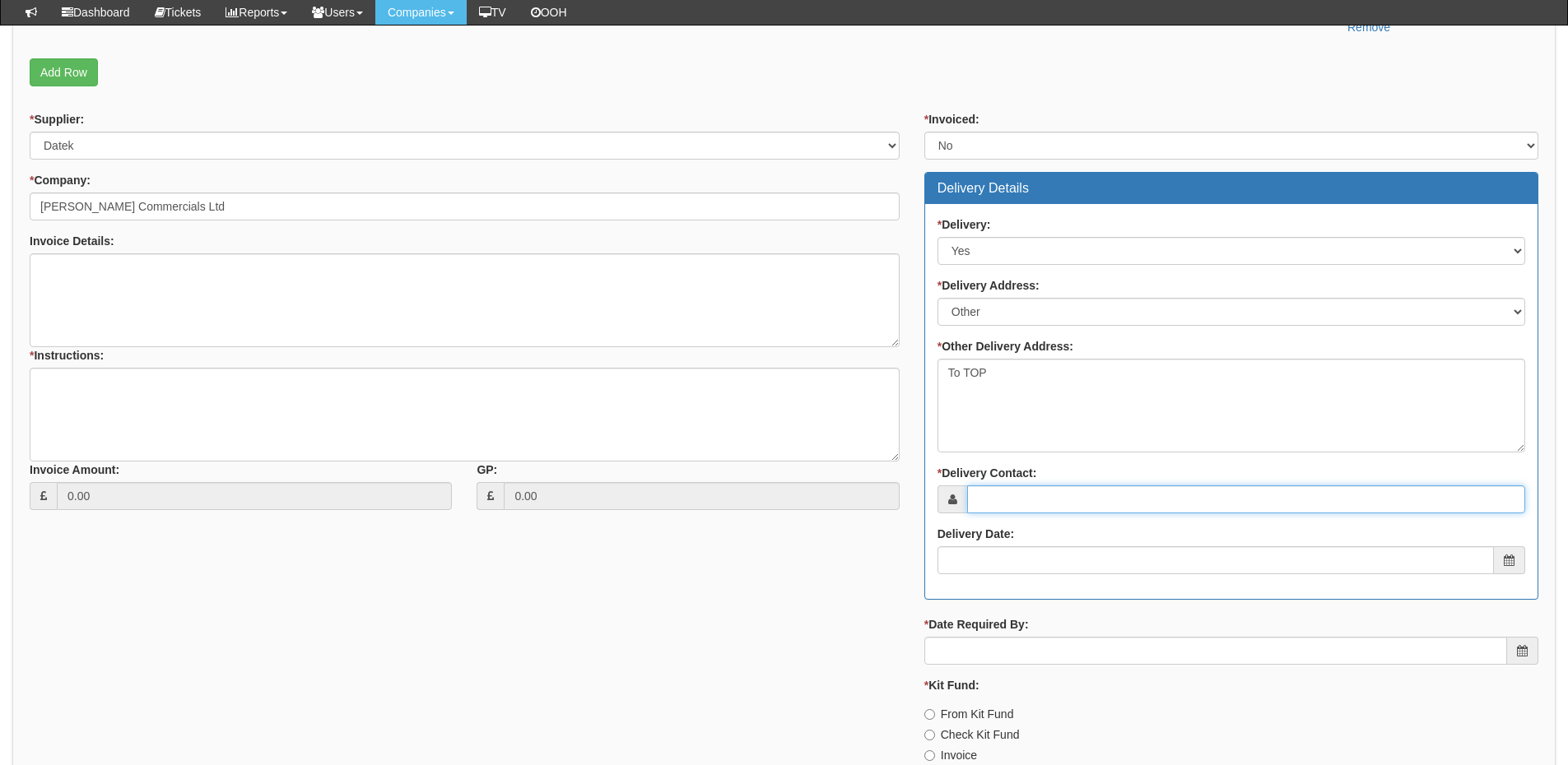
click at [1003, 505] on input "* Delivery Contact:" at bounding box center [1246, 499] width 558 height 28
type input "Cara Innes"
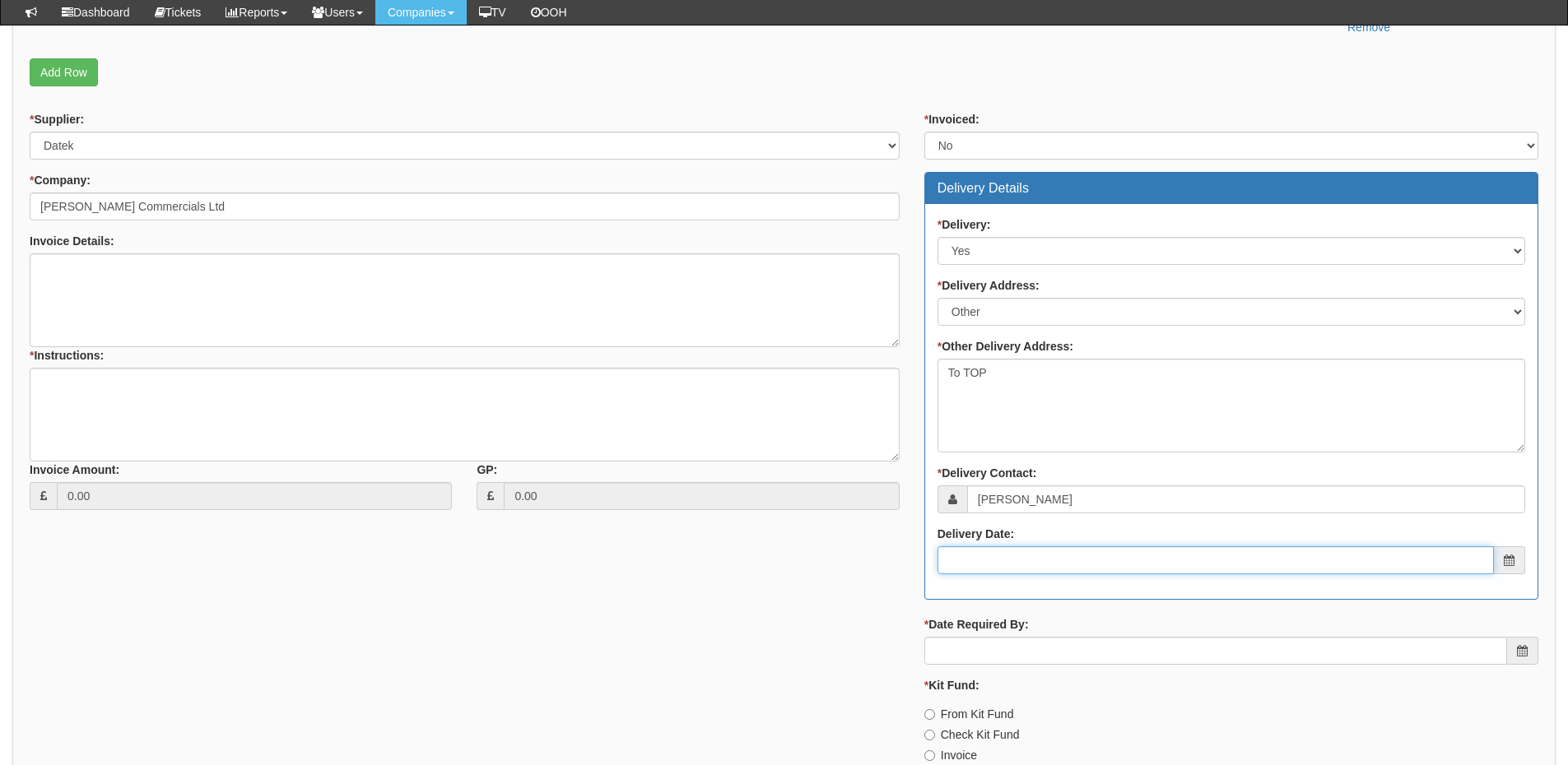
click at [1042, 564] on input "Delivery Date:" at bounding box center [1216, 560] width 556 height 28
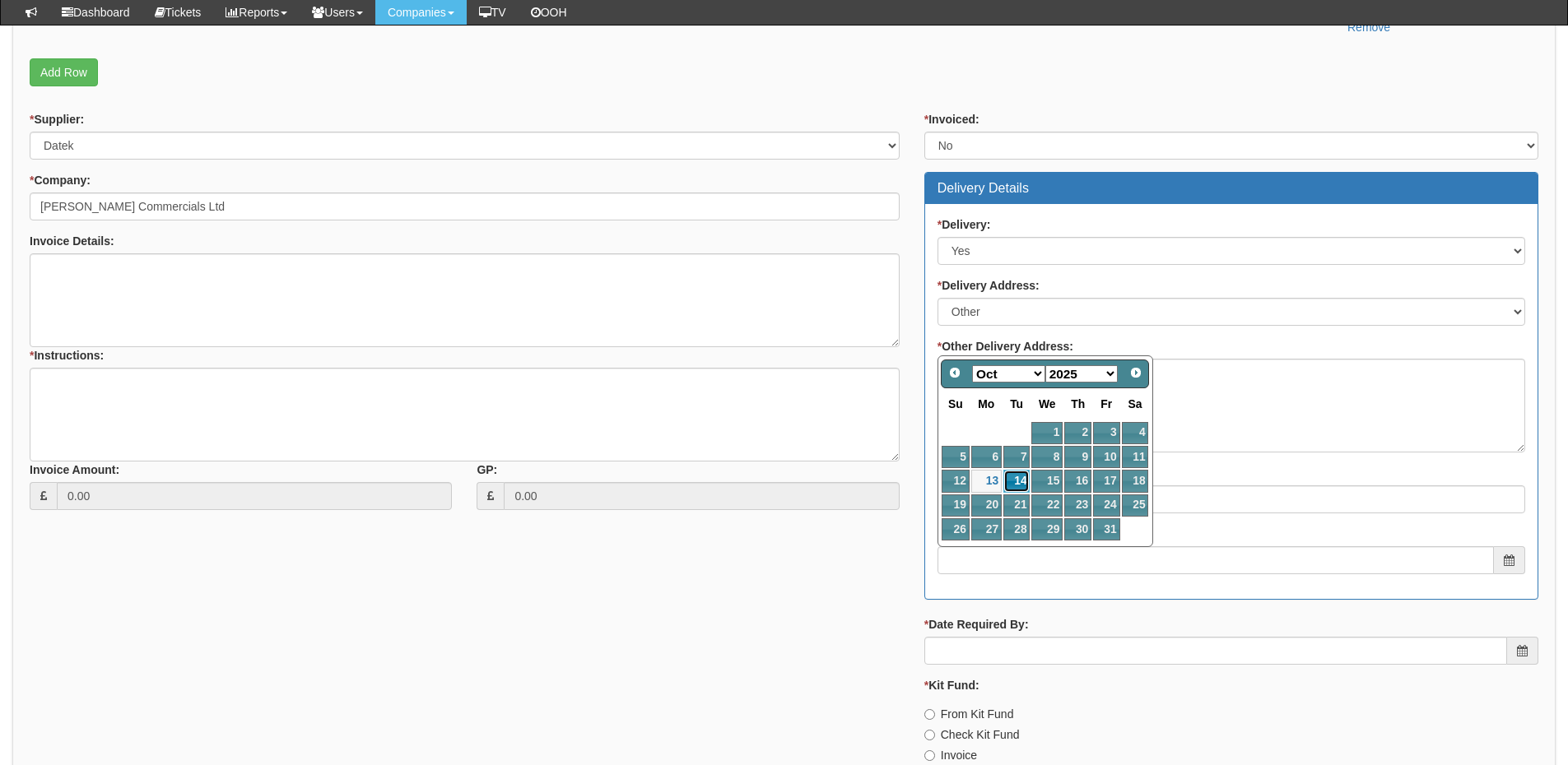
drag, startPoint x: 1025, startPoint y: 481, endPoint x: 1021, endPoint y: 497, distance: 16.5
click at [1025, 481] on link "14" at bounding box center [1016, 480] width 26 height 22
type input "2025-10-14"
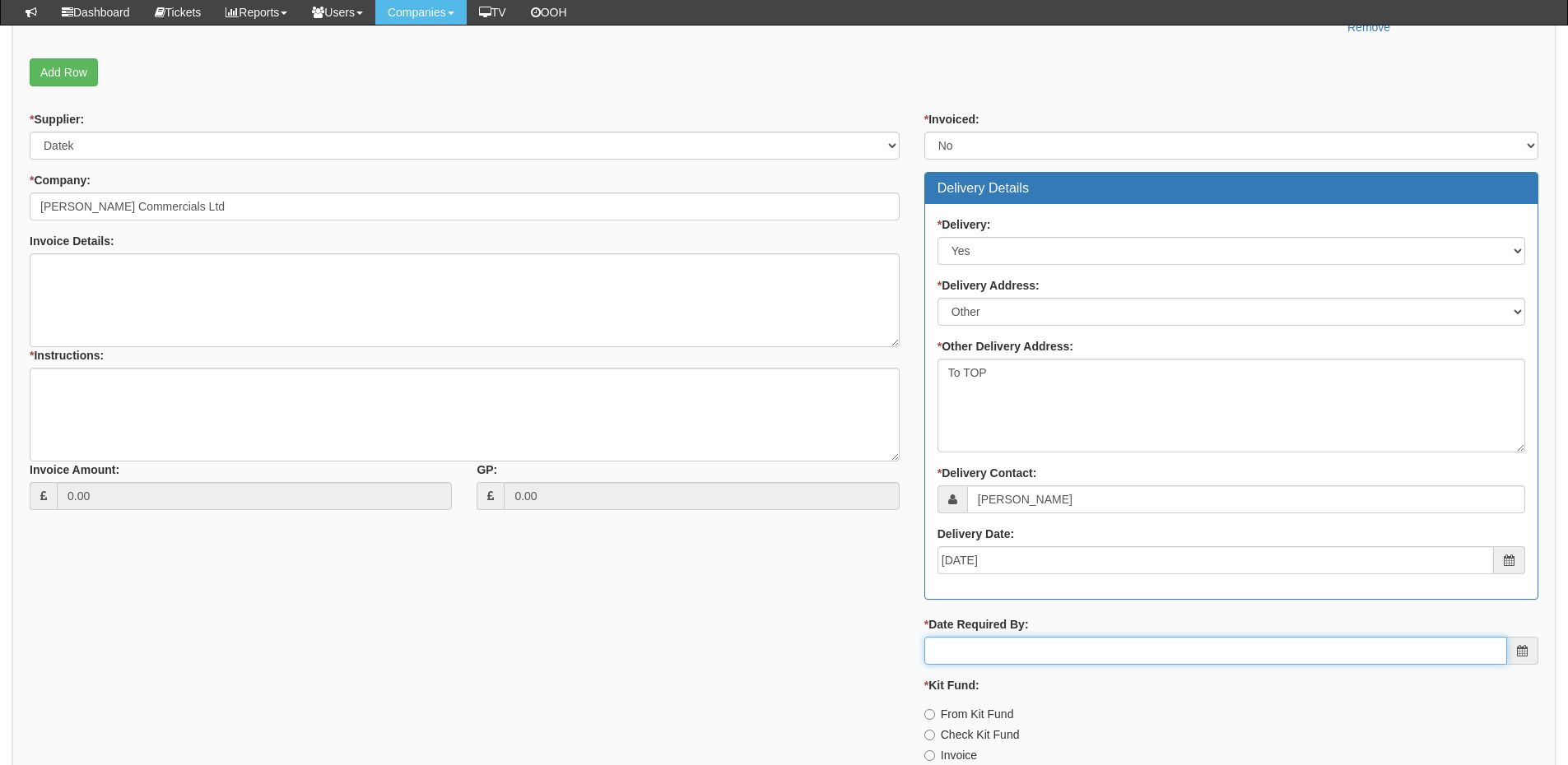
click at [1010, 651] on input "* Date Required By:" at bounding box center [1216, 651] width 582 height 28
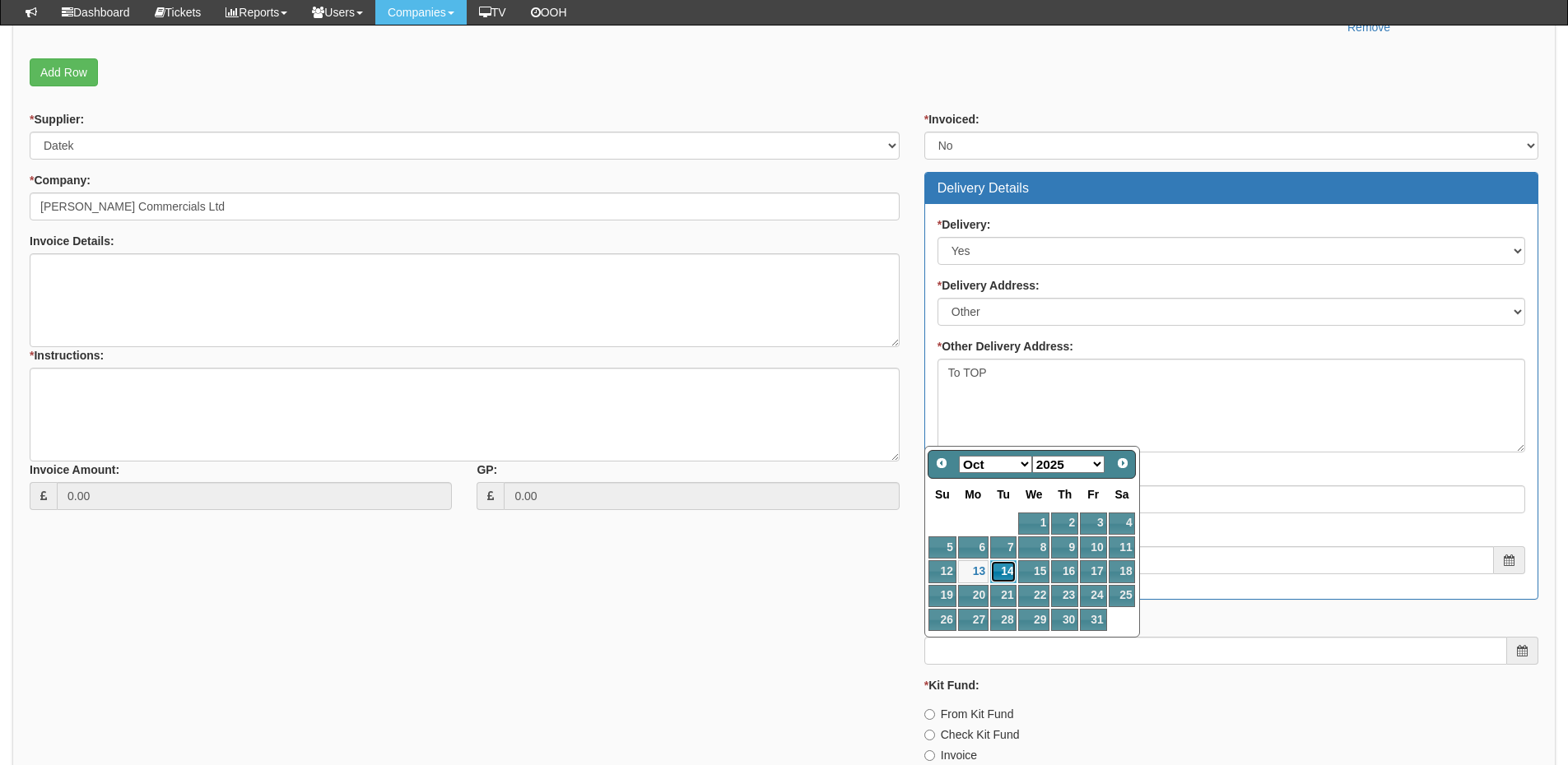
click at [1007, 569] on link "14" at bounding box center [1003, 571] width 26 height 22
type input "2025-10-14"
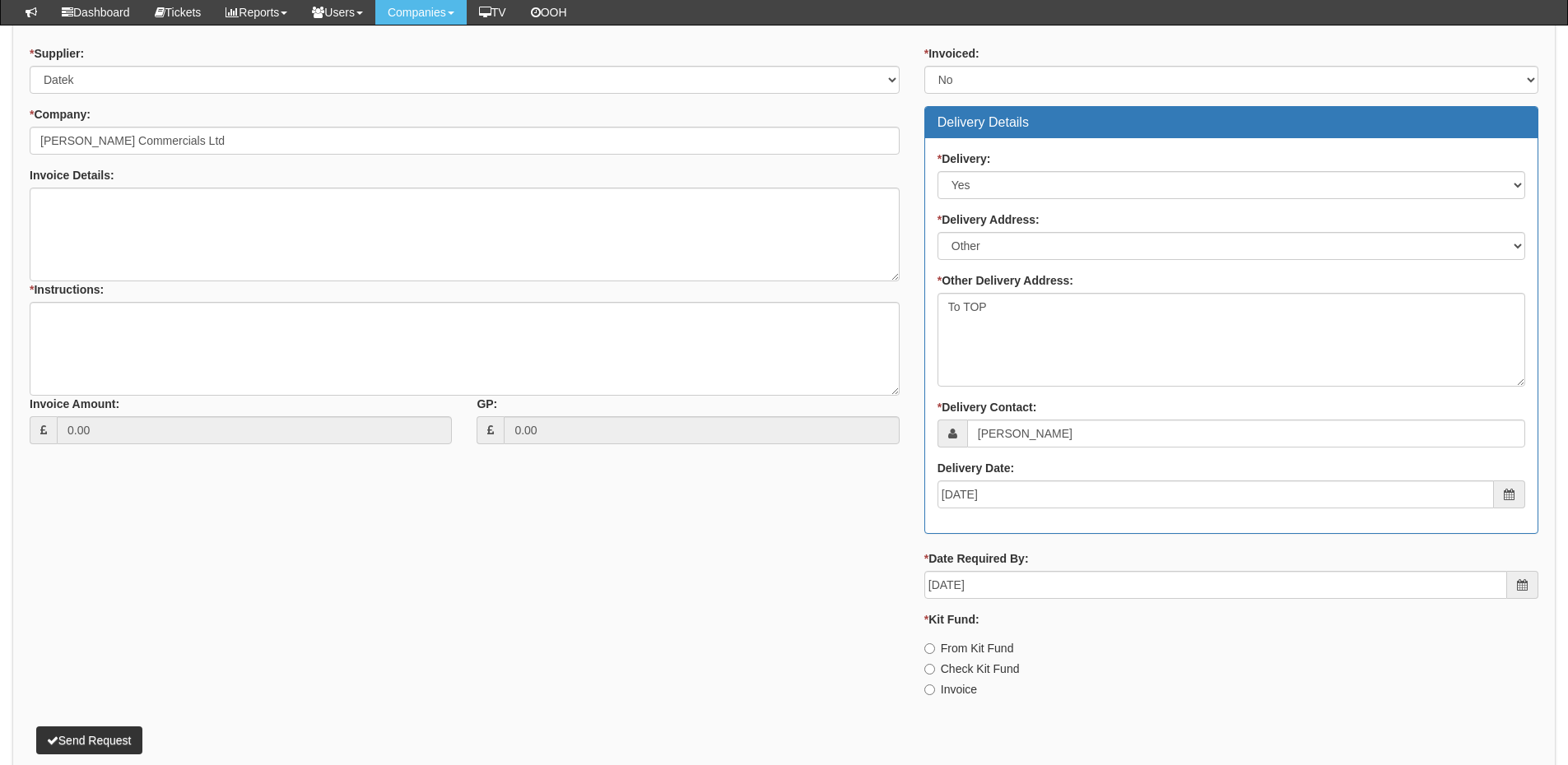
scroll to position [722, 0]
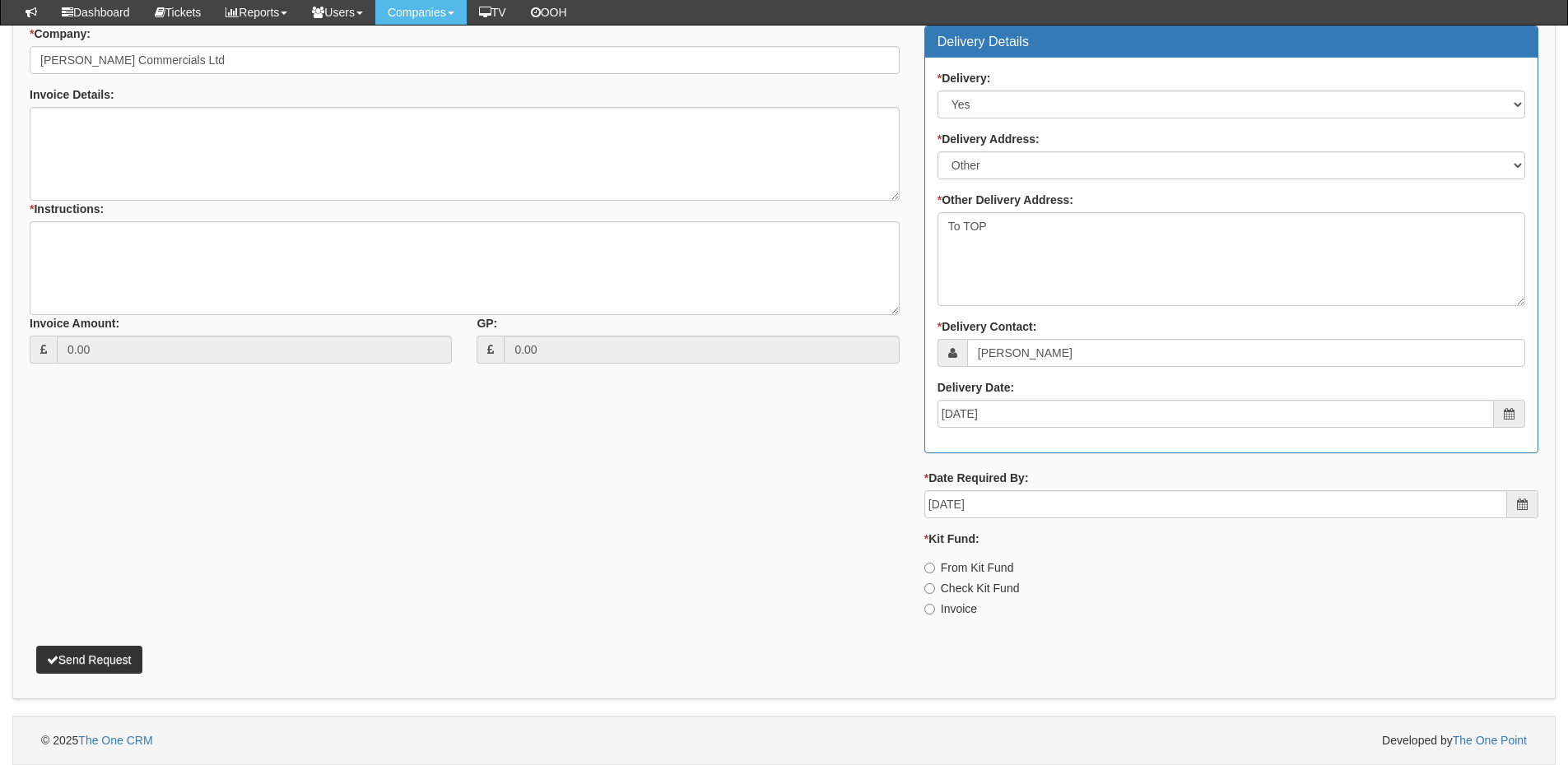
click at [955, 604] on label "Invoice" at bounding box center [951, 609] width 52 height 17
click at [935, 604] on input "Invoice" at bounding box center [930, 609] width 10 height 10
radio input "true"
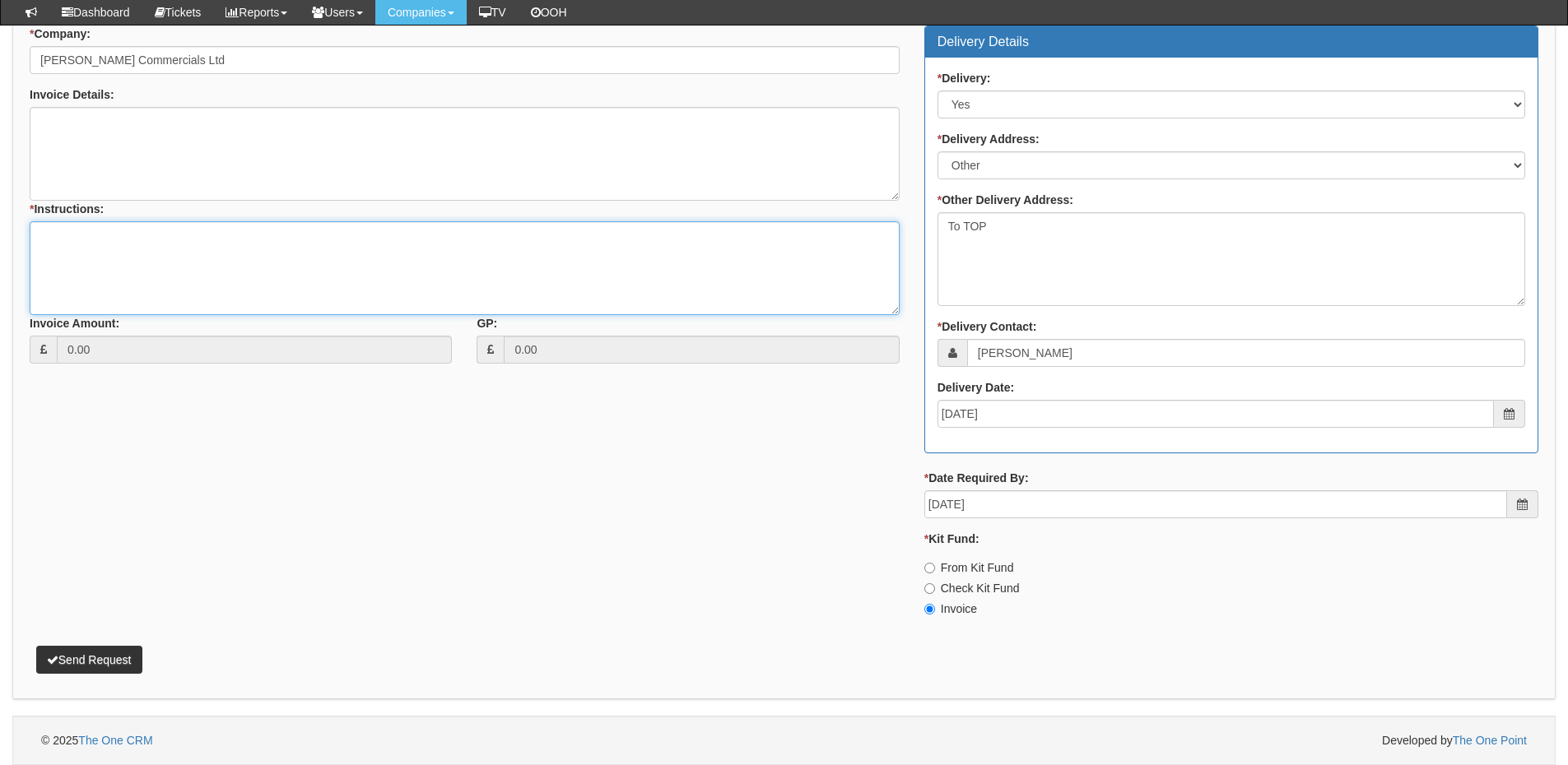
click at [116, 246] on textarea "* Instructions:" at bounding box center [464, 268] width 870 height 94
type textarea "1x new starter"
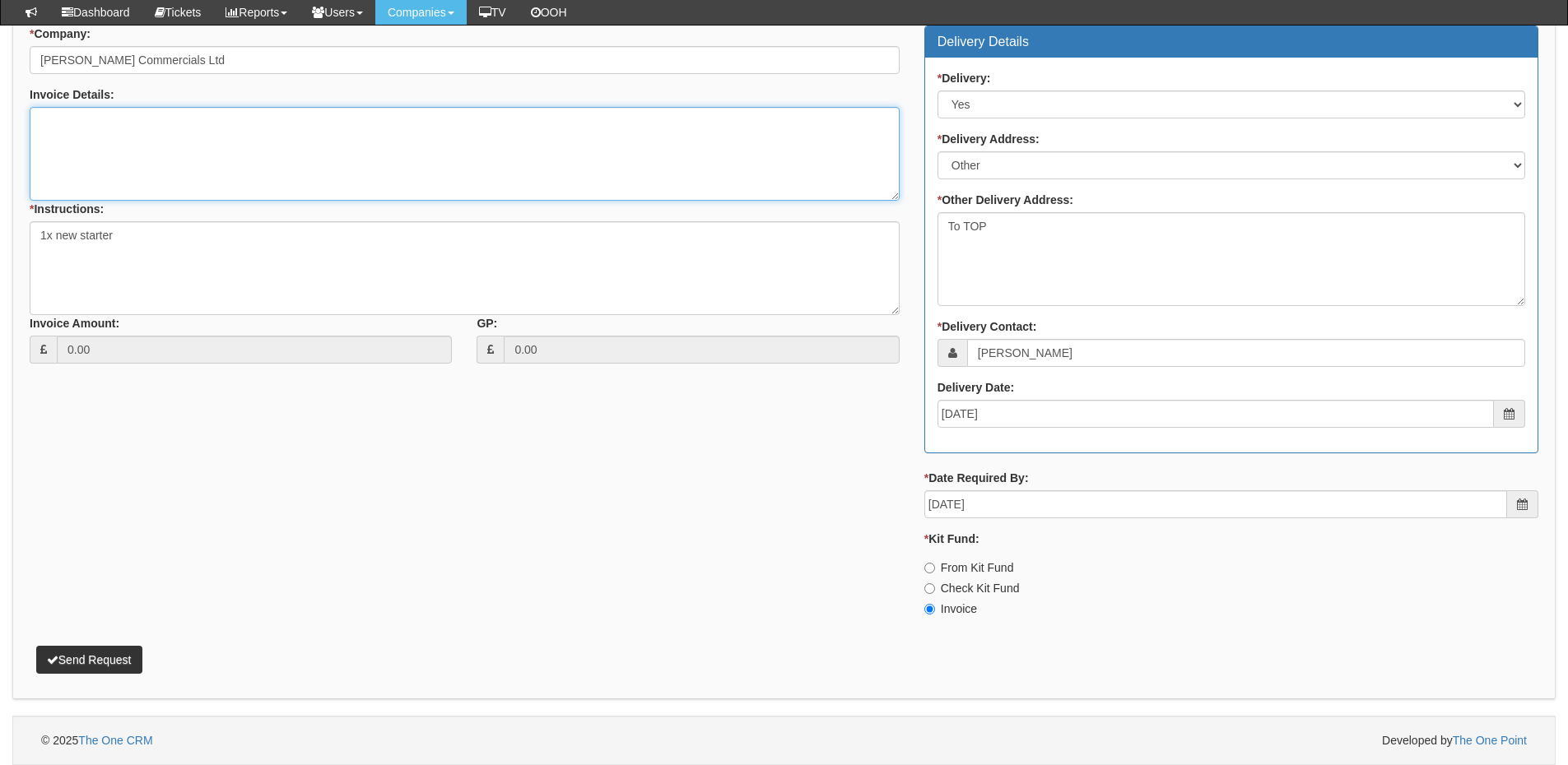
click at [193, 153] on textarea "Invoice Details:" at bounding box center [464, 153] width 870 height 94
paste textarea "PURCHASE ORDER No. 10BCA0000237"
type textarea "Please use PURCHASE ORDER No. 10BCA0000237"
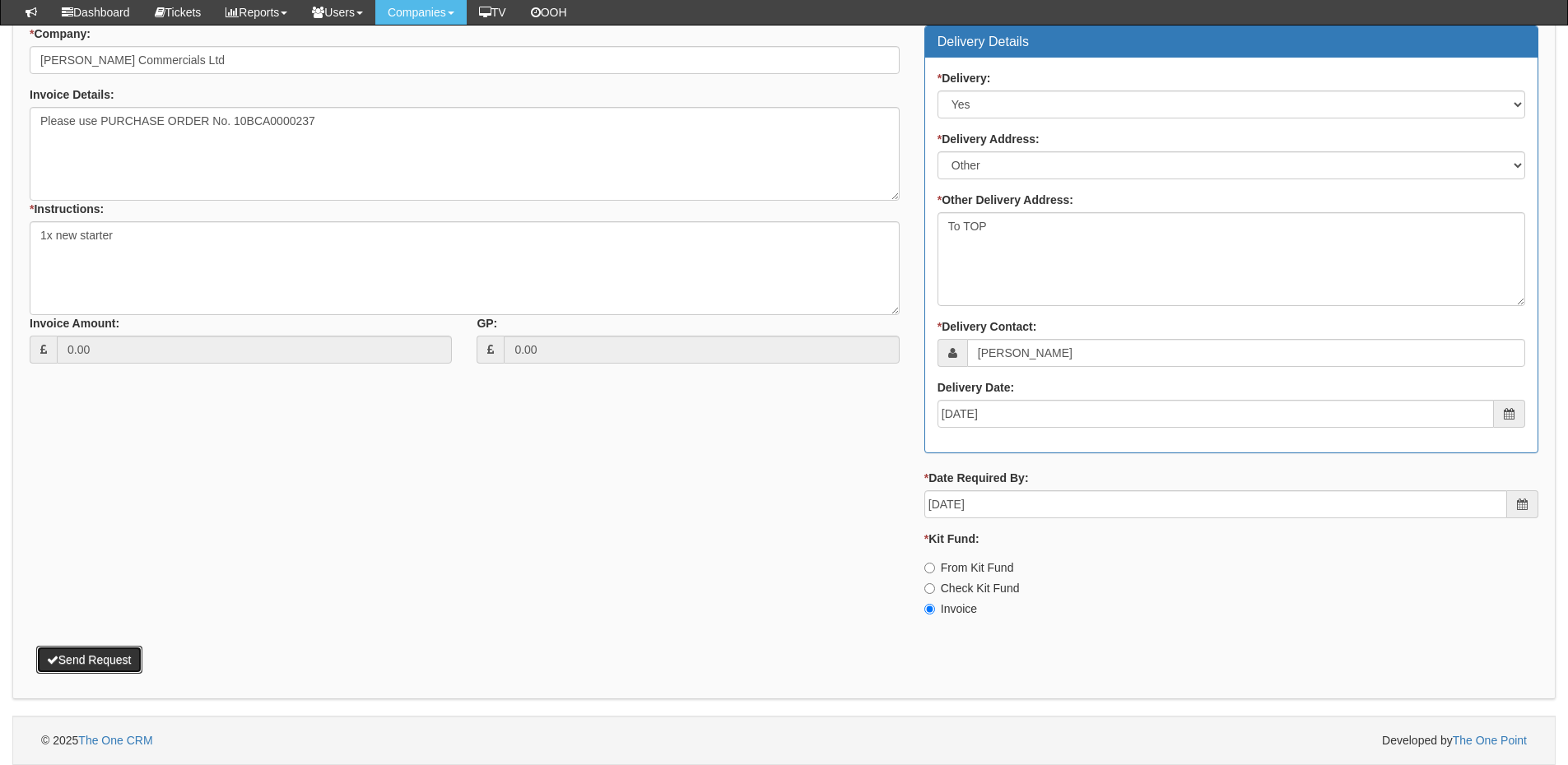
click at [109, 663] on button "Send Request" at bounding box center [88, 660] width 106 height 28
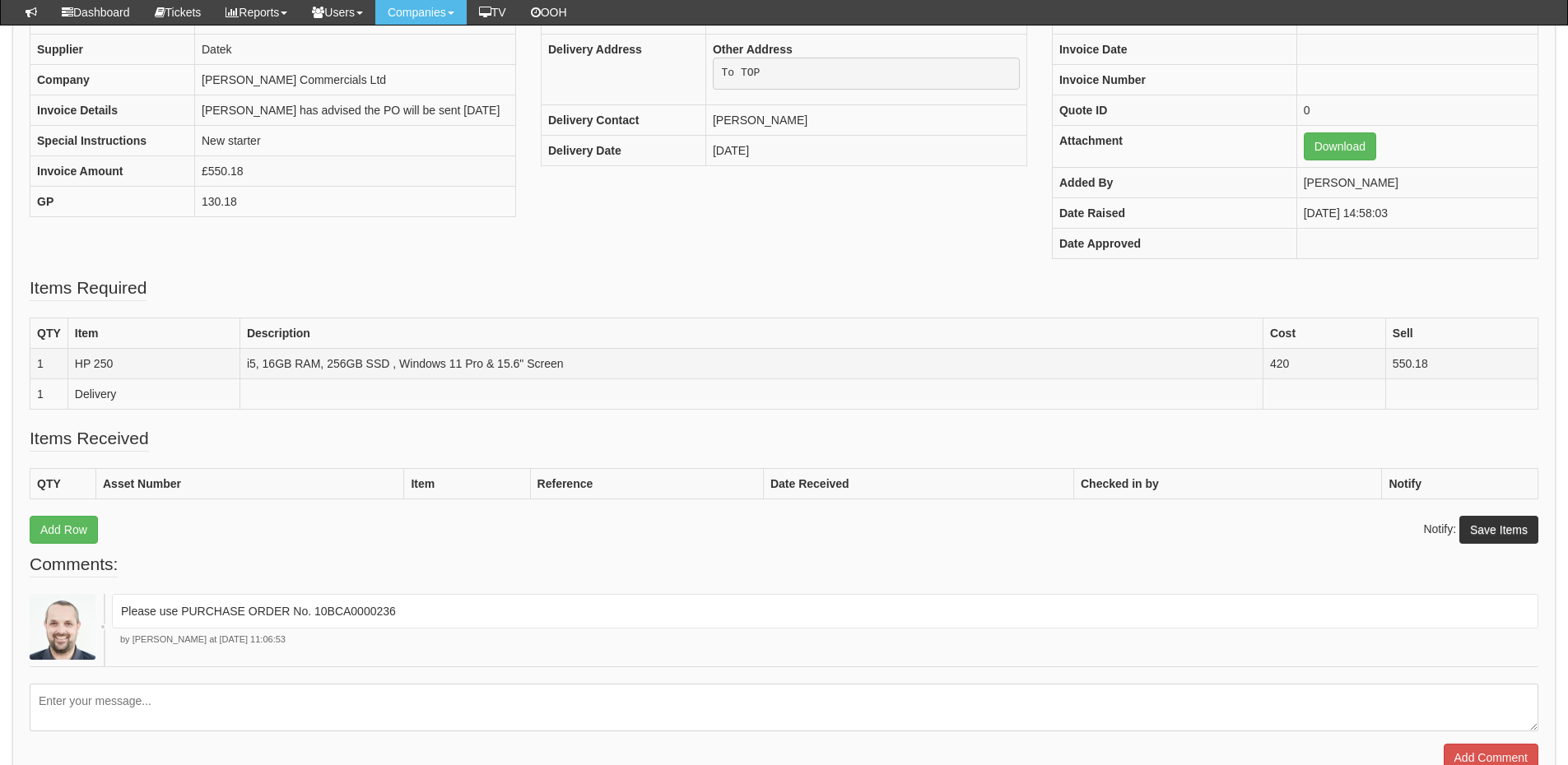
scroll to position [245, 0]
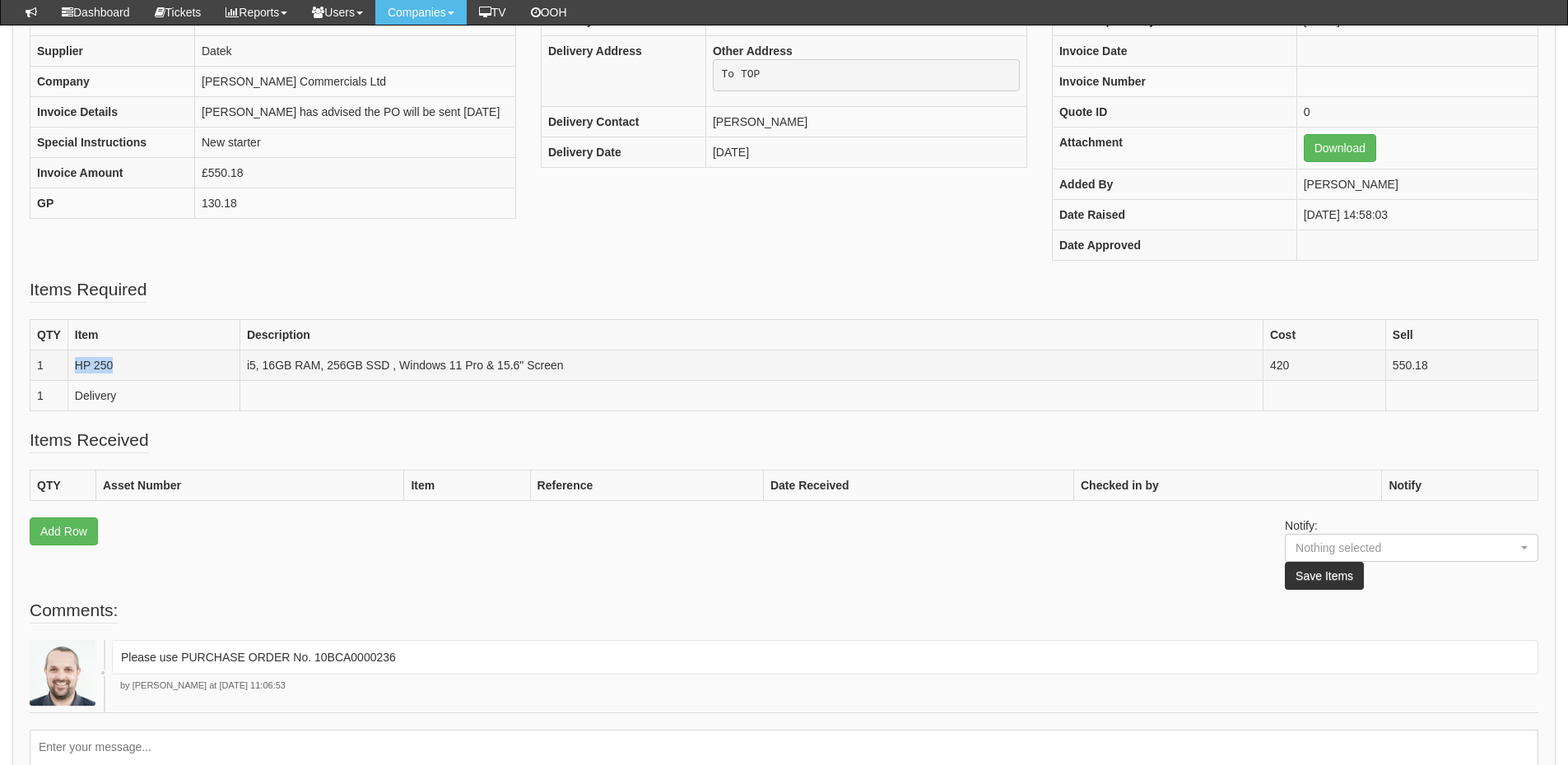
click at [77, 362] on td "HP 250" at bounding box center [153, 365] width 172 height 31
copy td "HP 250"
drag, startPoint x: 244, startPoint y: 363, endPoint x: 596, endPoint y: 364, distance: 352.0
click at [596, 364] on td "i5, 16GB RAM, 256GB SSD , Windows 11 Pro & 15.6" Screen" at bounding box center [751, 365] width 1023 height 31
copy td "i5, 16GB RAM, 256GB SSD , Windows 11 Pro & 15.6" Screen"
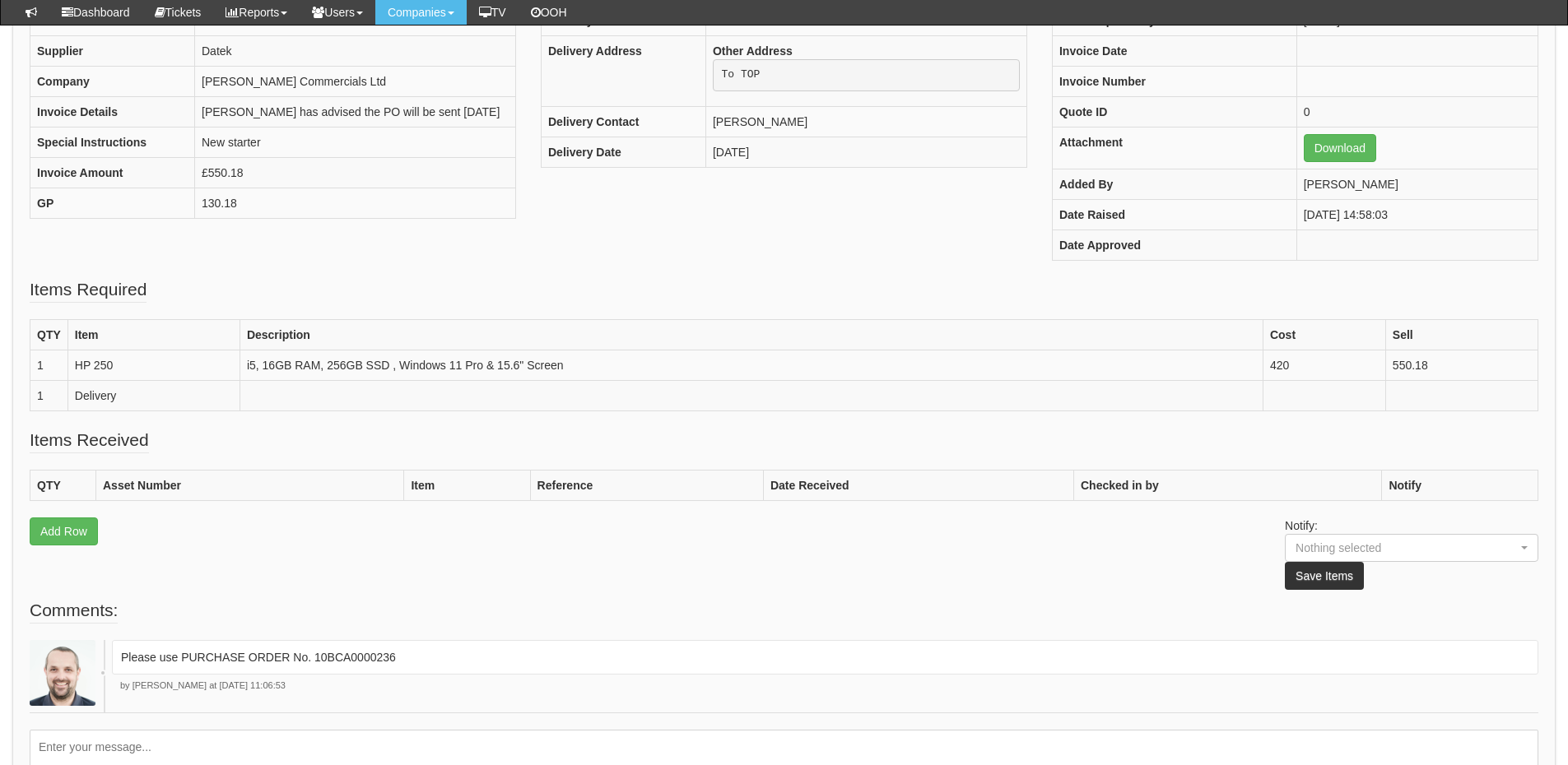
click at [1003, 432] on fieldset "Items Received QTY Asset Number Item Reference Date Received Checked in by Noti…" at bounding box center [784, 512] width 1509 height 170
drag, startPoint x: 1434, startPoint y: 365, endPoint x: 1373, endPoint y: 373, distance: 61.5
click at [1373, 373] on tr "1 HP 250 i5, 16GB RAM, 256GB SSD , Windows 11 Pro & 15.6" Screen 420 550.18" at bounding box center [784, 365] width 1508 height 31
copy tr "550.18"
